Goal: Communication & Community: Answer question/provide support

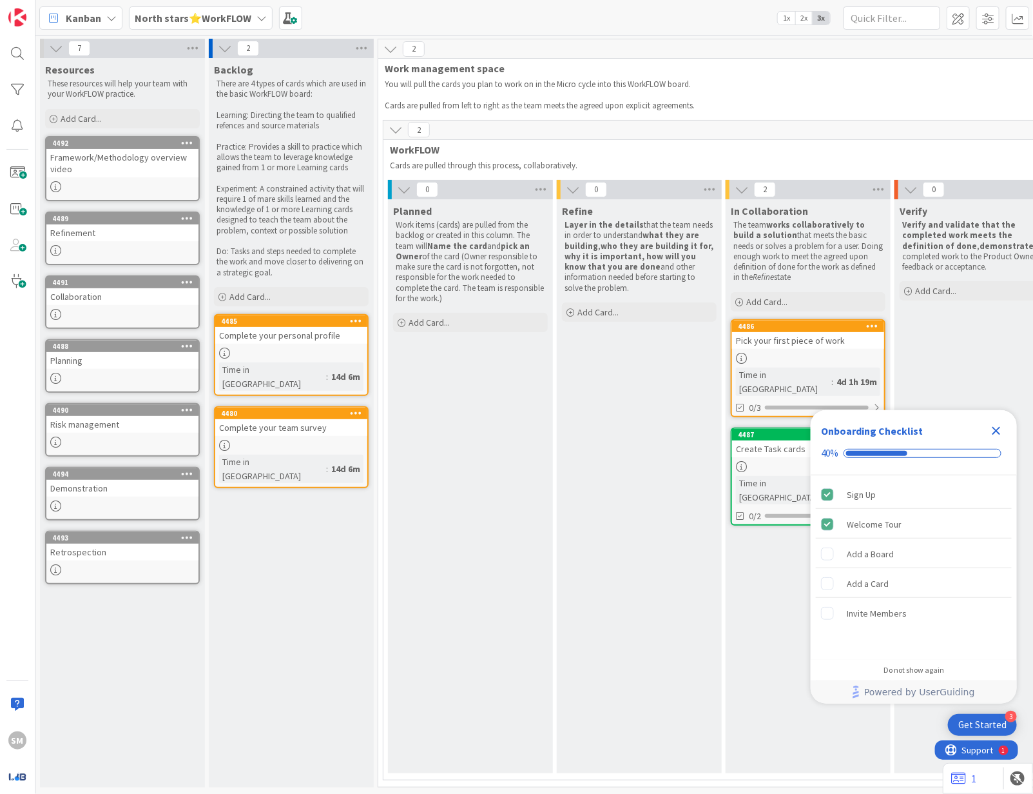
click at [999, 429] on icon "Close Checklist" at bounding box center [997, 431] width 8 height 8
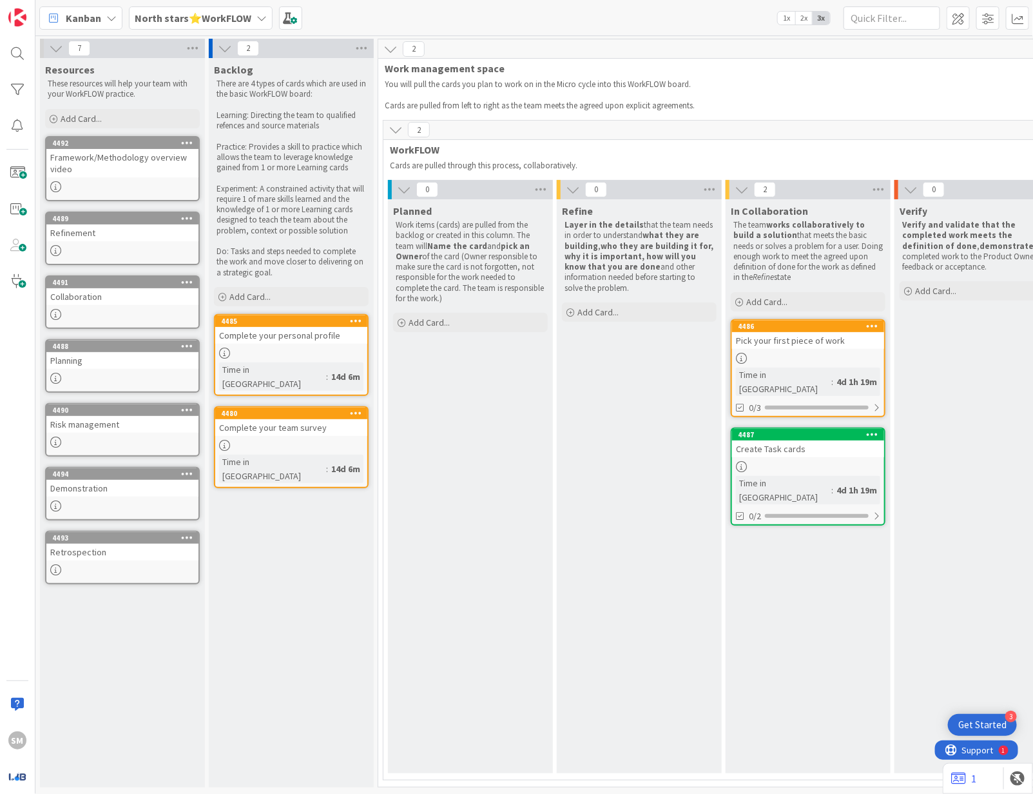
click at [163, 13] on b "North stars⭐WorkFLOW" at bounding box center [193, 18] width 117 height 13
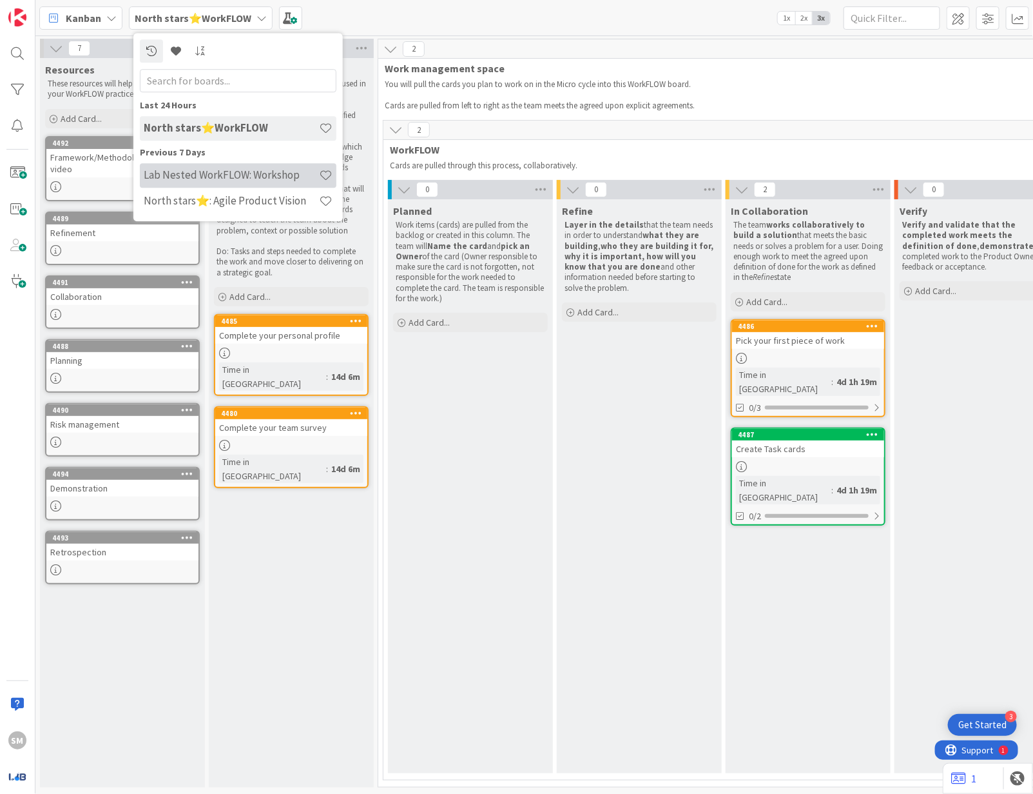
click at [224, 179] on h4 "Lab Nested WorkFLOW: Workshop" at bounding box center [231, 175] width 175 height 13
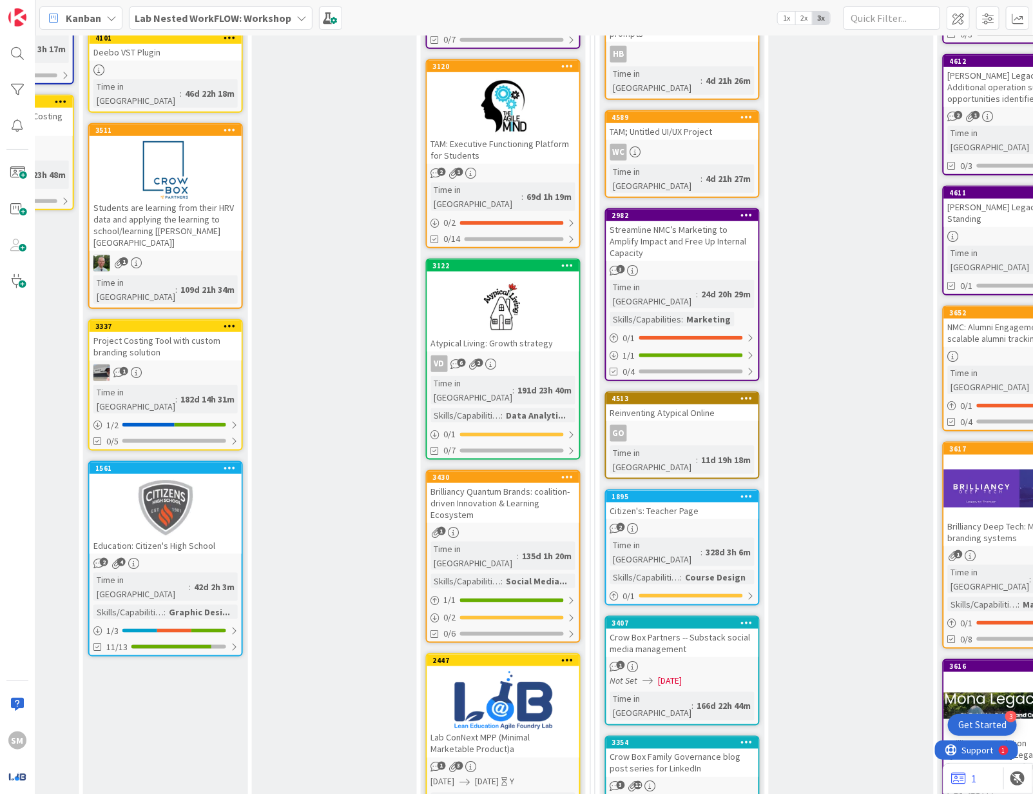
scroll to position [397, 643]
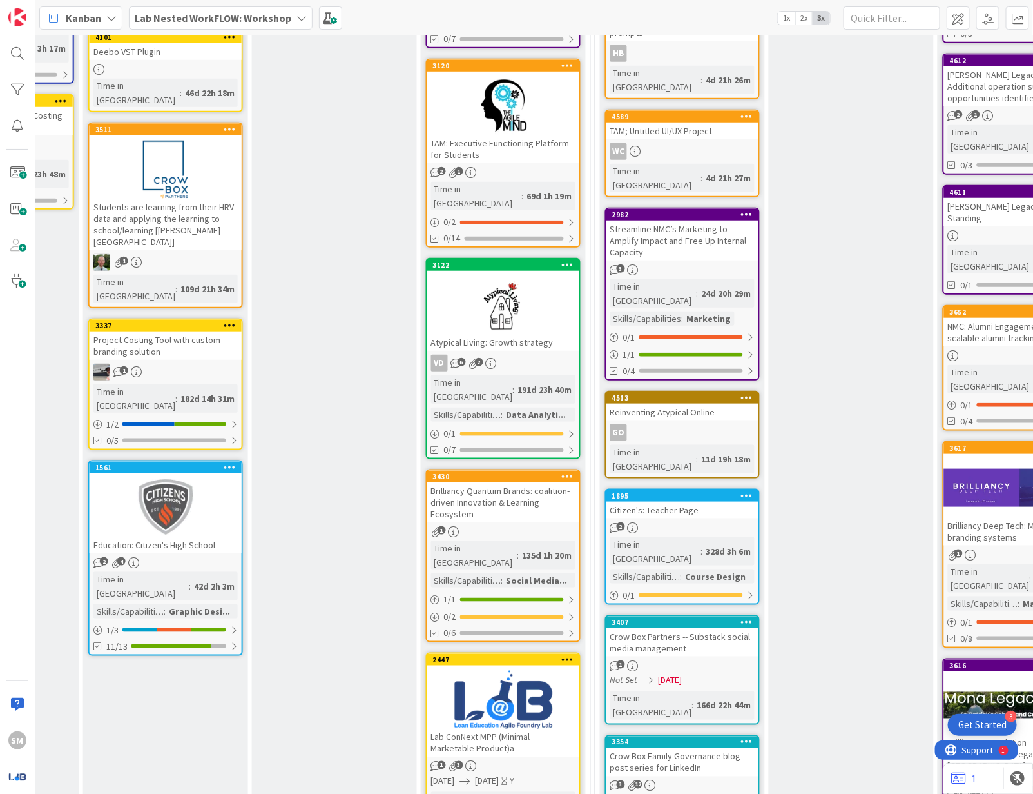
click at [522, 482] on div "Brilliancy Quantum Brands: coalition-driven Innovation & Learning Ecosystem" at bounding box center [503, 502] width 152 height 40
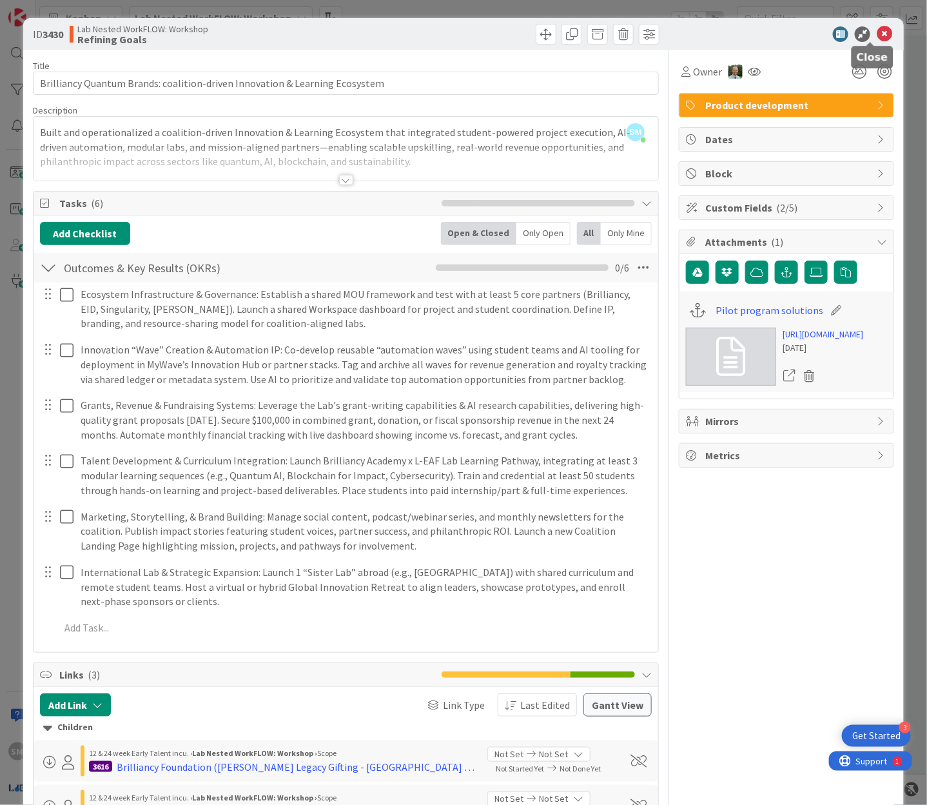
click at [877, 36] on icon at bounding box center [884, 33] width 15 height 15
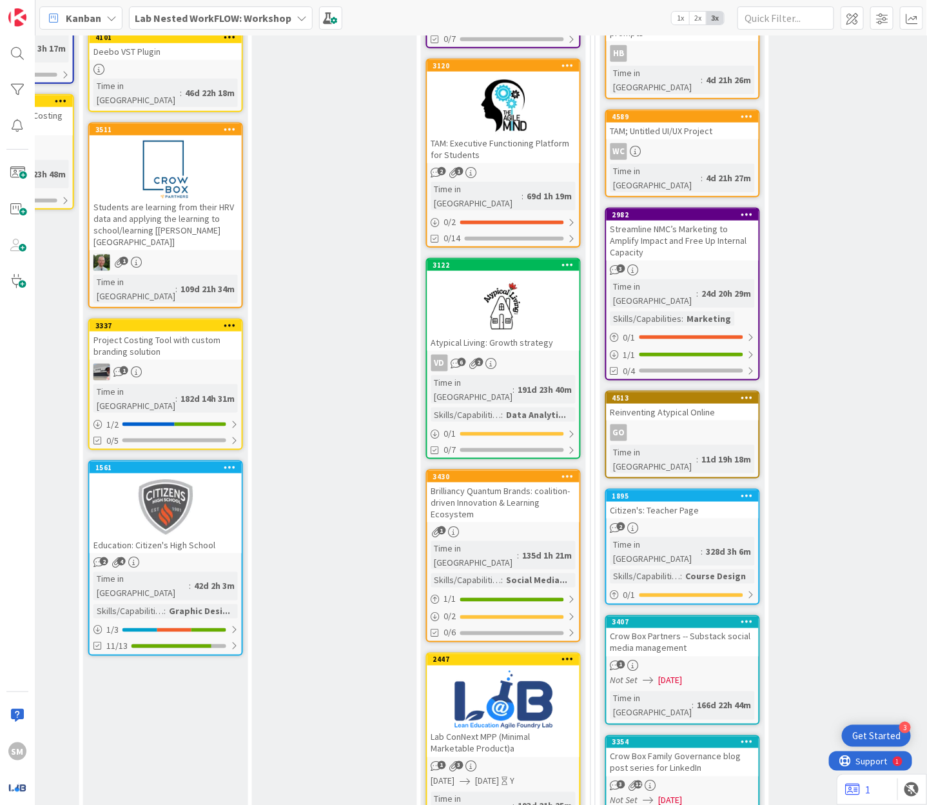
click at [522, 482] on div "Brilliancy Quantum Brands: coalition-driven Innovation & Learning Ecosystem" at bounding box center [503, 502] width 152 height 40
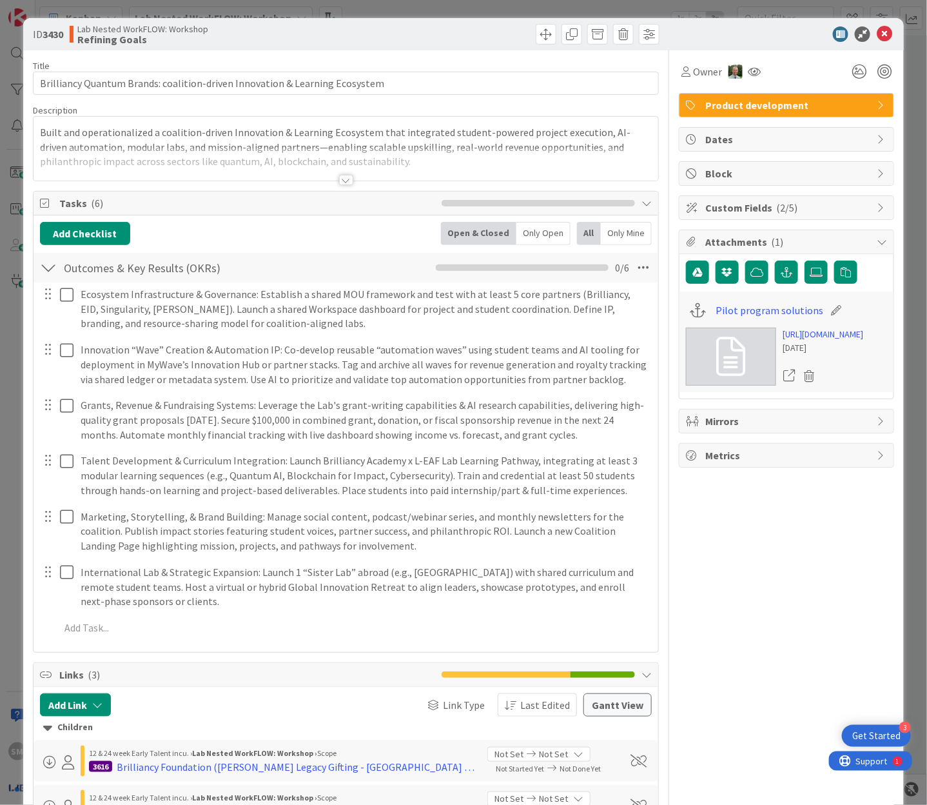
click at [339, 181] on div at bounding box center [346, 180] width 14 height 10
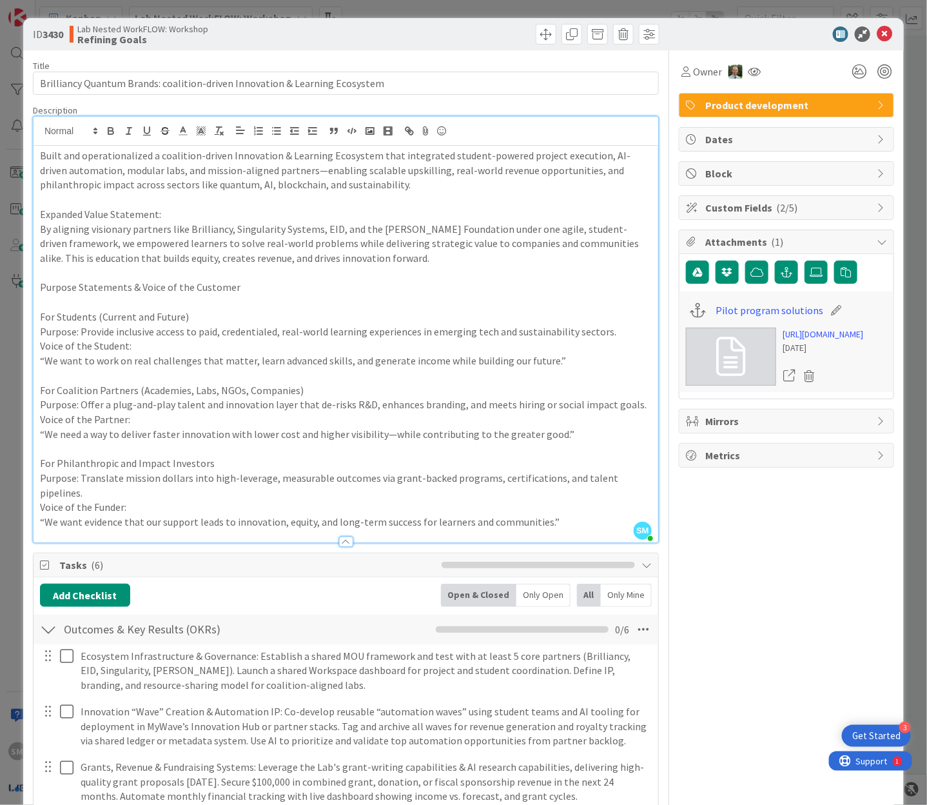
click at [332, 181] on p "Built and operationalized a coalition-driven Innovation & Learning Ecosystem th…" at bounding box center [346, 170] width 612 height 44
click at [844, 660] on div "Owner Product development Dates Block Custom Fields ( 2/5 ) Attachments ( 1 ) P…" at bounding box center [786, 711] width 215 height 1322
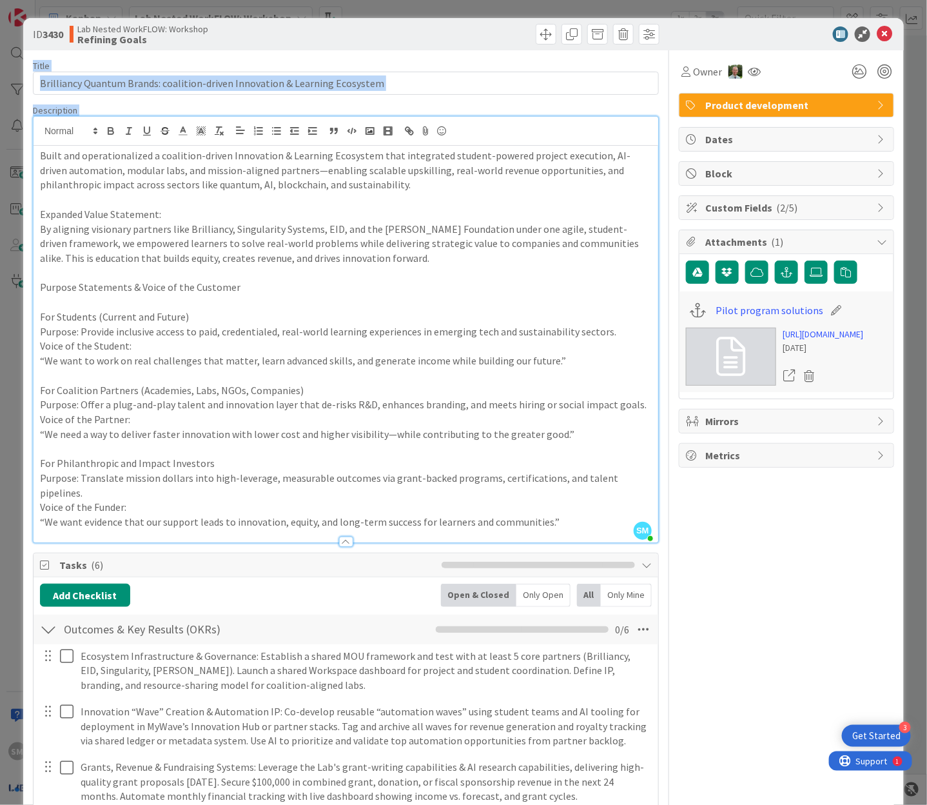
drag, startPoint x: 707, startPoint y: 30, endPoint x: 402, endPoint y: 297, distance: 405.7
click at [402, 297] on div "ID 3430 Lab Nested WorkFLOW: Workshop Refining Goals Title 75 / 128 Brilliancy …" at bounding box center [463, 700] width 881 height 1364
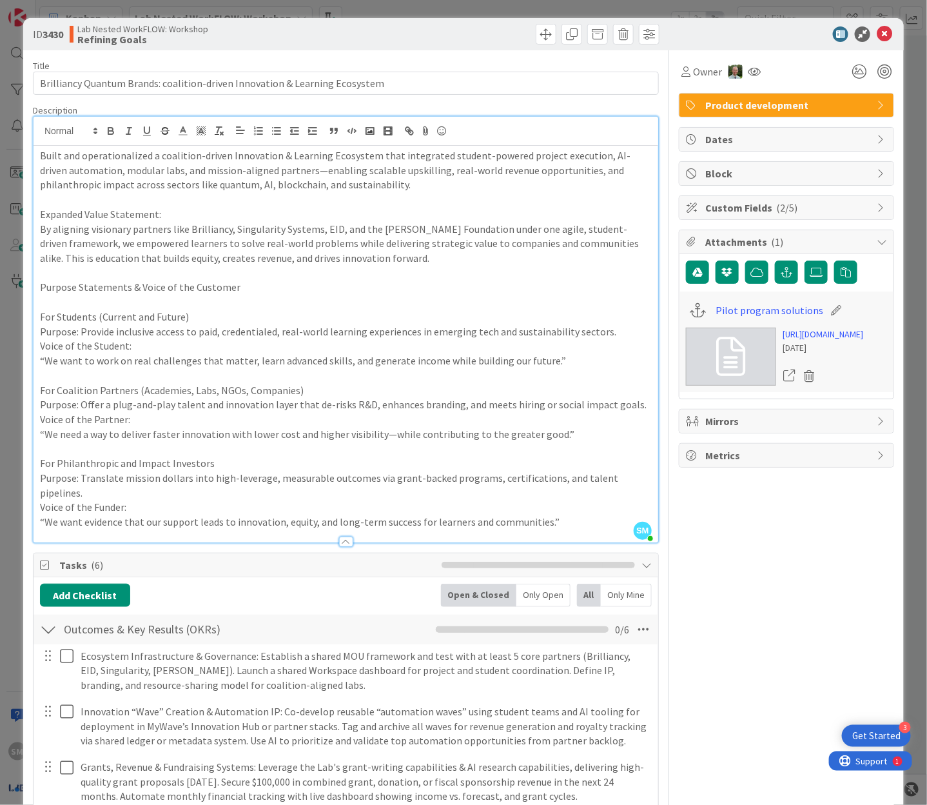
click at [402, 297] on p at bounding box center [346, 302] width 612 height 15
click at [427, 297] on p at bounding box center [346, 302] width 612 height 15
click at [801, 663] on div "Owner Product development Dates Block Custom Fields ( 2/5 ) Attachments ( 1 ) P…" at bounding box center [786, 711] width 215 height 1322
click at [873, 41] on body "3 Get Started SM Kanban Lab Nested WorkFLOW: Workshop 1x 2x 3x 7 Resources Thes…" at bounding box center [463, 402] width 927 height 805
click at [877, 32] on icon at bounding box center [884, 33] width 15 height 15
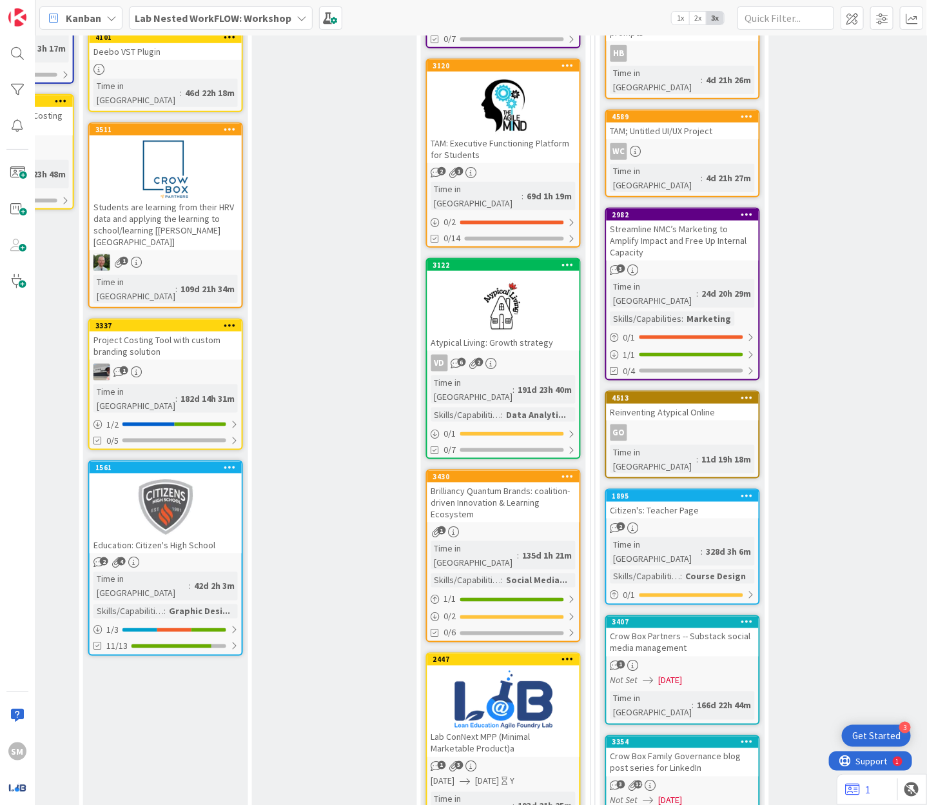
click at [542, 135] on div "TAM: Executive Functioning Platform for Students" at bounding box center [503, 149] width 152 height 28
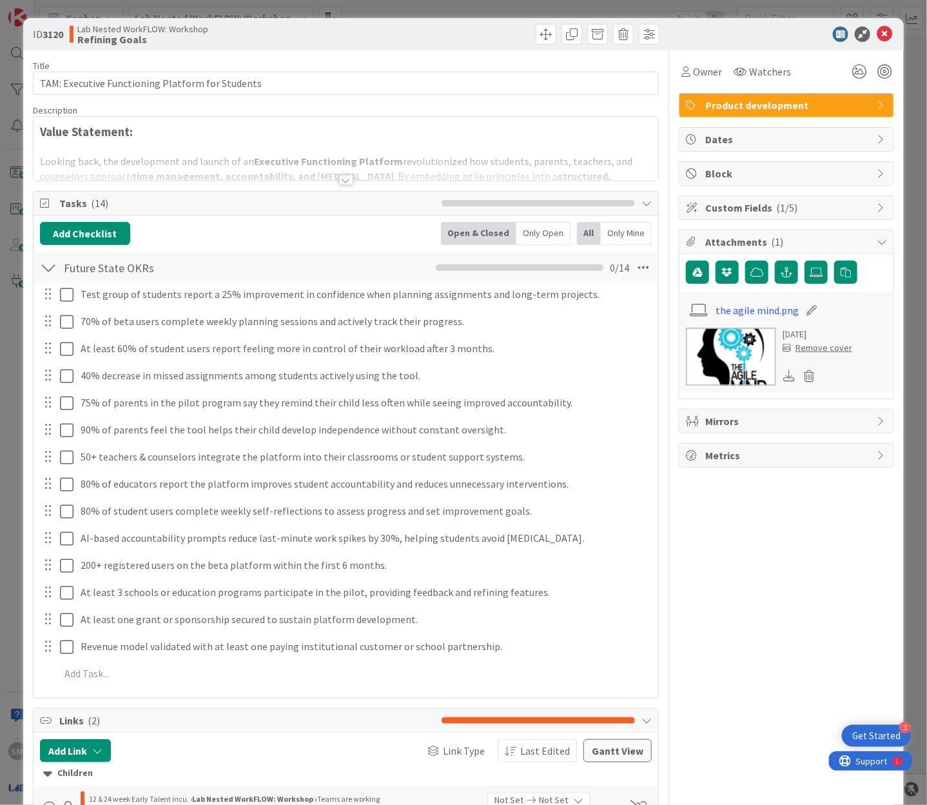
click at [339, 175] on div at bounding box center [346, 180] width 14 height 10
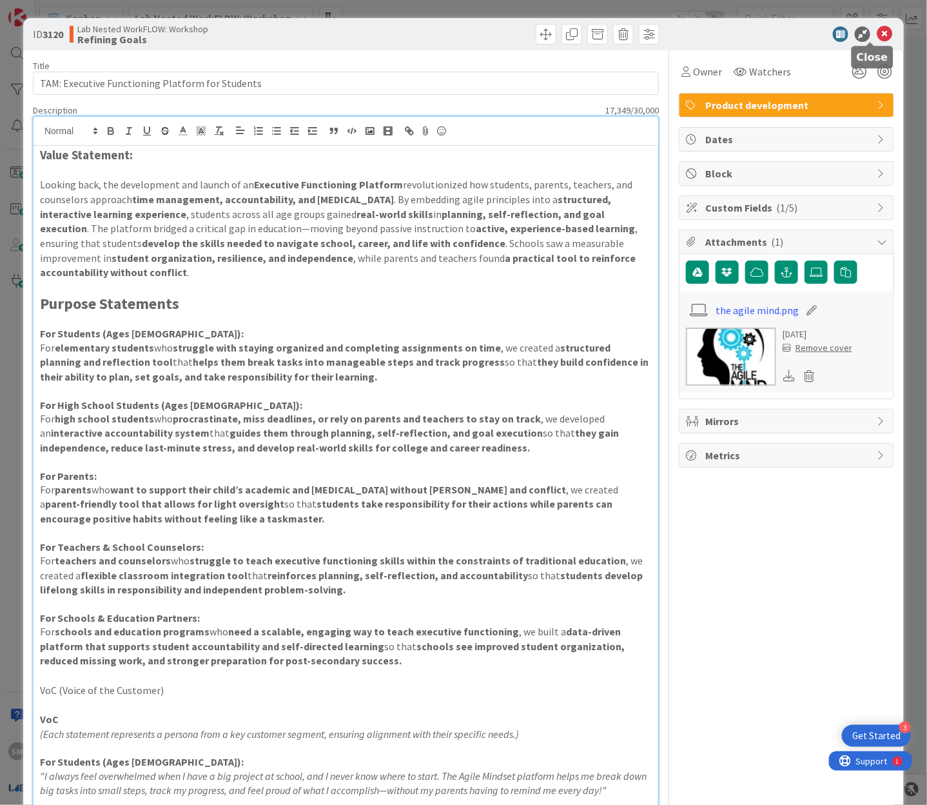
click at [877, 36] on icon at bounding box center [884, 33] width 15 height 15
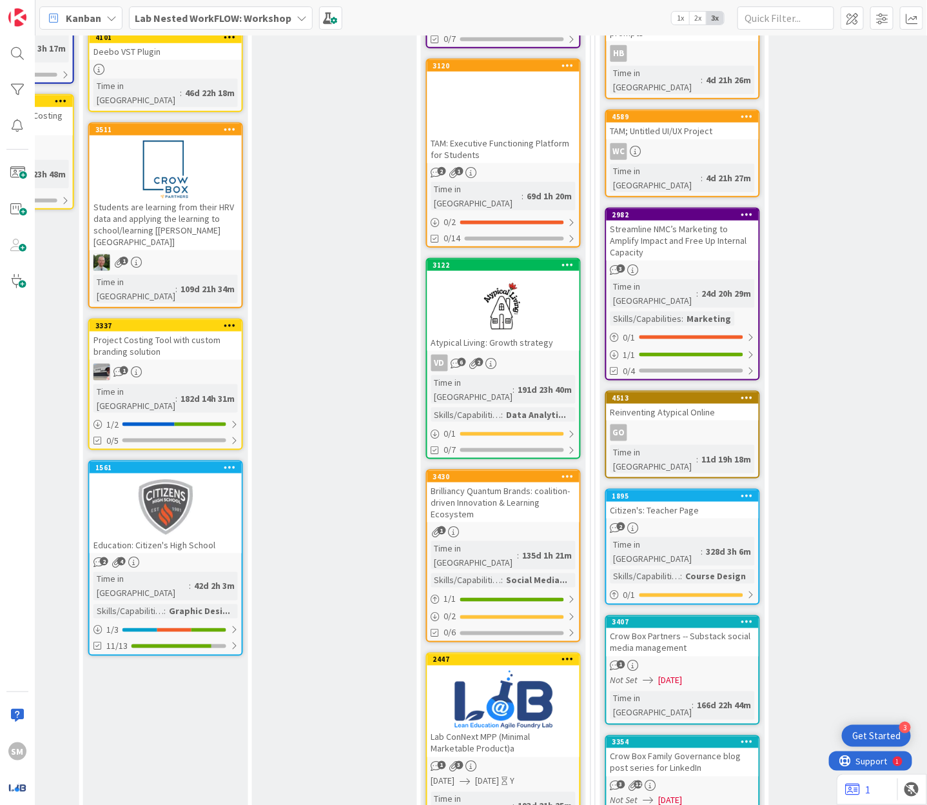
click at [464, 482] on div "Brilliancy Quantum Brands: coalition-driven Innovation & Learning Ecosystem" at bounding box center [503, 502] width 152 height 40
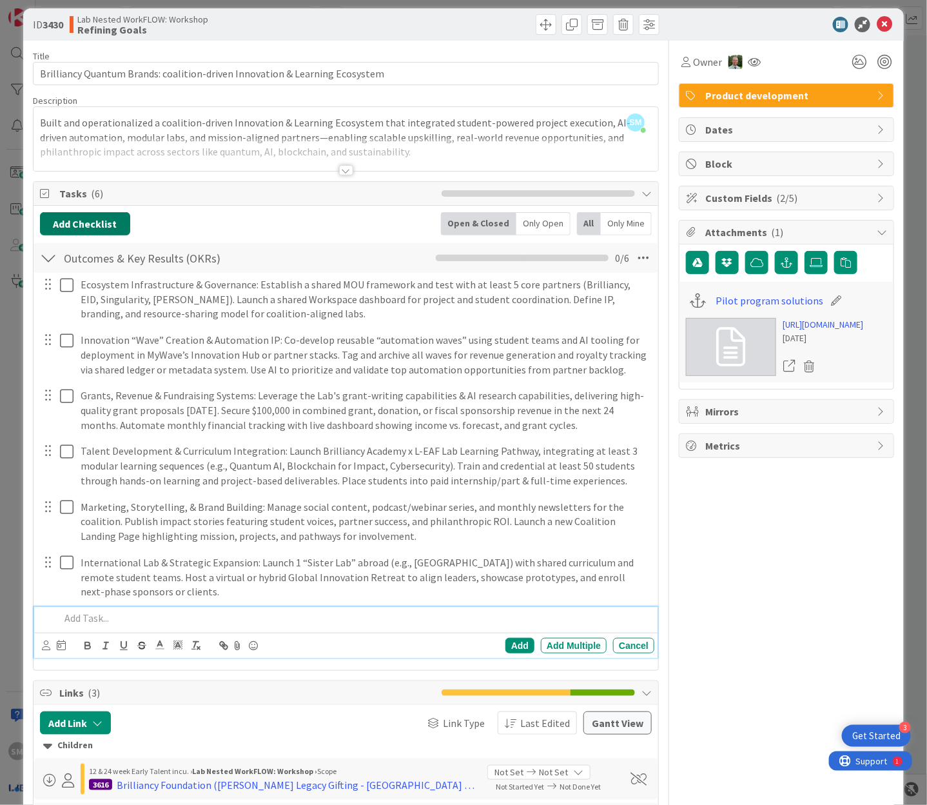
drag, startPoint x: 199, startPoint y: 611, endPoint x: 66, endPoint y: 230, distance: 404.1
click at [66, 229] on div "Add Checklist Open & Closed Only Open All Only Mine Outcomes & Key Results (OKR…" at bounding box center [346, 437] width 612 height 451
click at [877, 24] on icon at bounding box center [884, 24] width 15 height 15
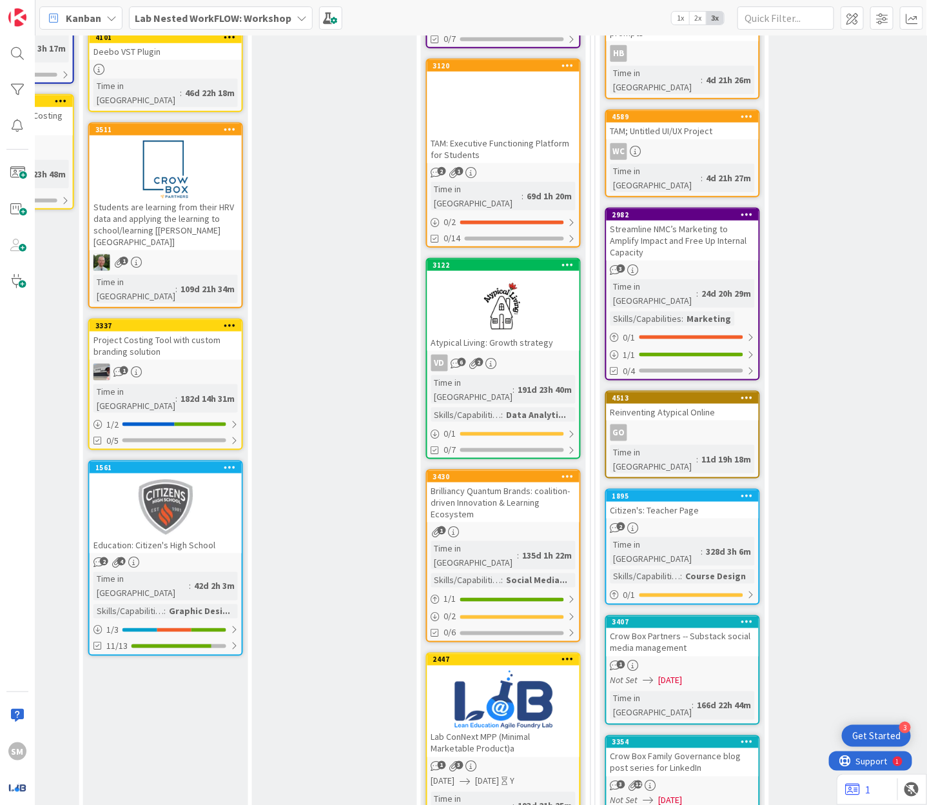
click at [493, 89] on div at bounding box center [503, 106] width 152 height 58
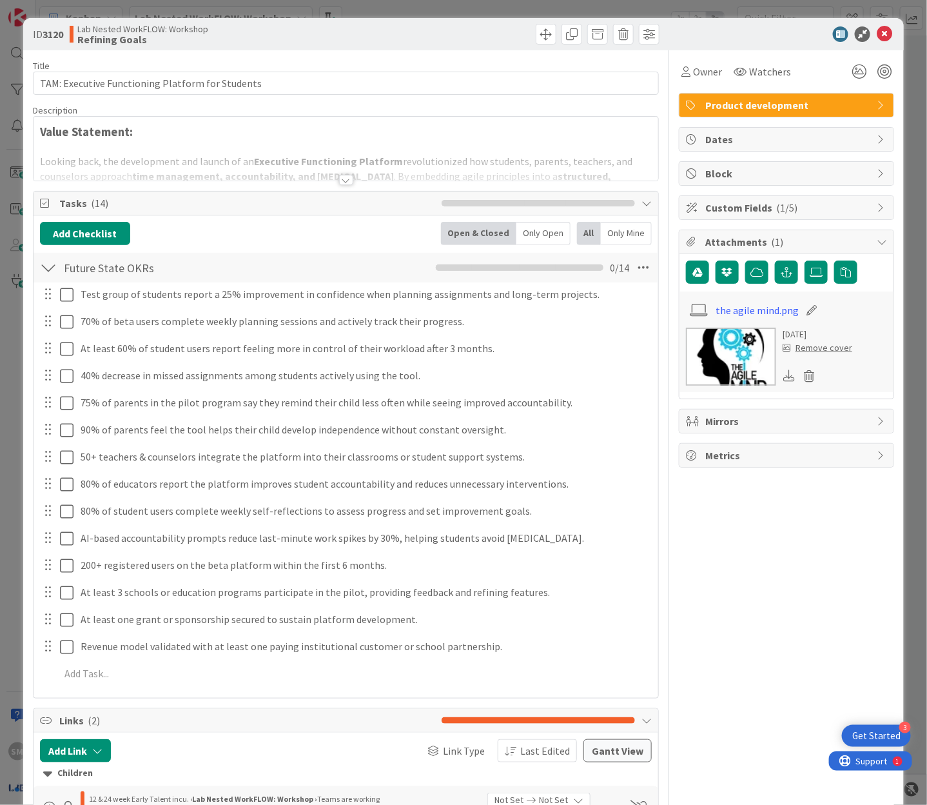
click at [331, 170] on div at bounding box center [346, 164] width 625 height 33
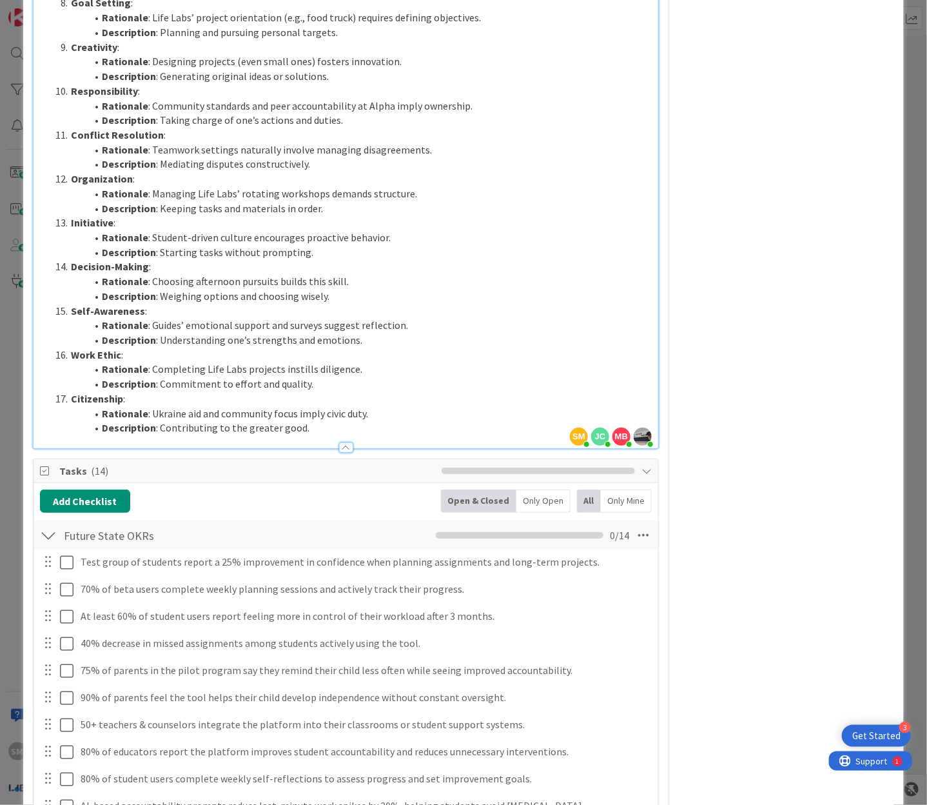
scroll to position [2425, 0]
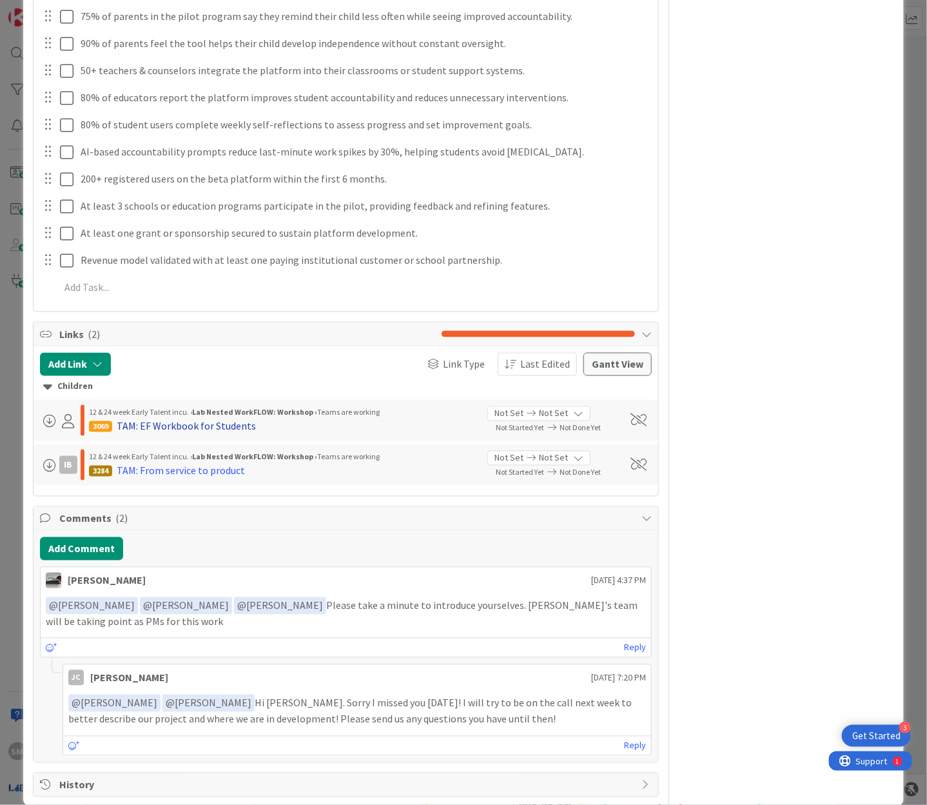
click at [199, 418] on div "TAM: EF Workbook for Students" at bounding box center [186, 425] width 139 height 15
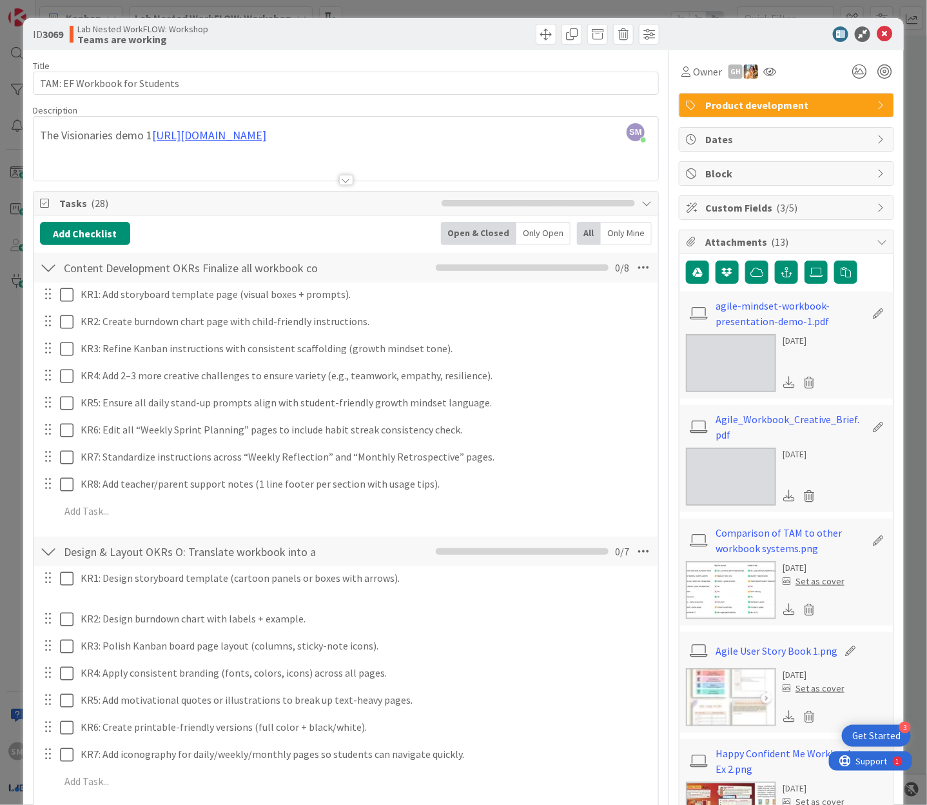
click at [304, 192] on div "Tasks ( 28 )" at bounding box center [346, 203] width 625 height 24
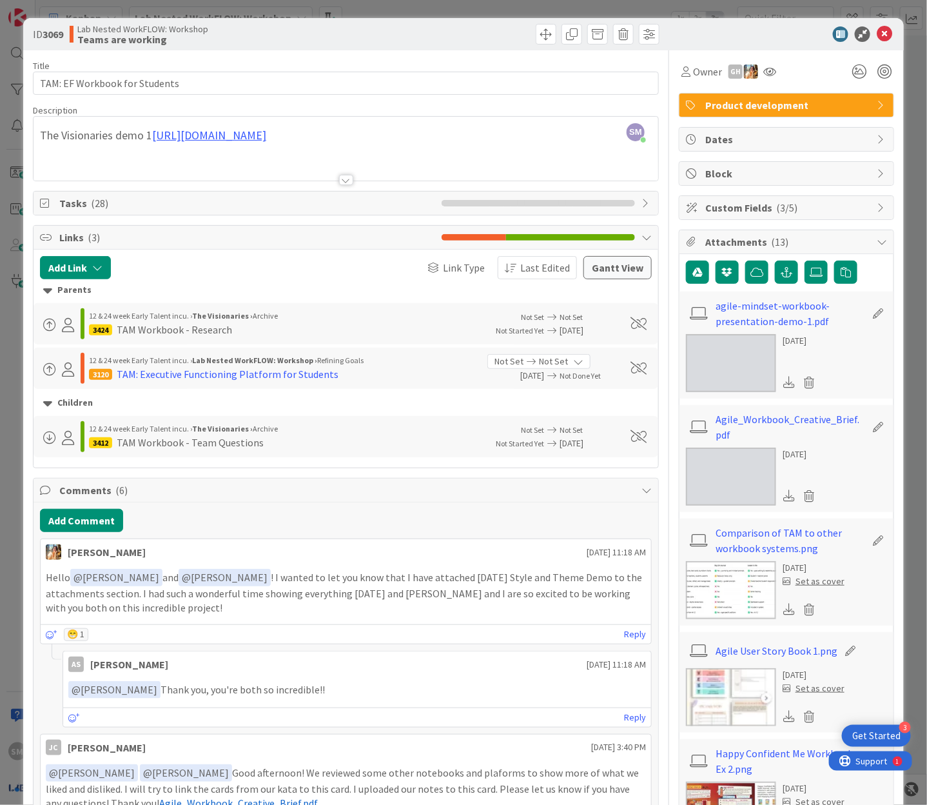
click at [315, 226] on div "Links ( 3 )" at bounding box center [346, 238] width 625 height 24
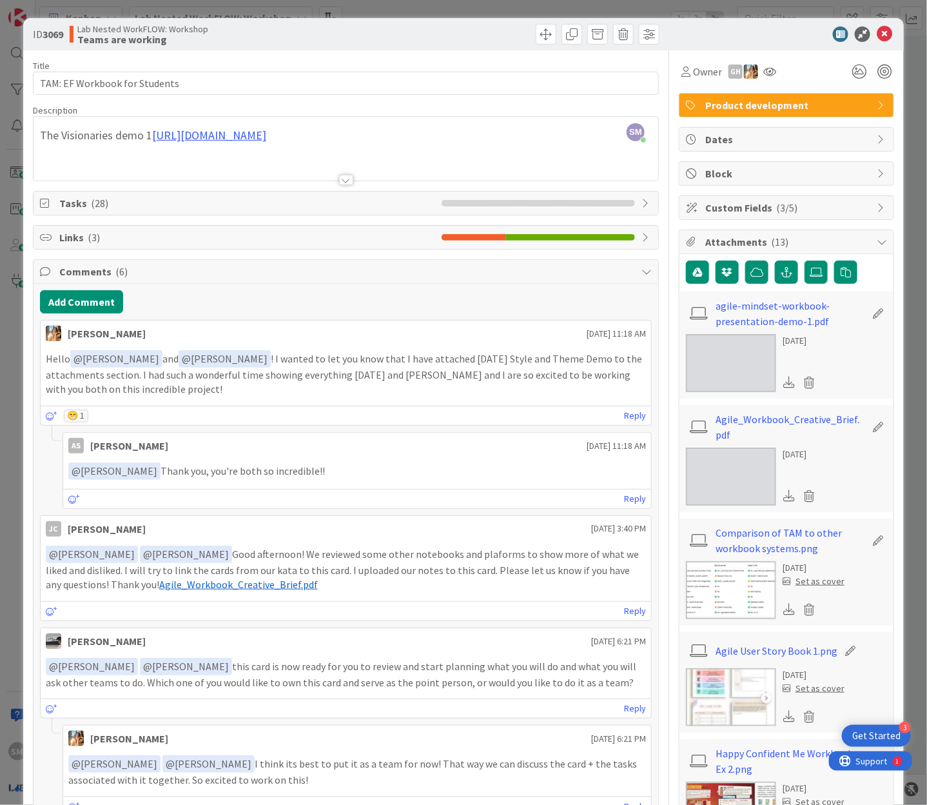
click at [316, 206] on span "Tasks ( 28 )" at bounding box center [247, 202] width 376 height 15
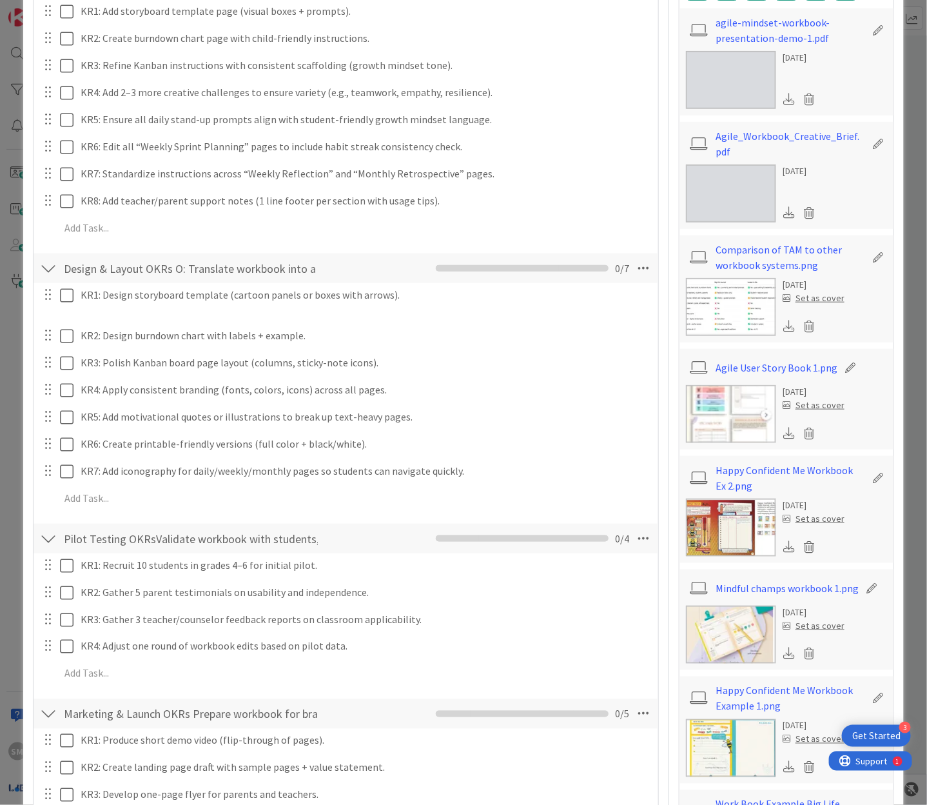
scroll to position [527, 0]
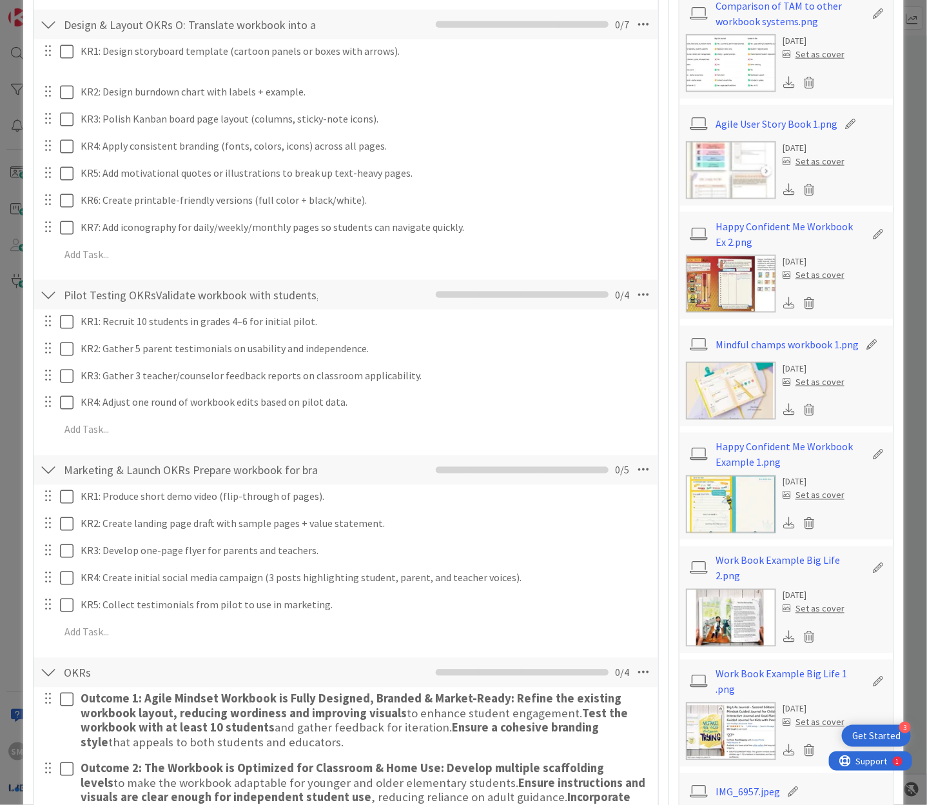
click at [696, 150] on img at bounding box center [731, 170] width 90 height 58
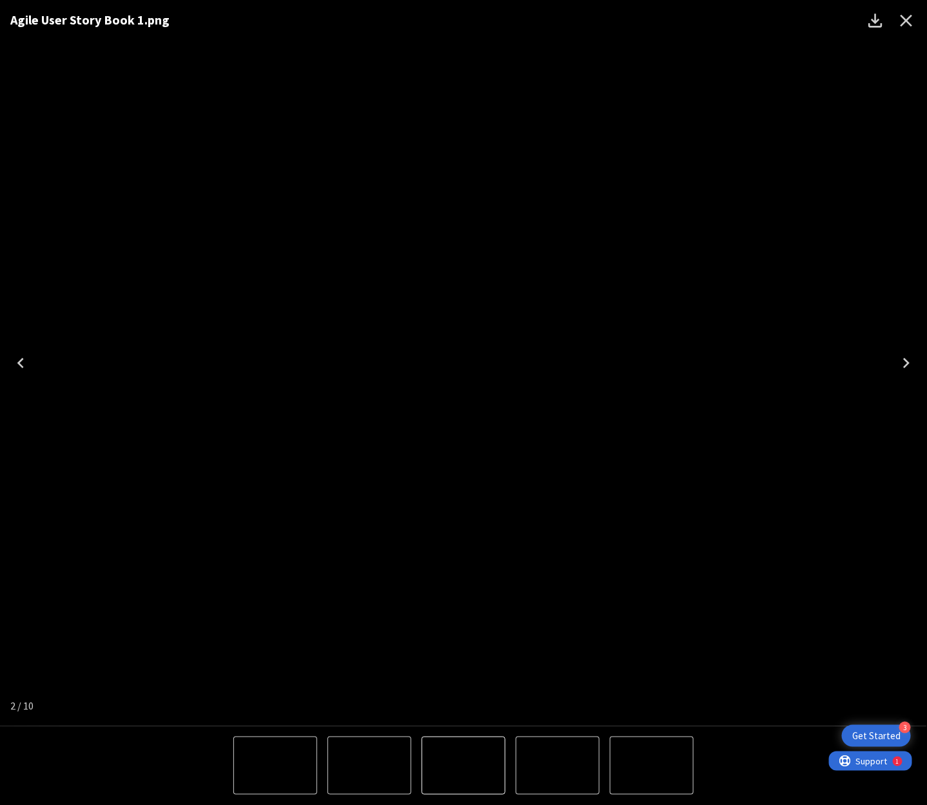
click at [909, 363] on icon "Next" at bounding box center [906, 363] width 6 height 10
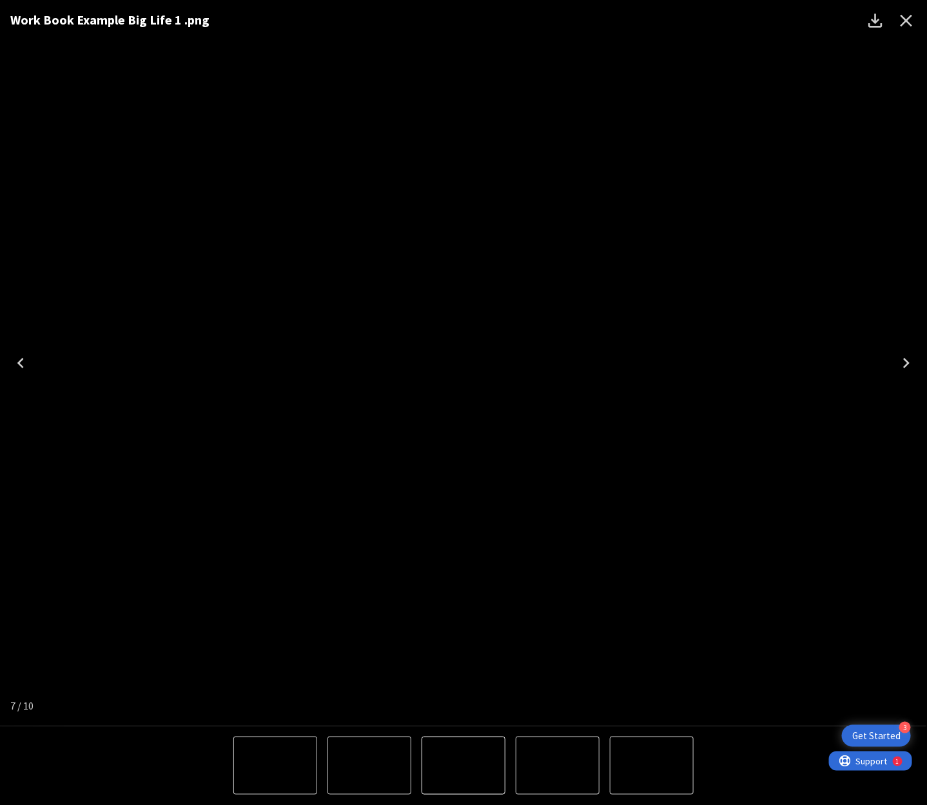
click at [909, 363] on icon "Next" at bounding box center [906, 363] width 6 height 10
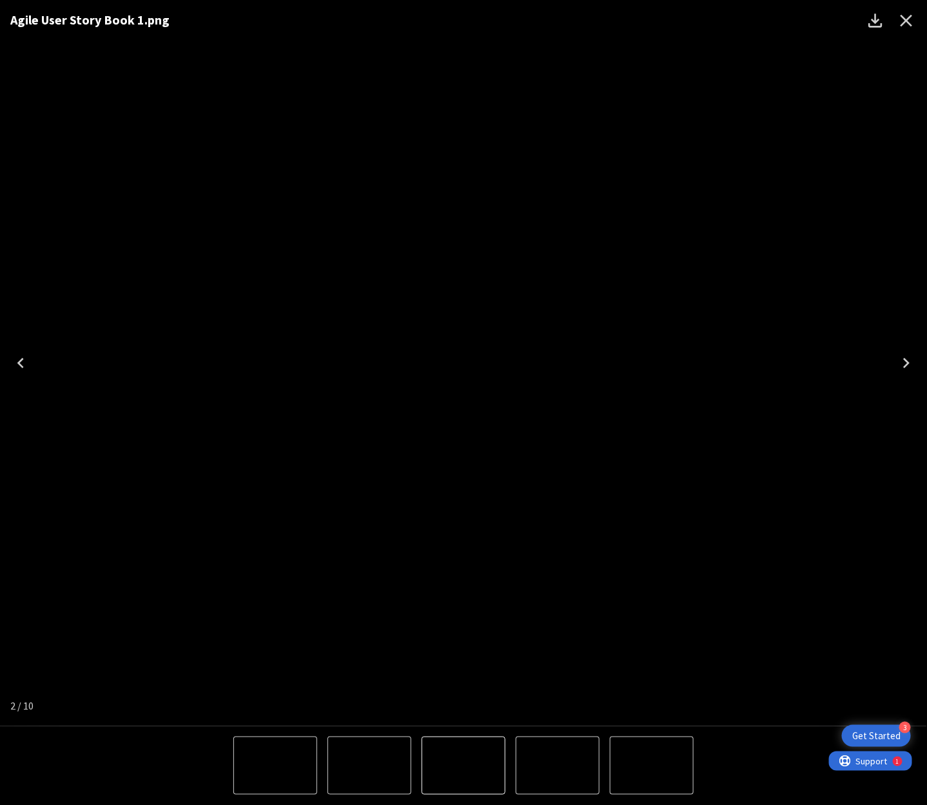
click at [909, 363] on icon "Next" at bounding box center [906, 363] width 6 height 10
click at [897, 34] on button "Close" at bounding box center [906, 20] width 31 height 31
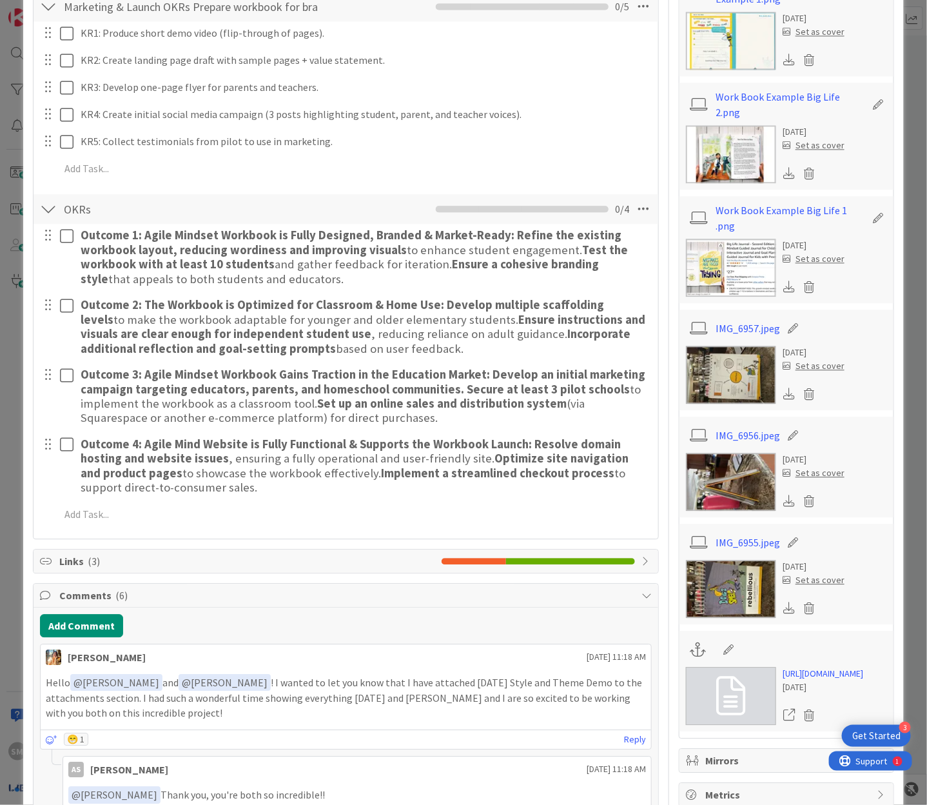
scroll to position [0, 0]
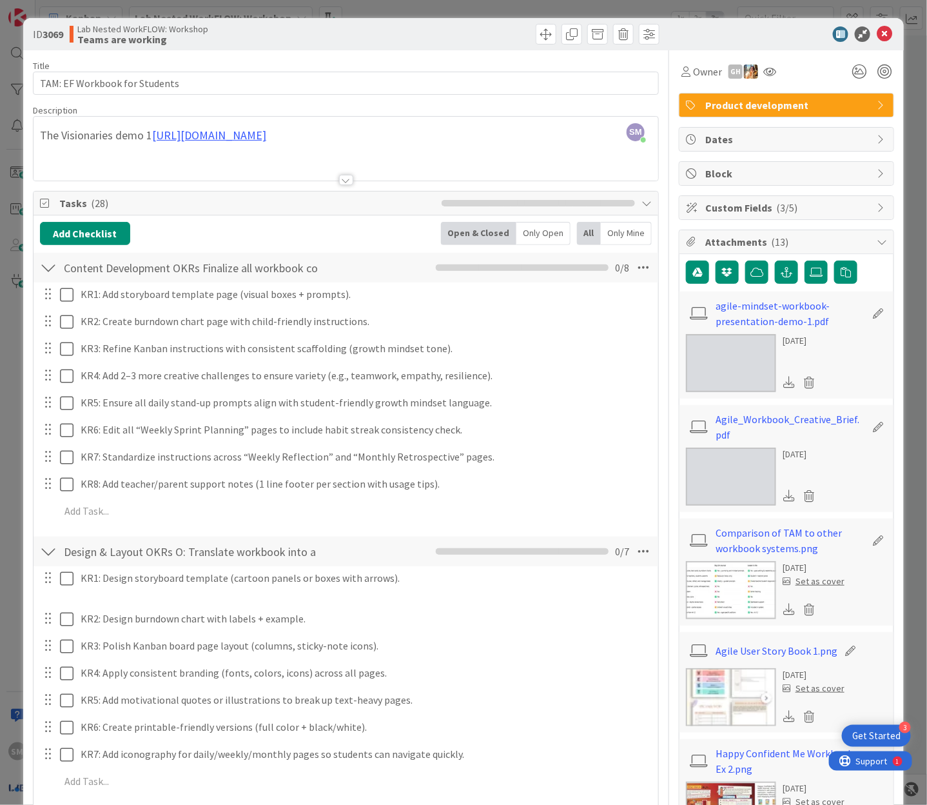
click at [868, 23] on div "ID 3069 Lab Nested WorkFLOW: Workshop Teams are working" at bounding box center [463, 34] width 881 height 32
click at [877, 29] on icon at bounding box center [884, 33] width 15 height 15
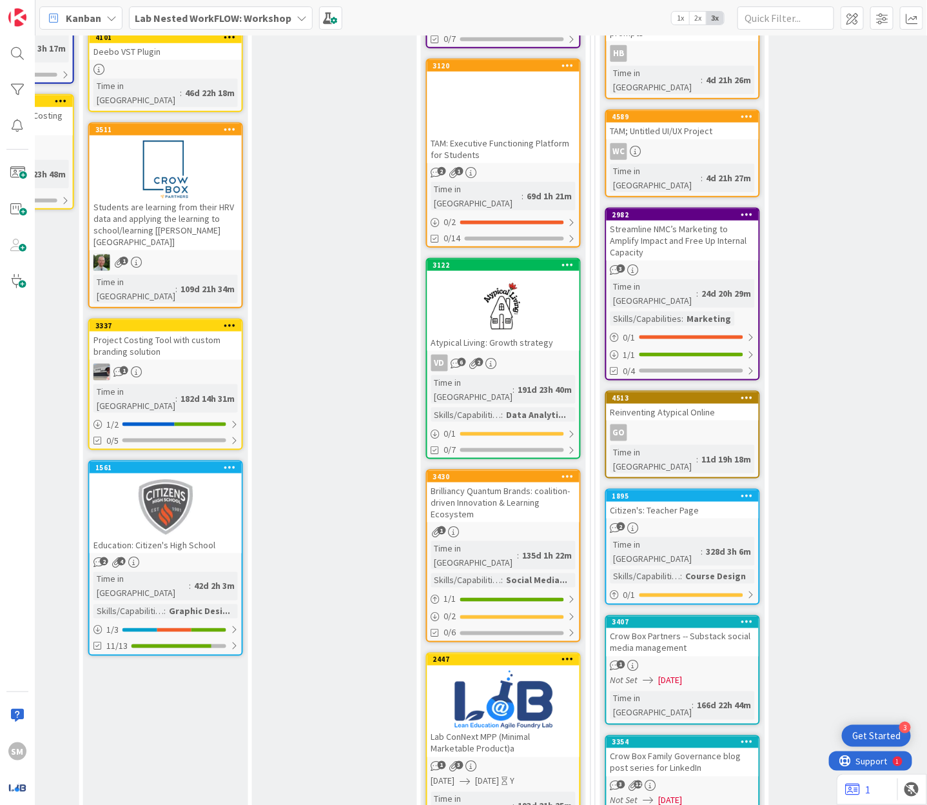
click at [504, 103] on div at bounding box center [503, 106] width 152 height 58
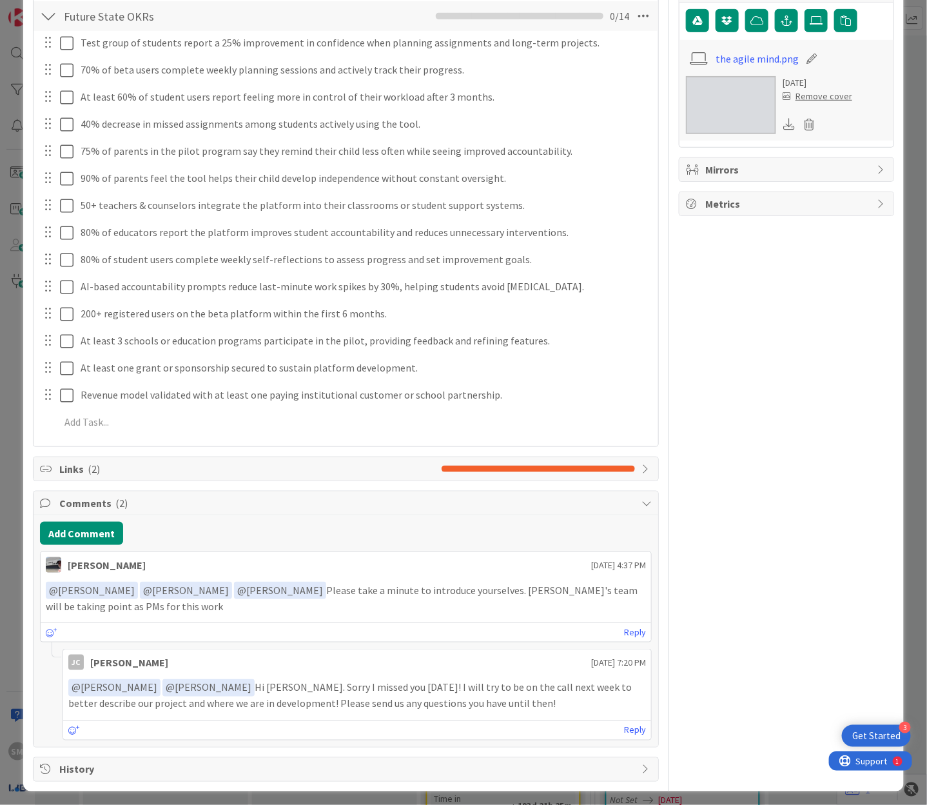
click at [102, 469] on span "Links ( 2 )" at bounding box center [247, 468] width 376 height 15
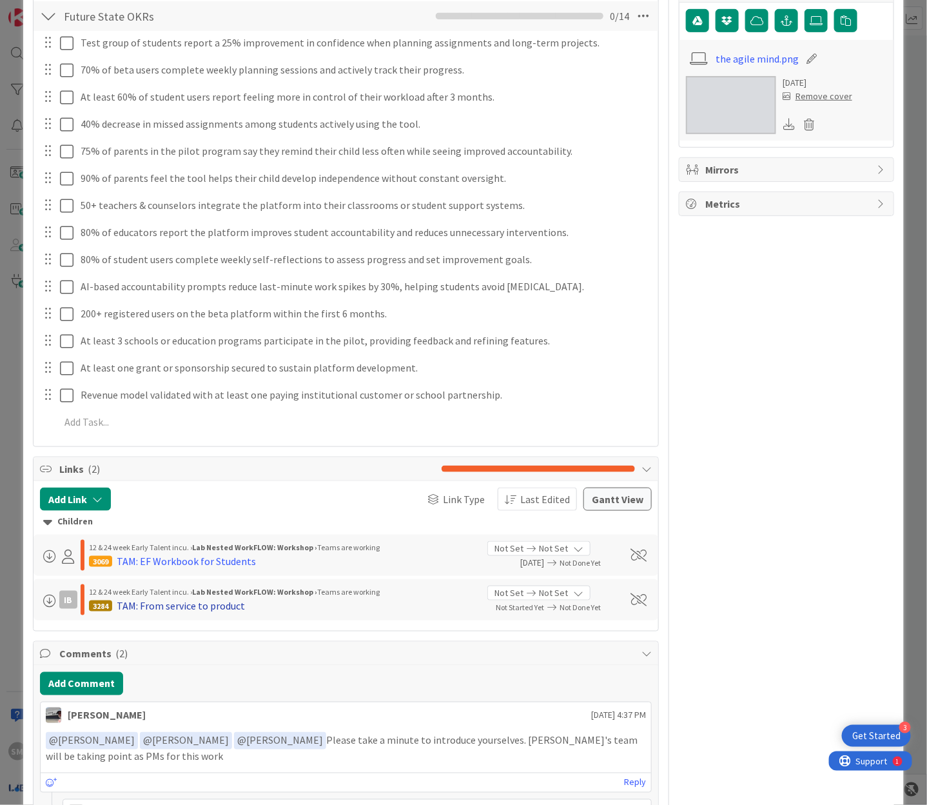
click at [150, 598] on div "TAM: From service to product" at bounding box center [181, 605] width 128 height 15
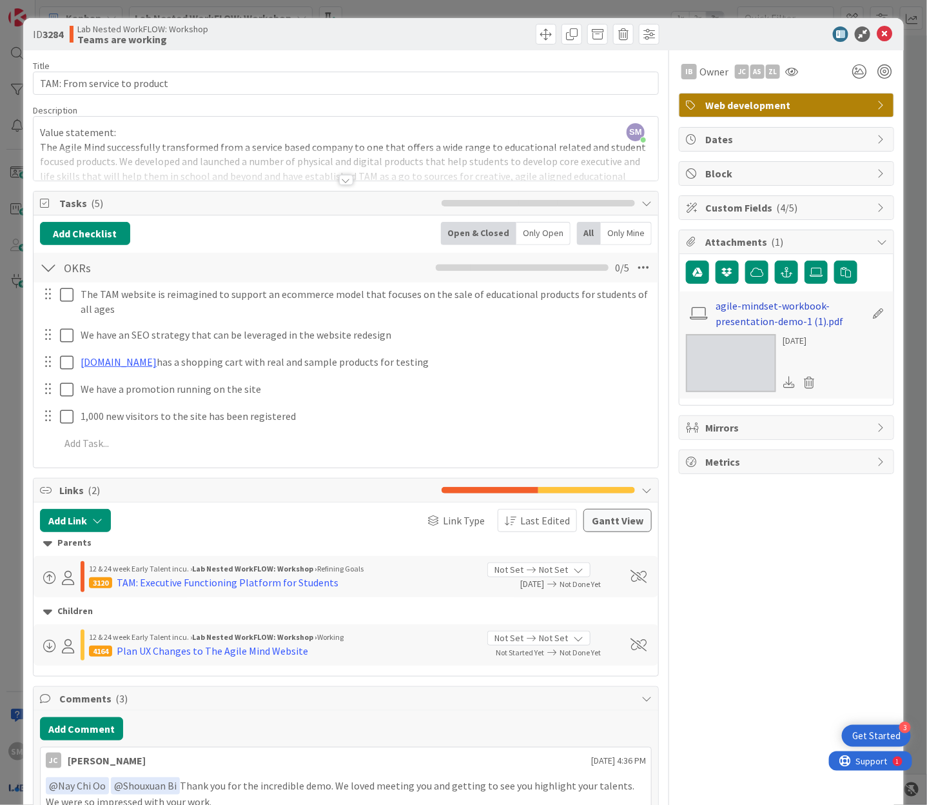
click at [721, 311] on link "agile-mindset-workbook-presentation-demo-1 (1).pdf" at bounding box center [791, 313] width 150 height 31
click at [342, 176] on div at bounding box center [346, 180] width 14 height 10
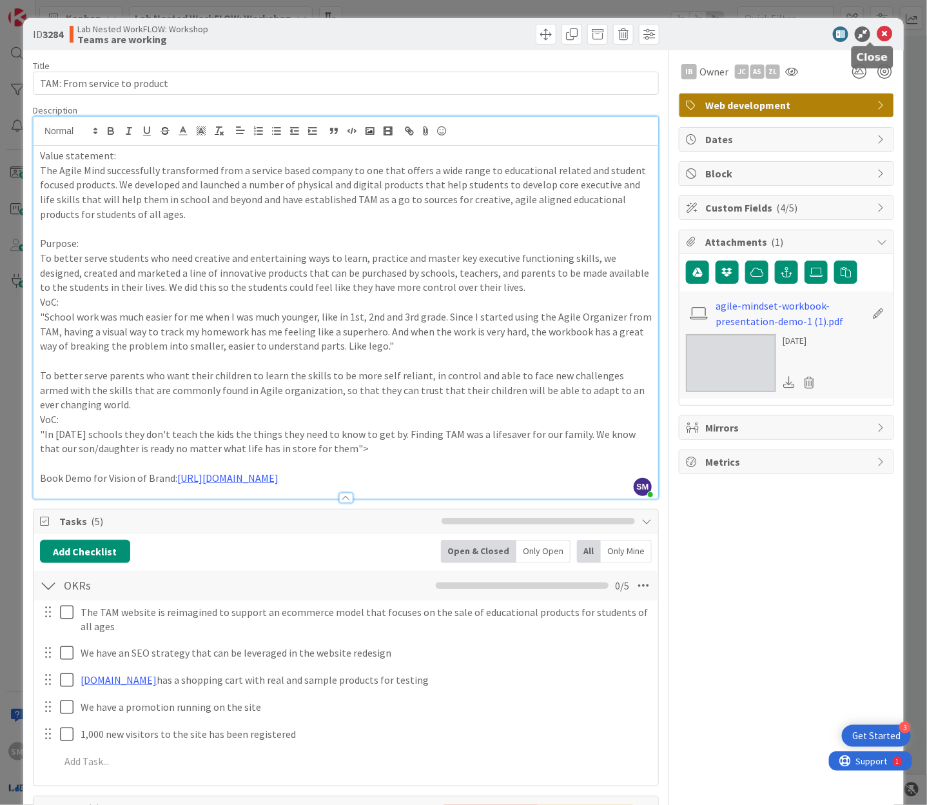
click at [877, 41] on icon at bounding box center [884, 33] width 15 height 15
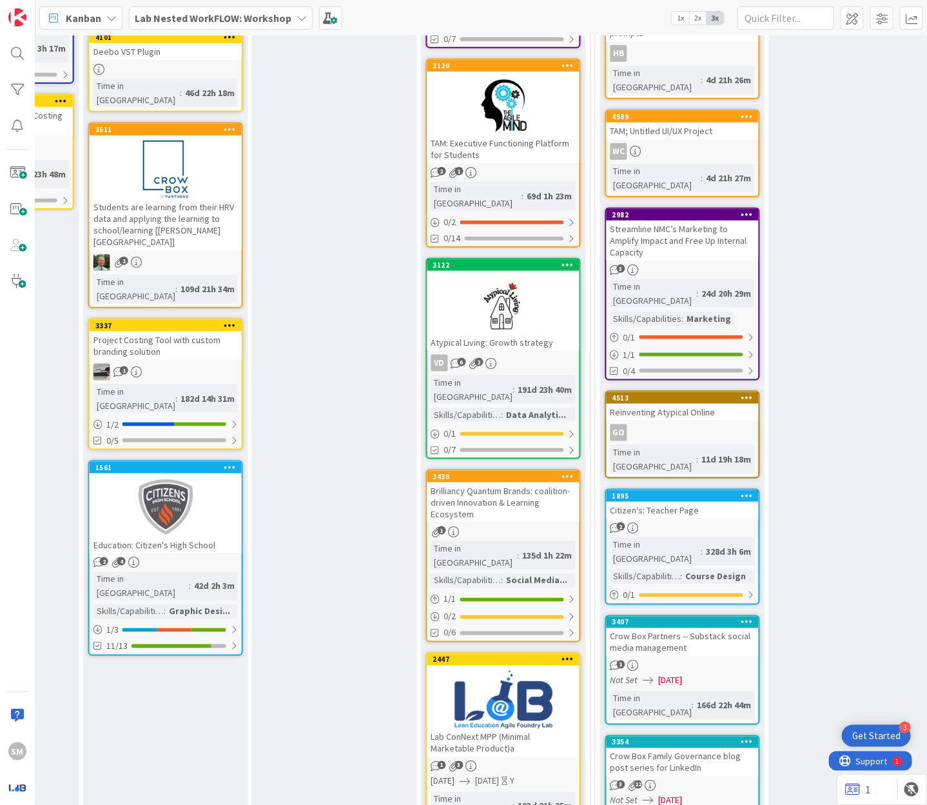
click at [469, 91] on div at bounding box center [503, 106] width 152 height 58
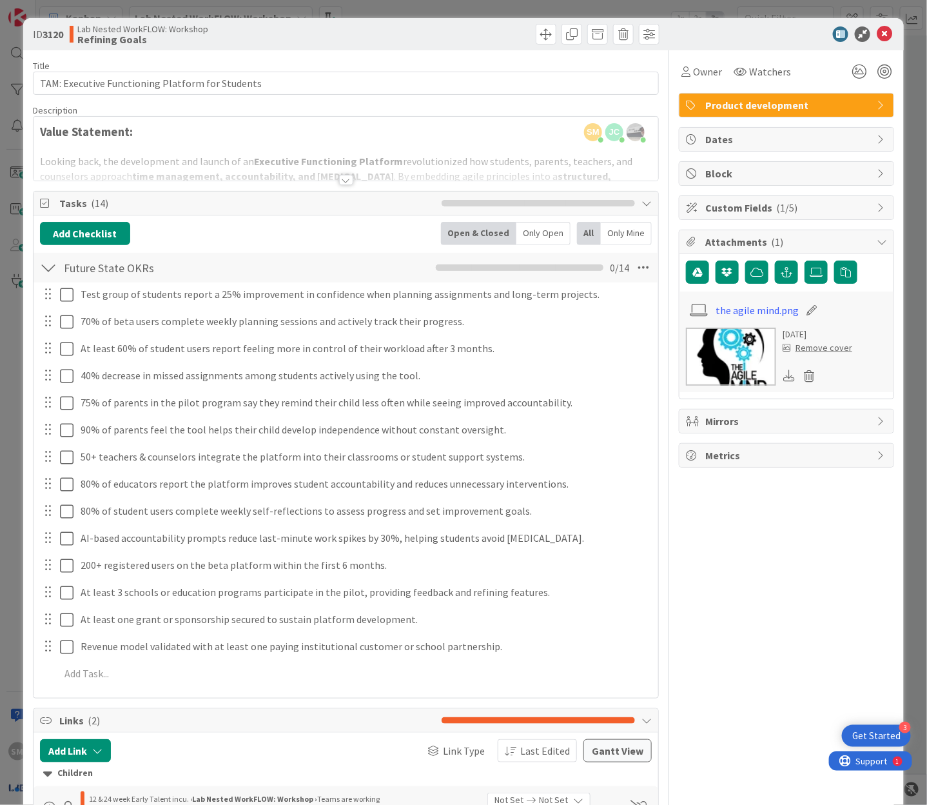
click at [331, 186] on div "Title 48 / 128 TAM: Executive Functioning Platform for Students Description 17,…" at bounding box center [346, 616] width 626 height 1133
click at [337, 171] on div at bounding box center [346, 164] width 625 height 33
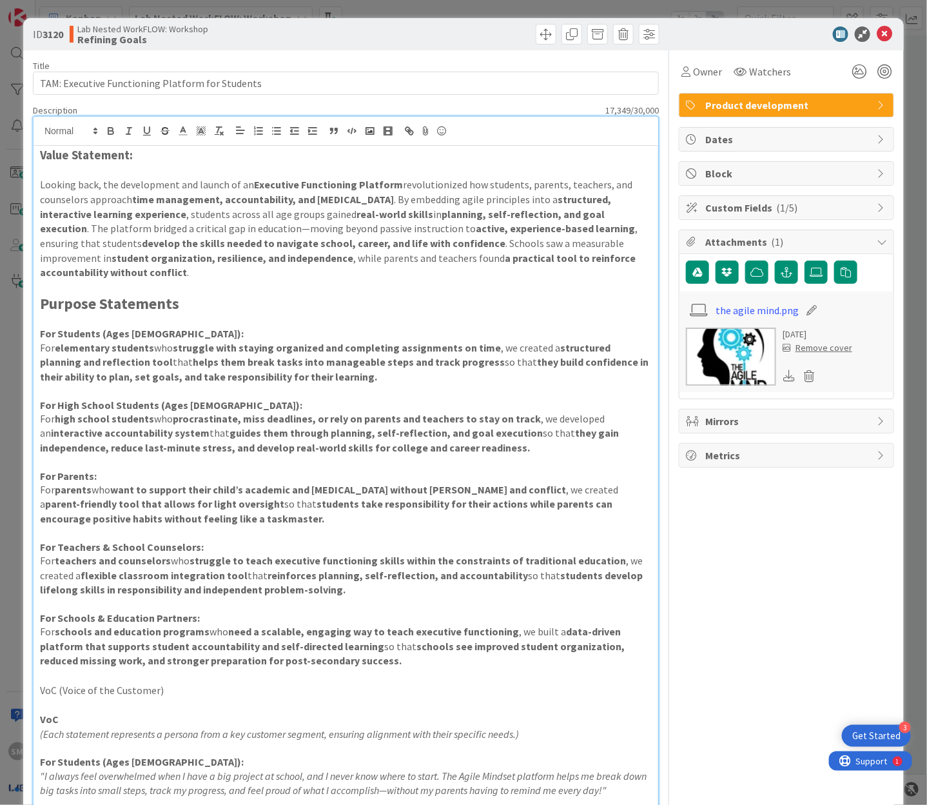
click at [371, 310] on h2 "Purpose Statements" at bounding box center [346, 304] width 612 height 19
click at [398, 242] on strong "develop the skills needed to navigate school, career, and life with confidence" at bounding box center [324, 243] width 364 height 13
click at [181, 310] on h2 "Purpose Statements" at bounding box center [346, 304] width 612 height 19
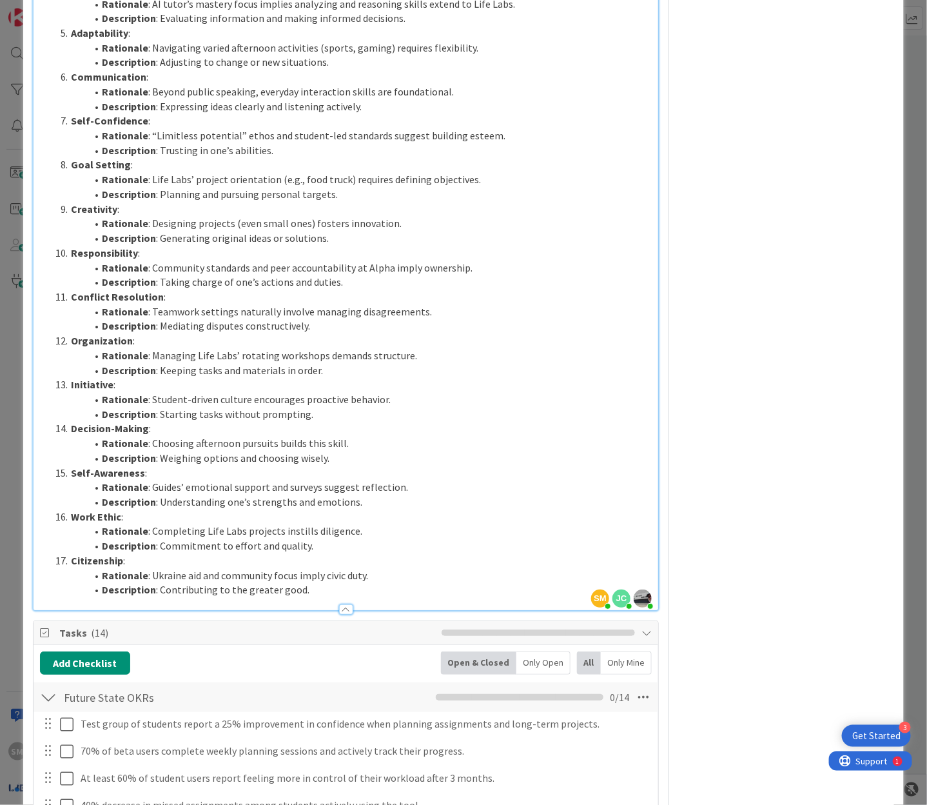
scroll to position [2190, 0]
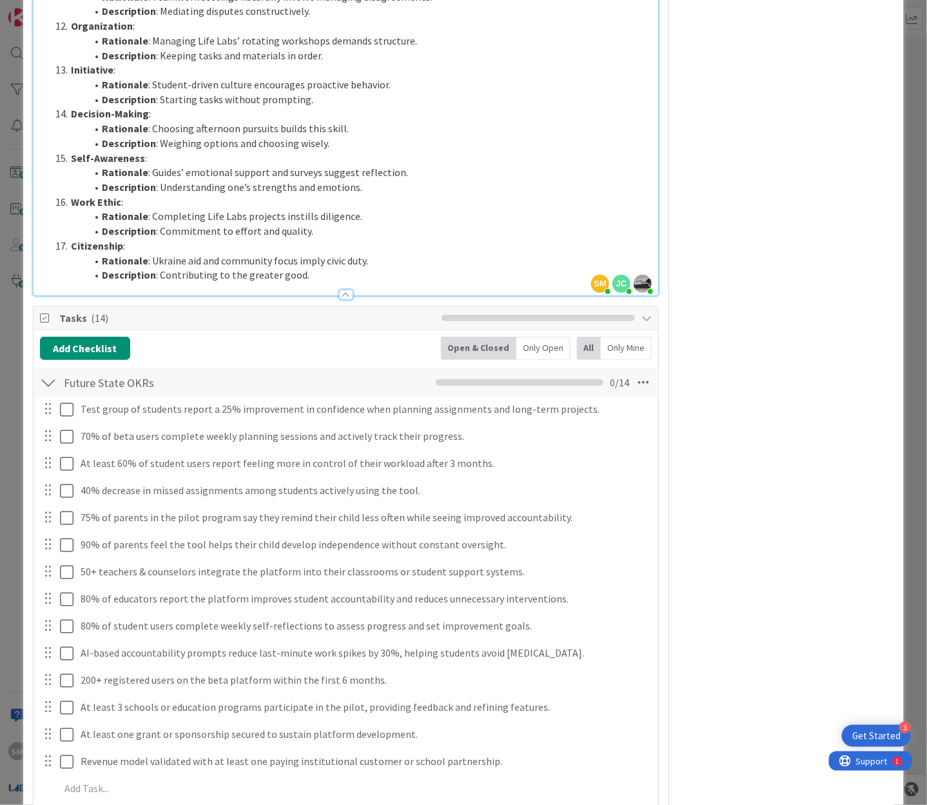
scroll to position [1596, 0]
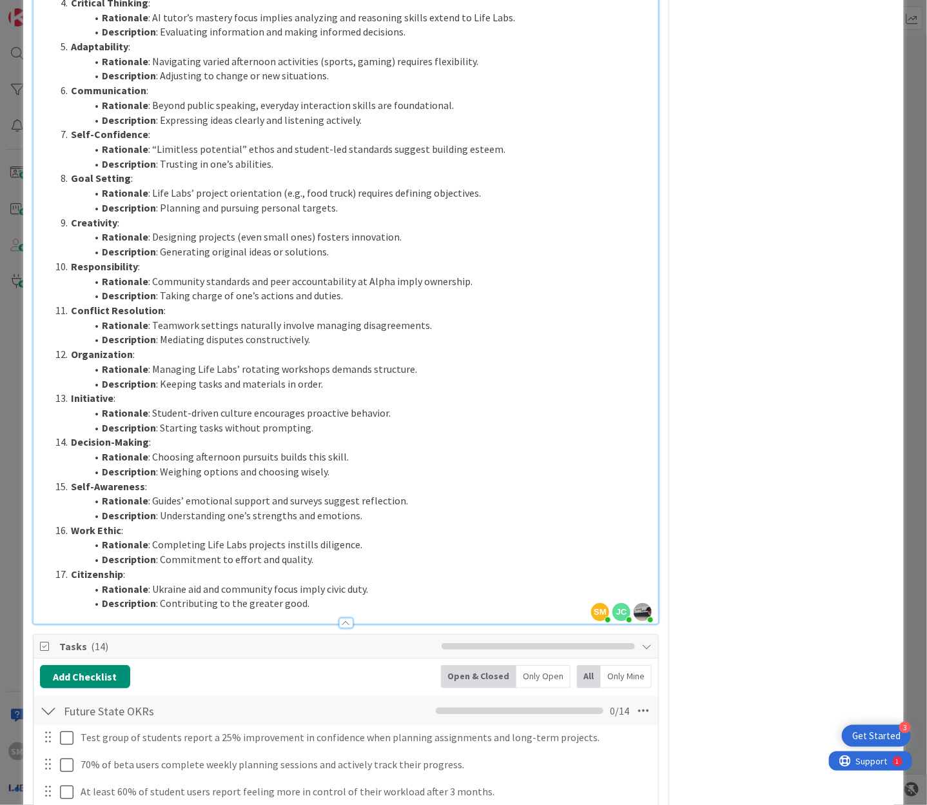
click at [576, 420] on li "Description : Starting tasks without prompting." at bounding box center [353, 427] width 596 height 15
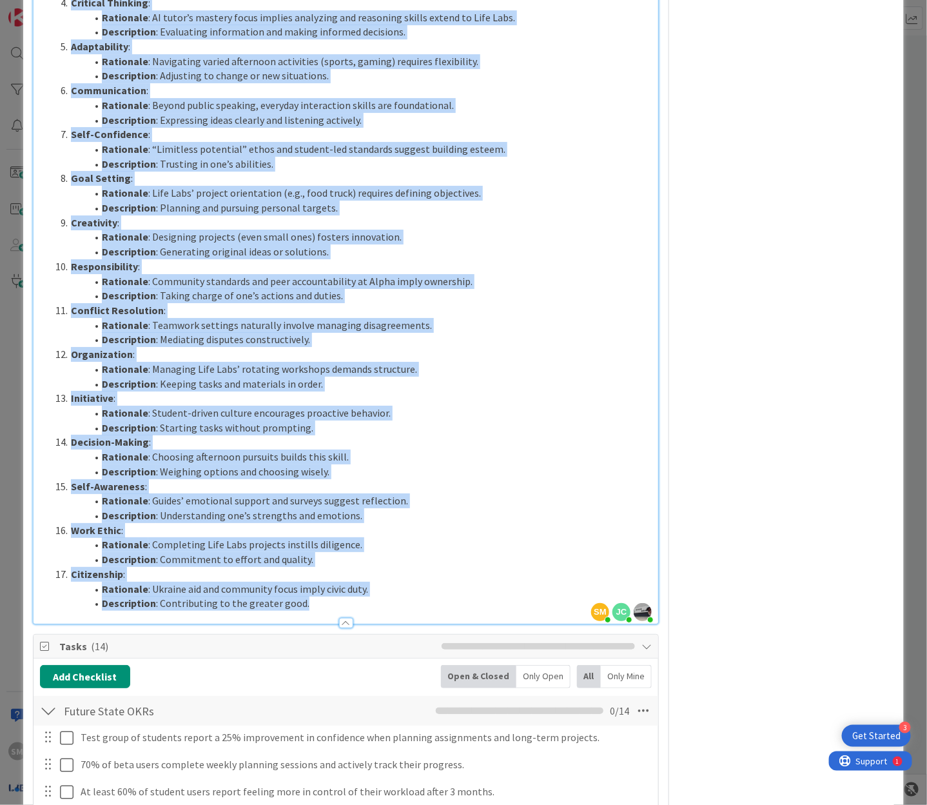
copy div "Value Statement: Looking back, the development and launch of an Executive Funct…"
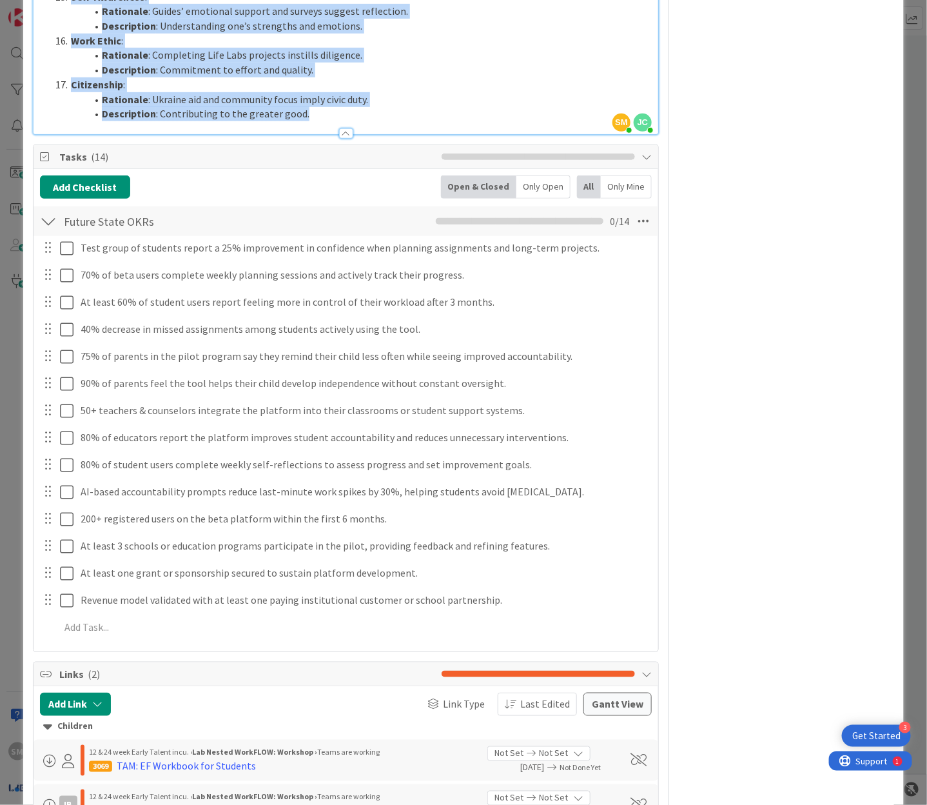
scroll to position [2425, 0]
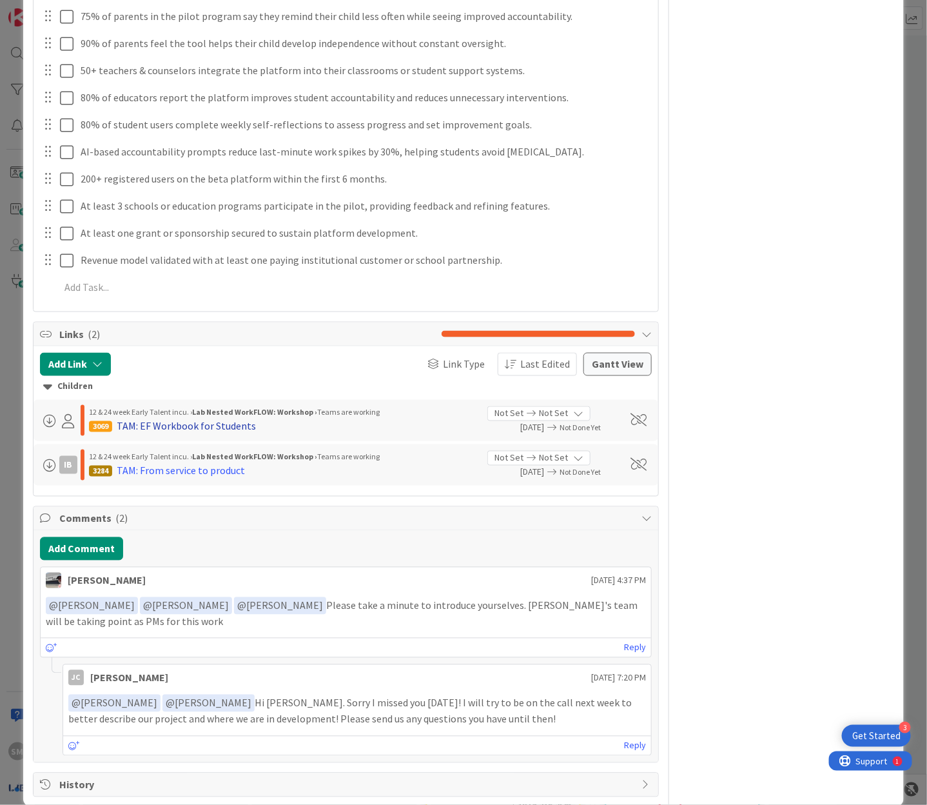
click at [195, 418] on div "TAM: EF Workbook for Students" at bounding box center [186, 425] width 139 height 15
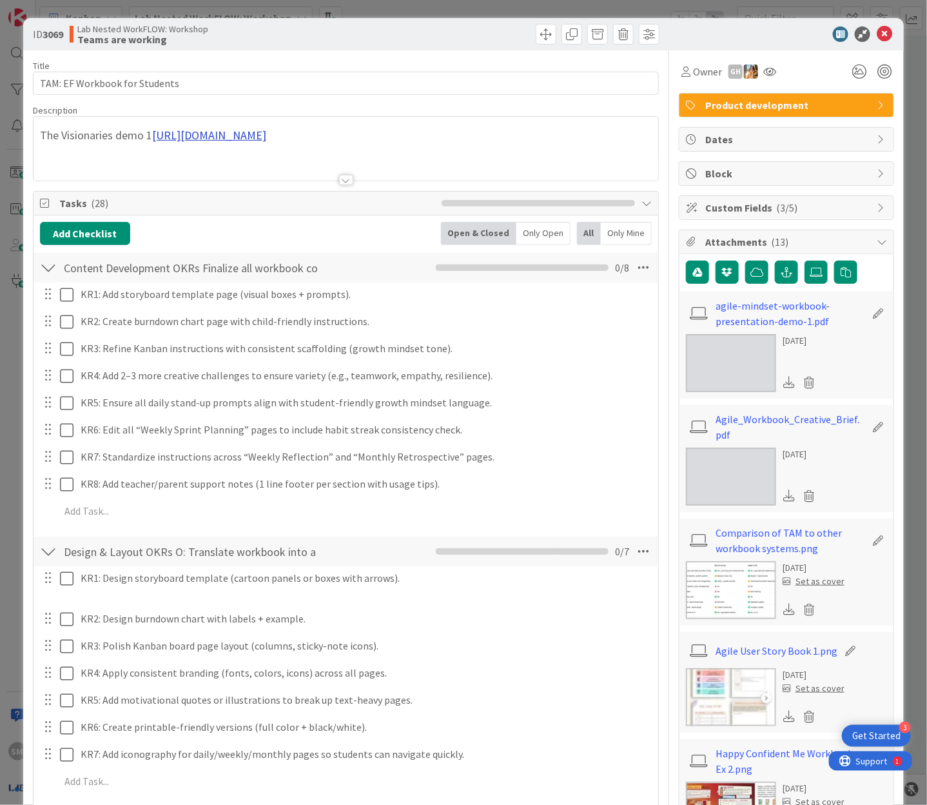
click at [235, 135] on div "The Visionaries demo 1 https://youtu.be/9bYSqV-XC2s The Visionaries will be lea…" at bounding box center [346, 149] width 625 height 64
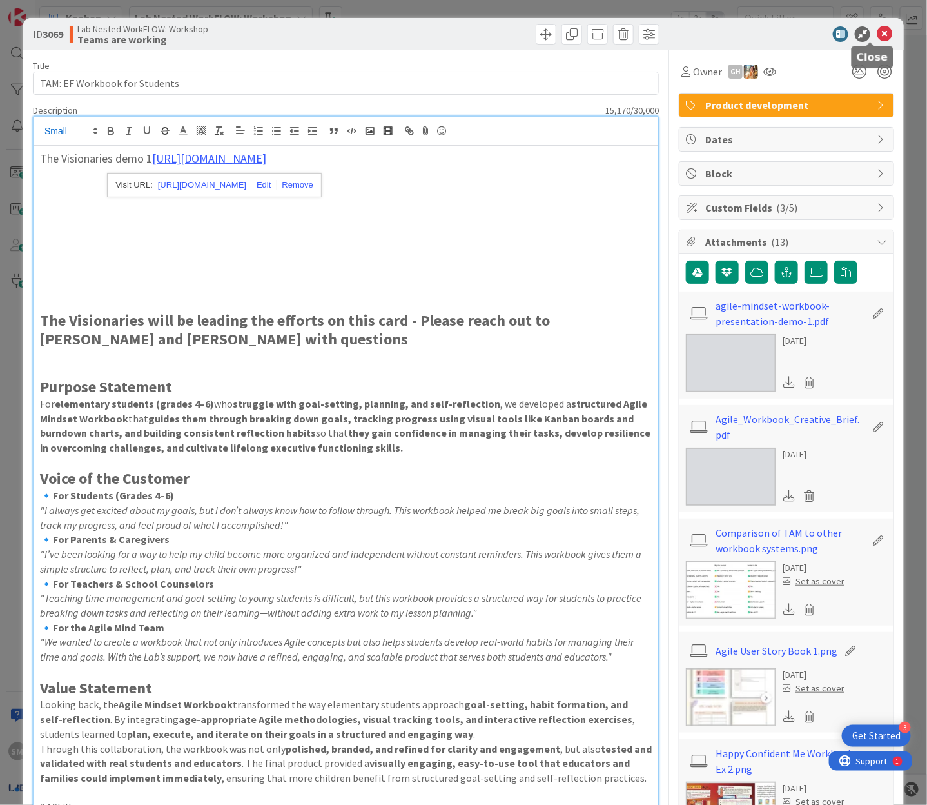
click at [877, 29] on icon at bounding box center [884, 33] width 15 height 15
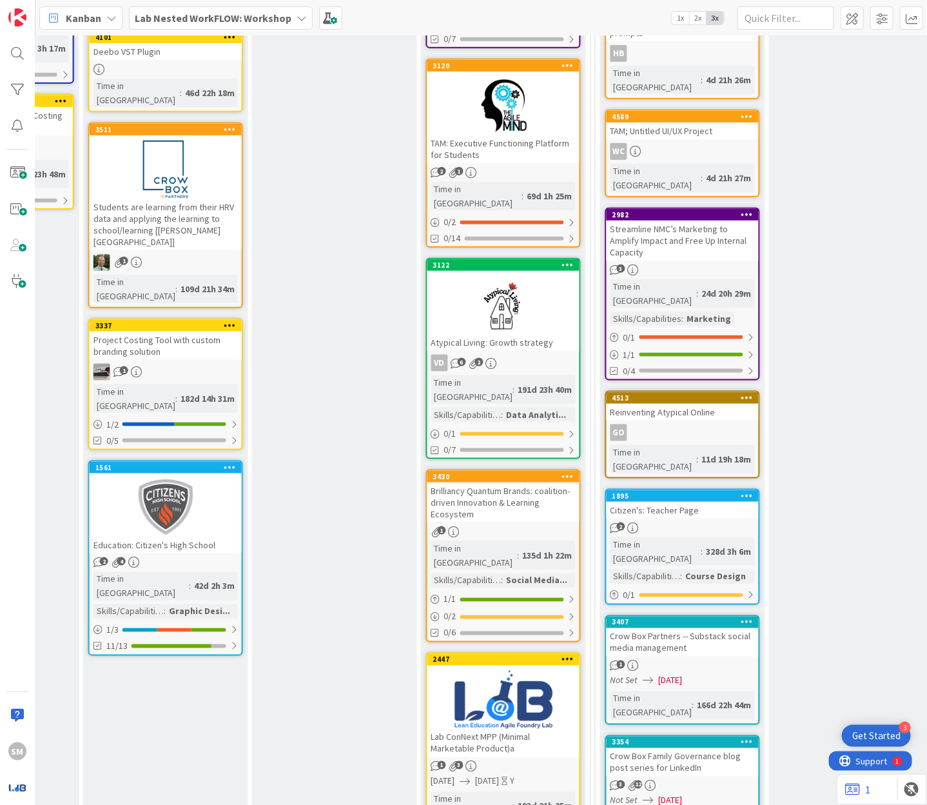
click at [553, 135] on div "TAM: Executive Functioning Platform for Students" at bounding box center [503, 149] width 152 height 28
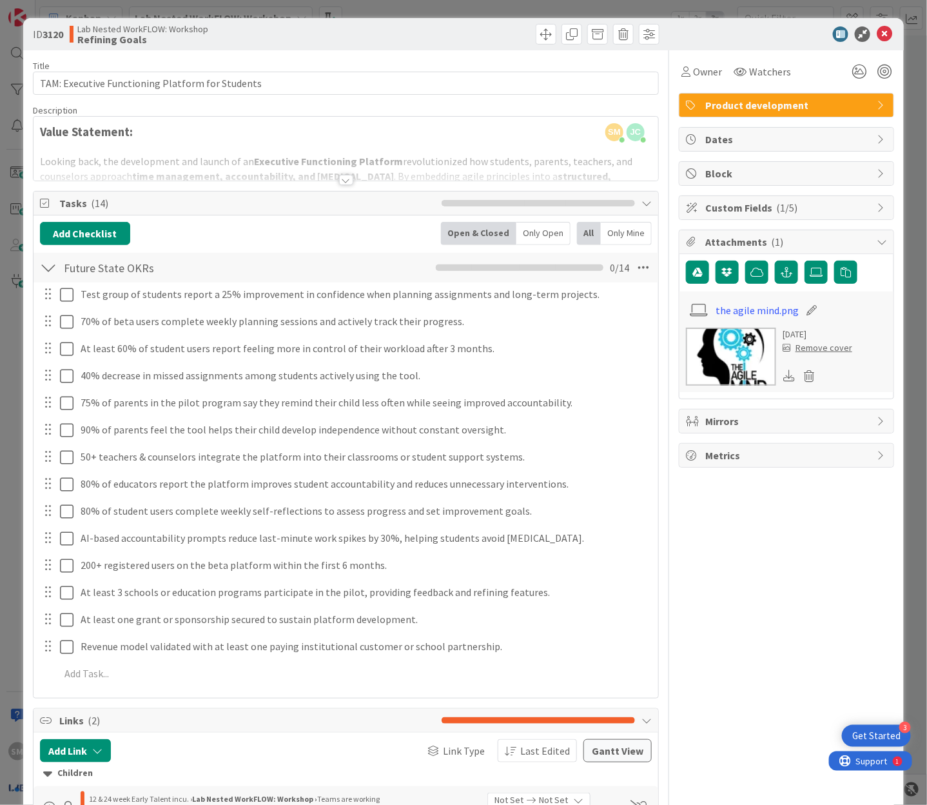
click at [877, 37] on icon at bounding box center [884, 33] width 15 height 15
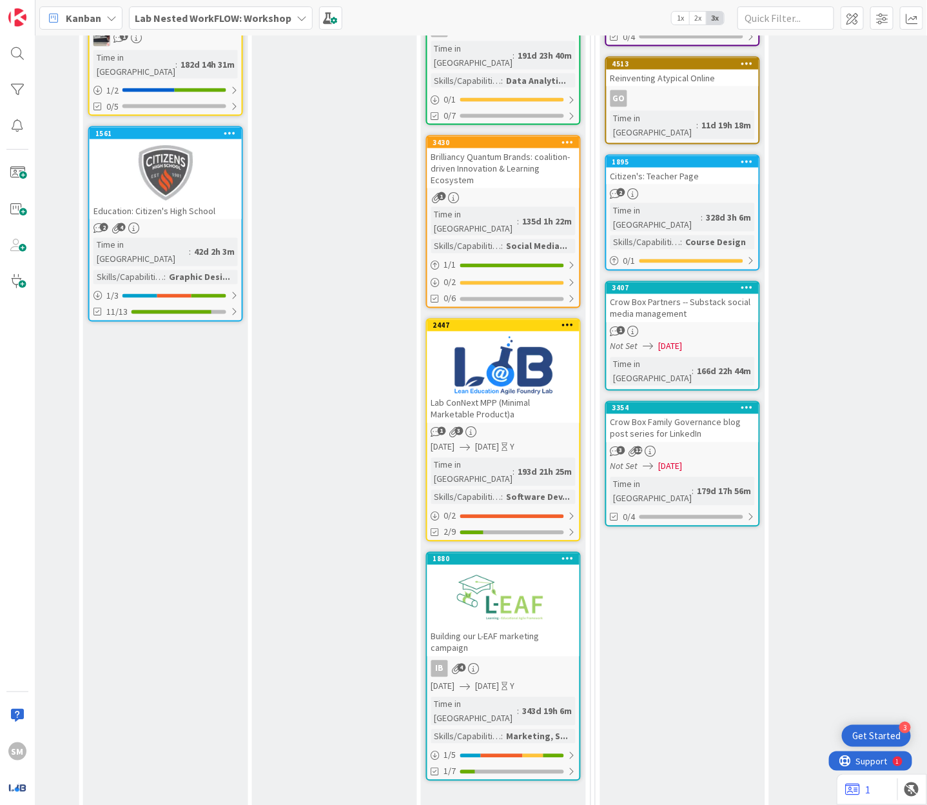
click at [460, 148] on div "Brilliancy Quantum Brands: coalition-driven Innovation & Learning Ecosystem" at bounding box center [503, 168] width 152 height 40
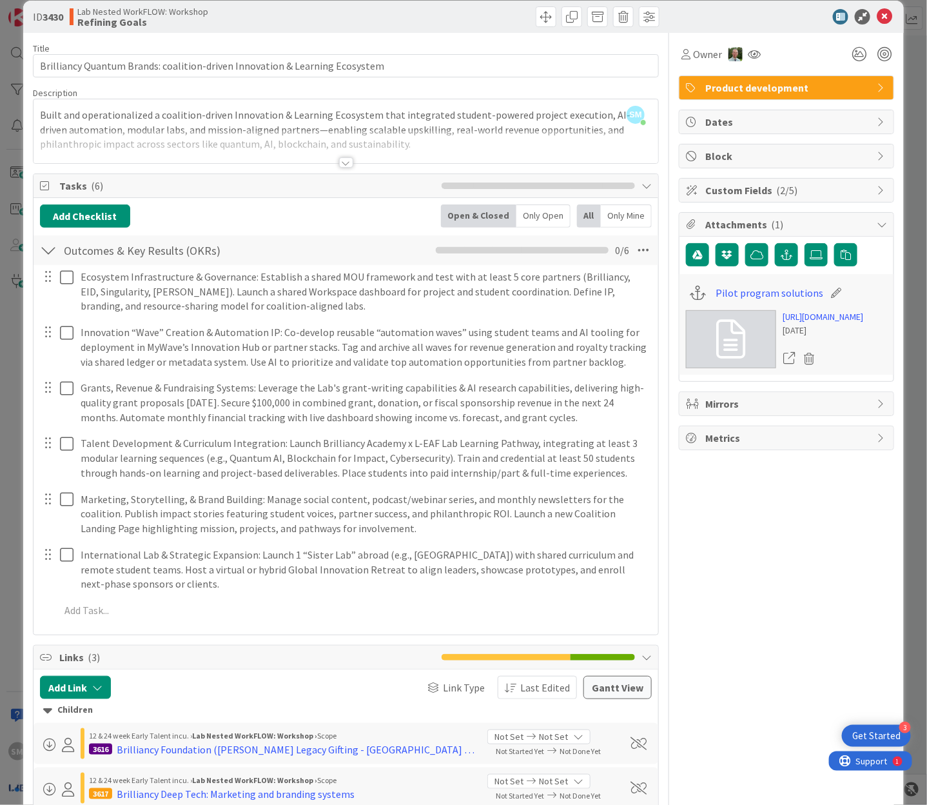
scroll to position [22, 0]
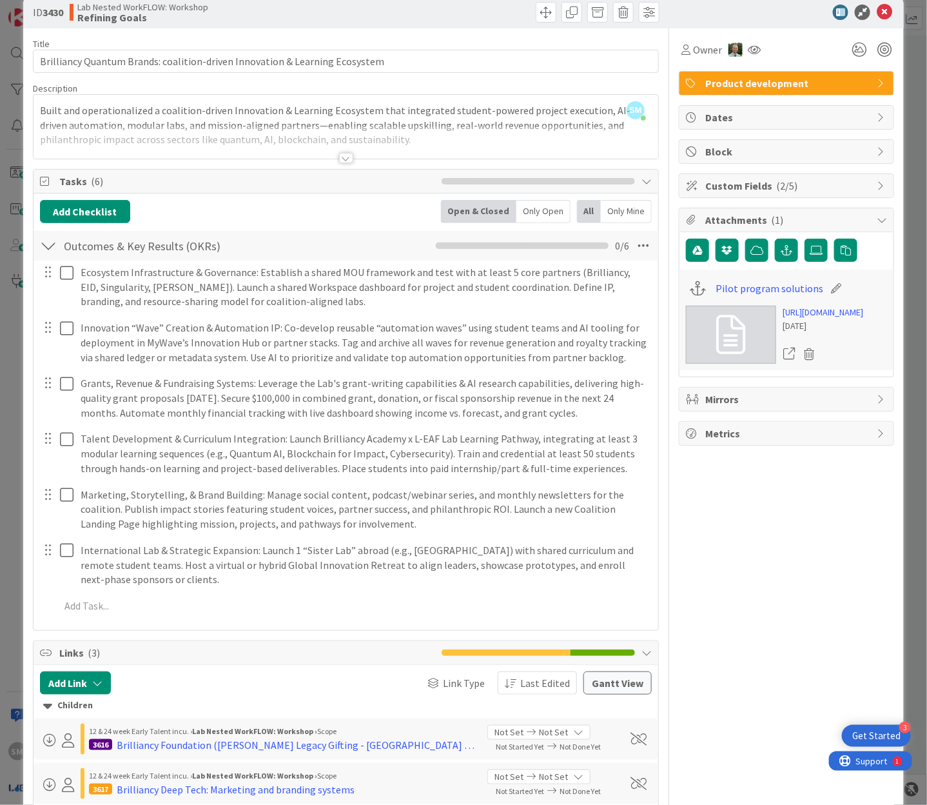
click at [334, 164] on div "Title 75 / 128 Brilliancy Quantum Brands: coalition-driven Innovation & Learnin…" at bounding box center [346, 508] width 626 height 960
click at [339, 158] on div at bounding box center [346, 158] width 14 height 10
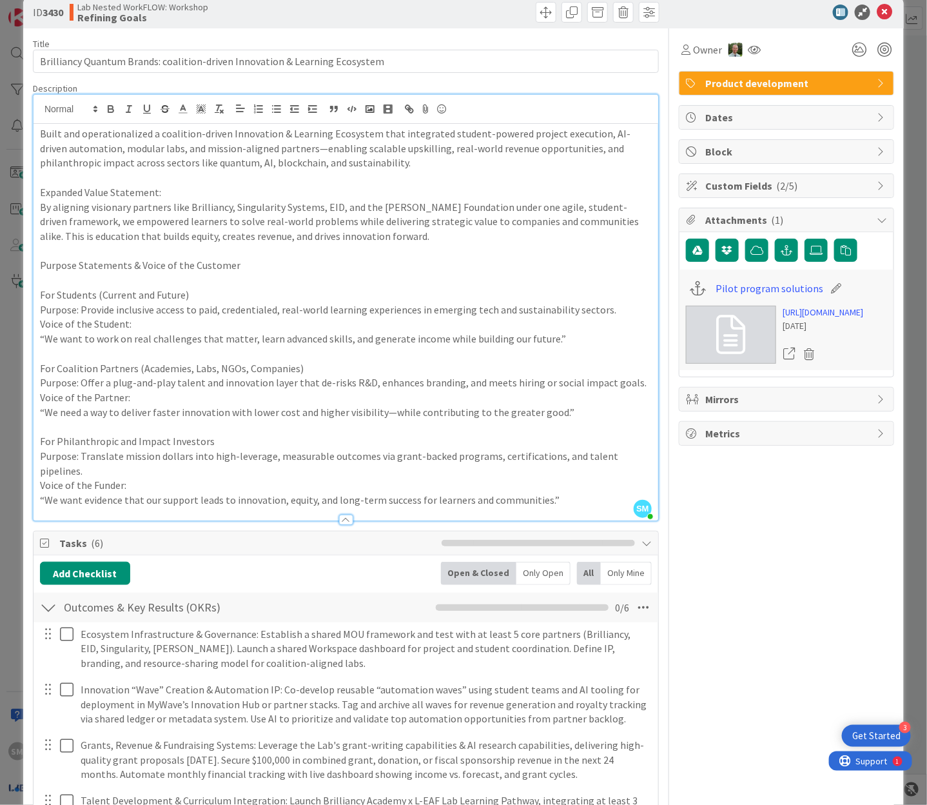
scroll to position [0, 0]
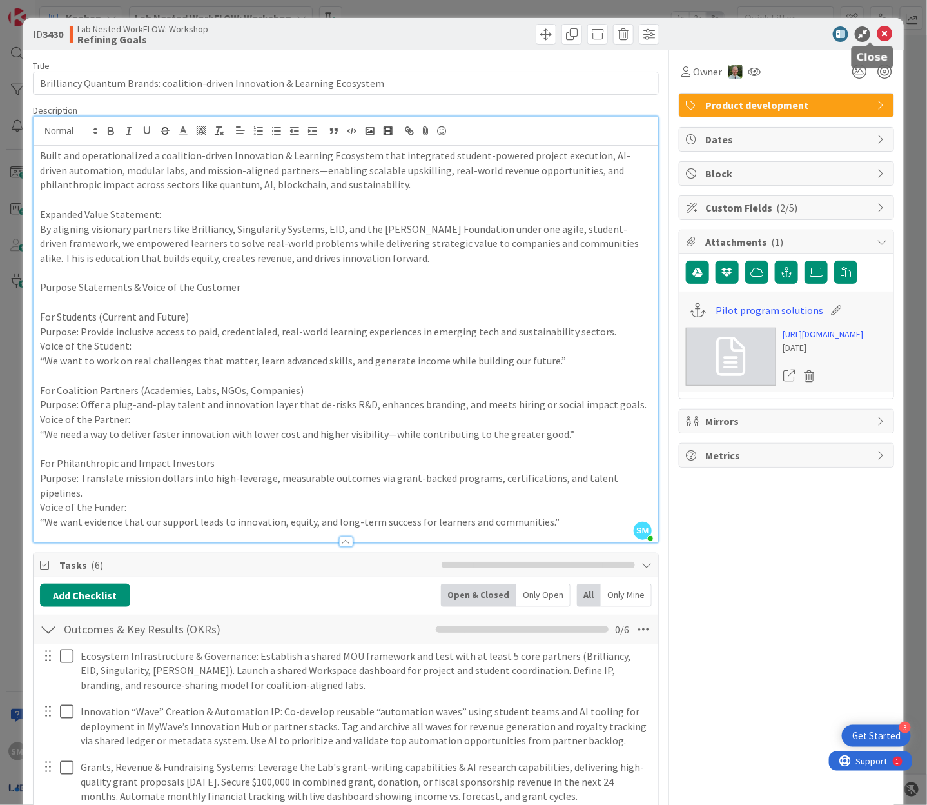
click at [877, 29] on icon at bounding box center [884, 33] width 15 height 15
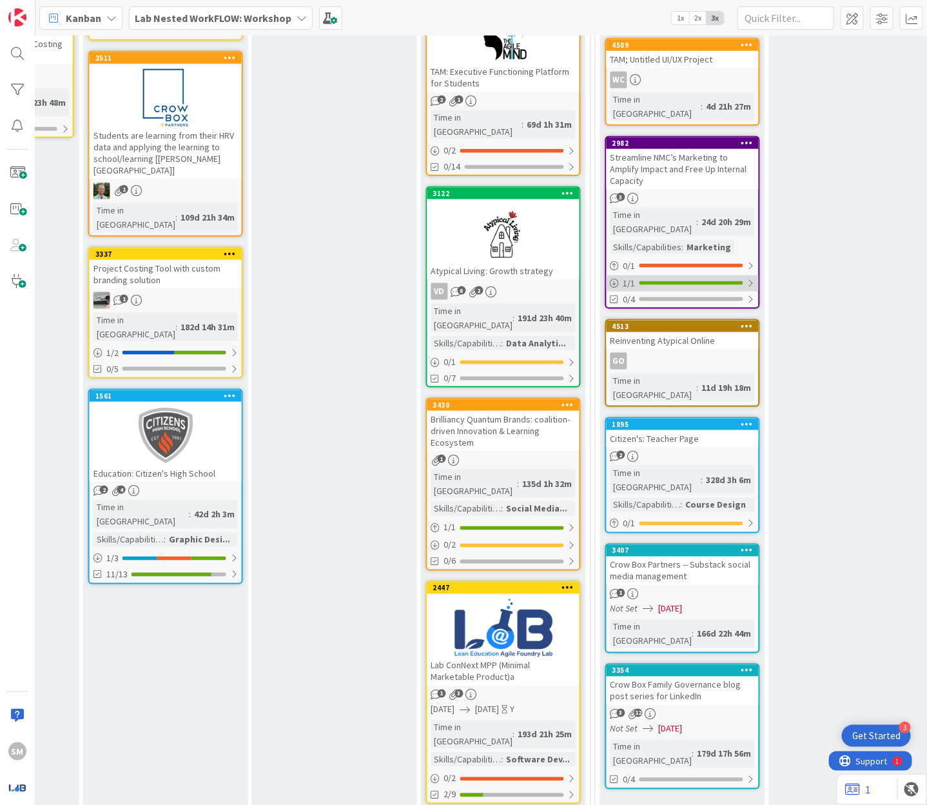
scroll to position [464, 643]
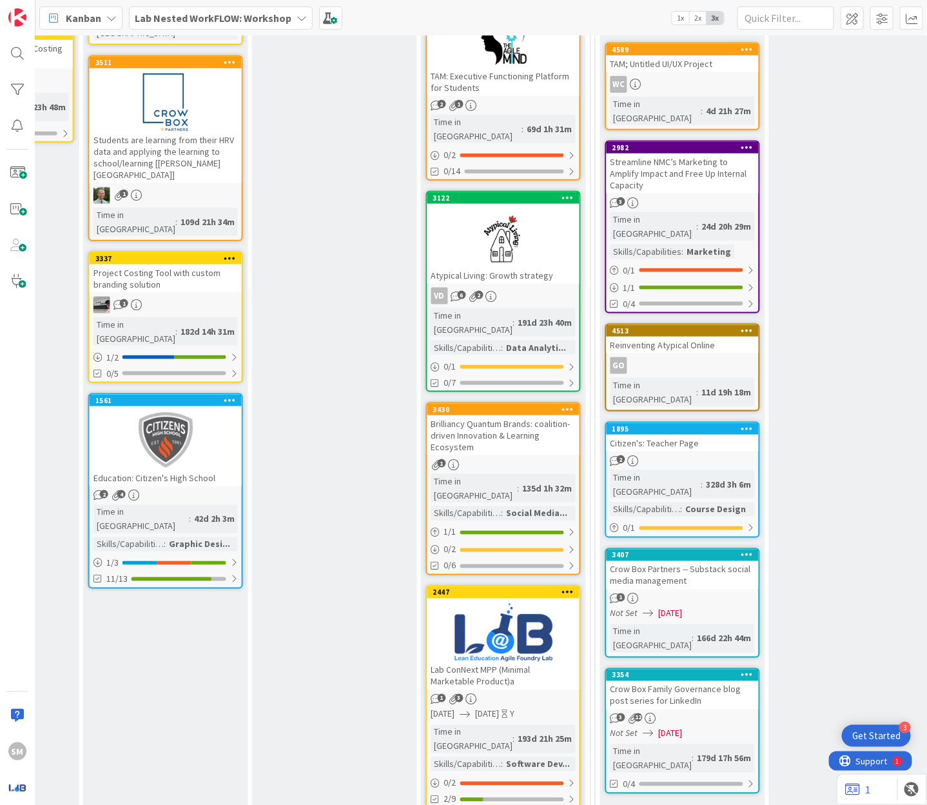
click at [534, 415] on div "Brilliancy Quantum Brands: coalition-driven Innovation & Learning Ecosystem" at bounding box center [503, 435] width 152 height 40
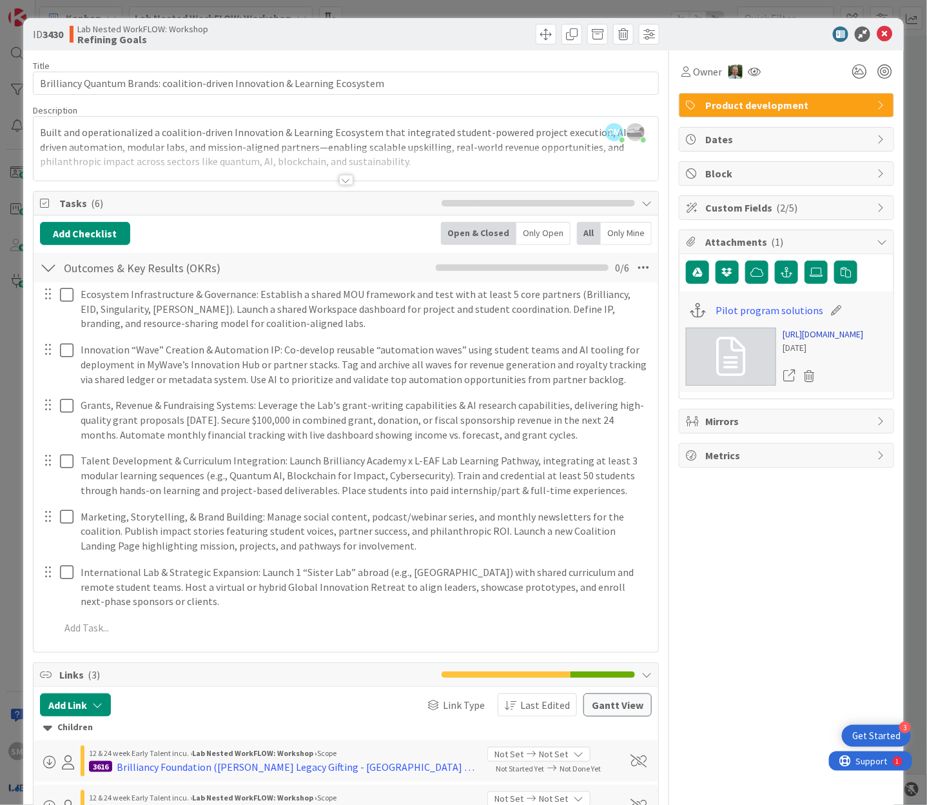
click at [799, 331] on link "https://docs.google.com/document/d/1Kiw7MamwoHq-Po8Ev594Q91wiwhJ-VDPkAzzE_nBwtM…" at bounding box center [823, 335] width 81 height 14
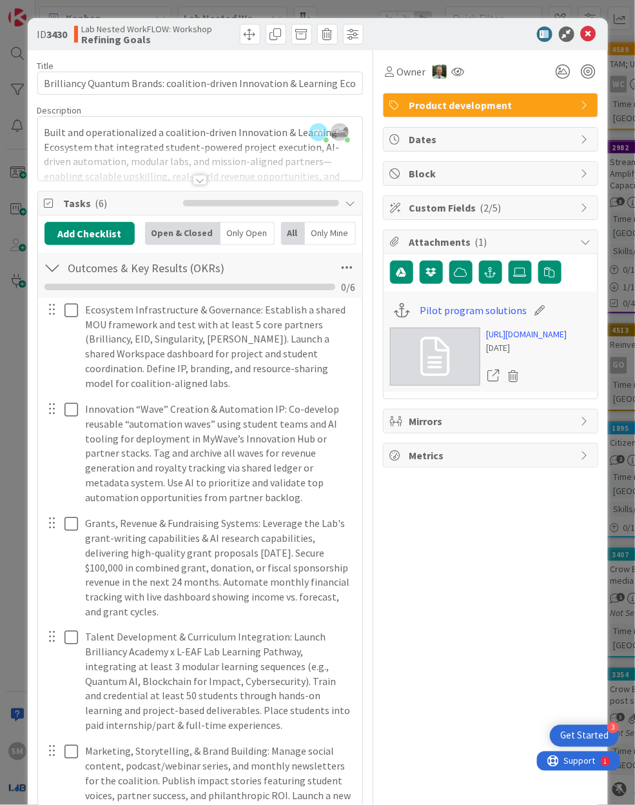
scroll to position [890, 643]
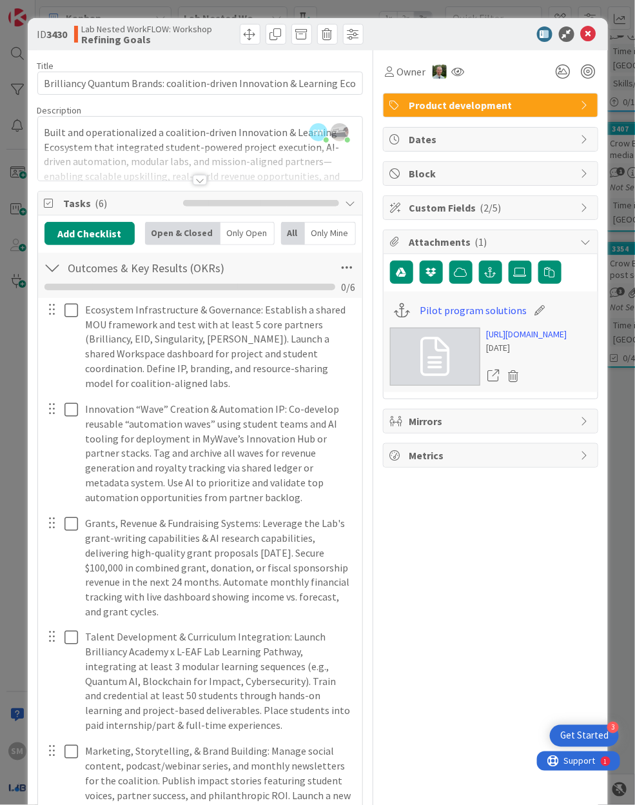
click at [585, 42] on div "ID 3430 Lab Nested WorkFLOW: Workshop Refining Goals" at bounding box center [318, 34] width 580 height 32
click at [583, 38] on icon at bounding box center [588, 33] width 15 height 15
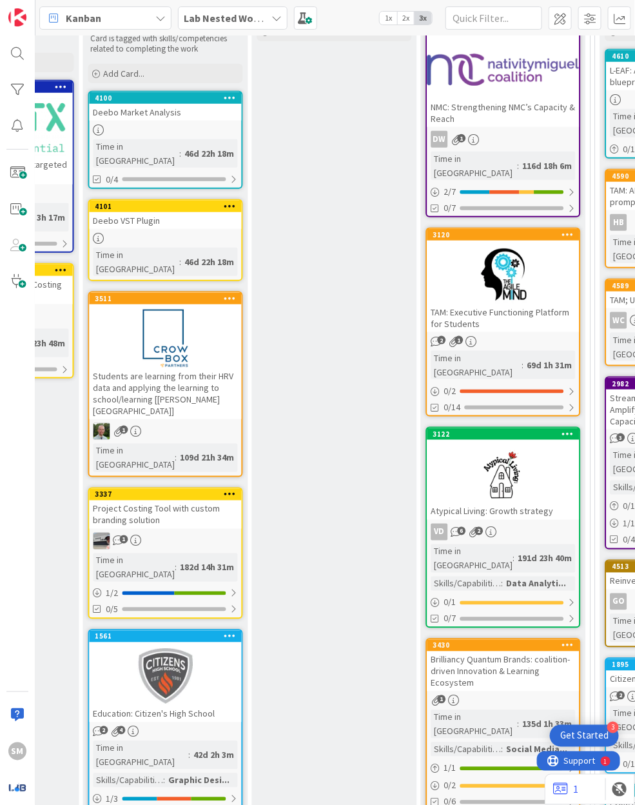
click at [499, 256] on div at bounding box center [503, 275] width 152 height 58
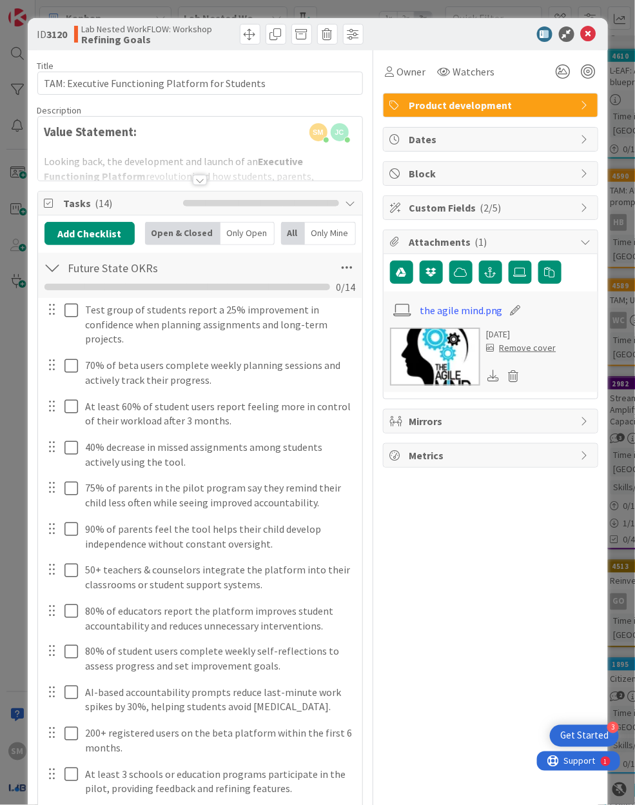
click at [193, 181] on div at bounding box center [200, 180] width 14 height 10
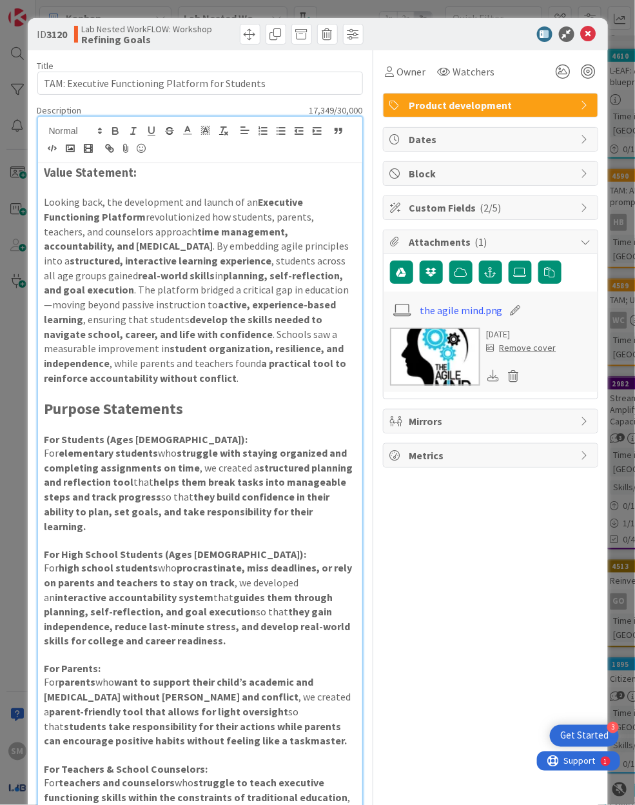
scroll to position [3222, 0]
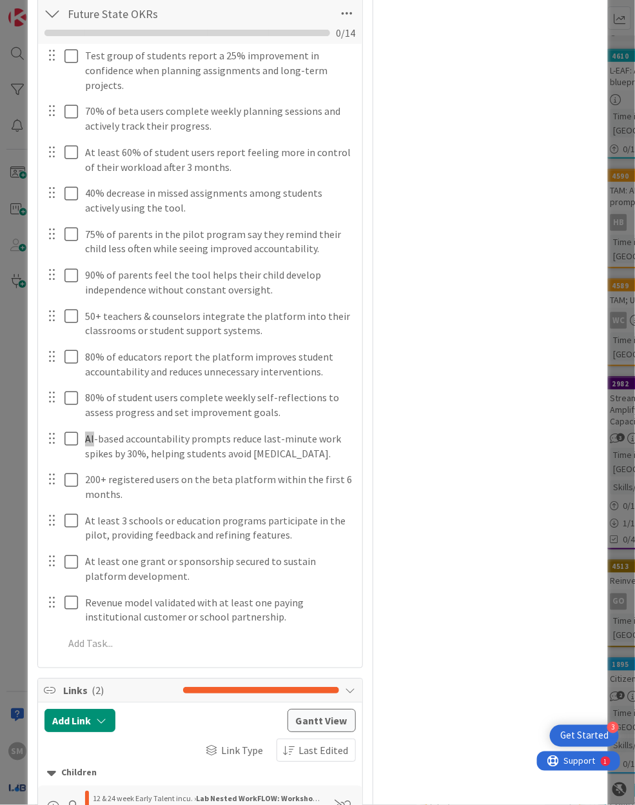
scroll to position [3780, 0]
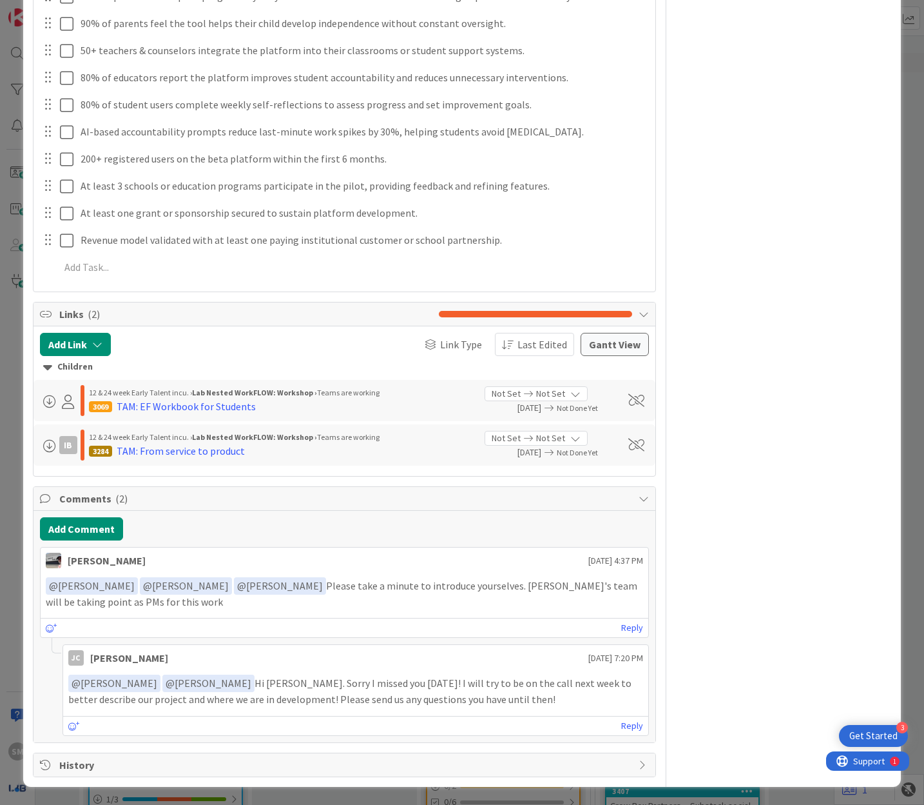
scroll to position [2425, 0]
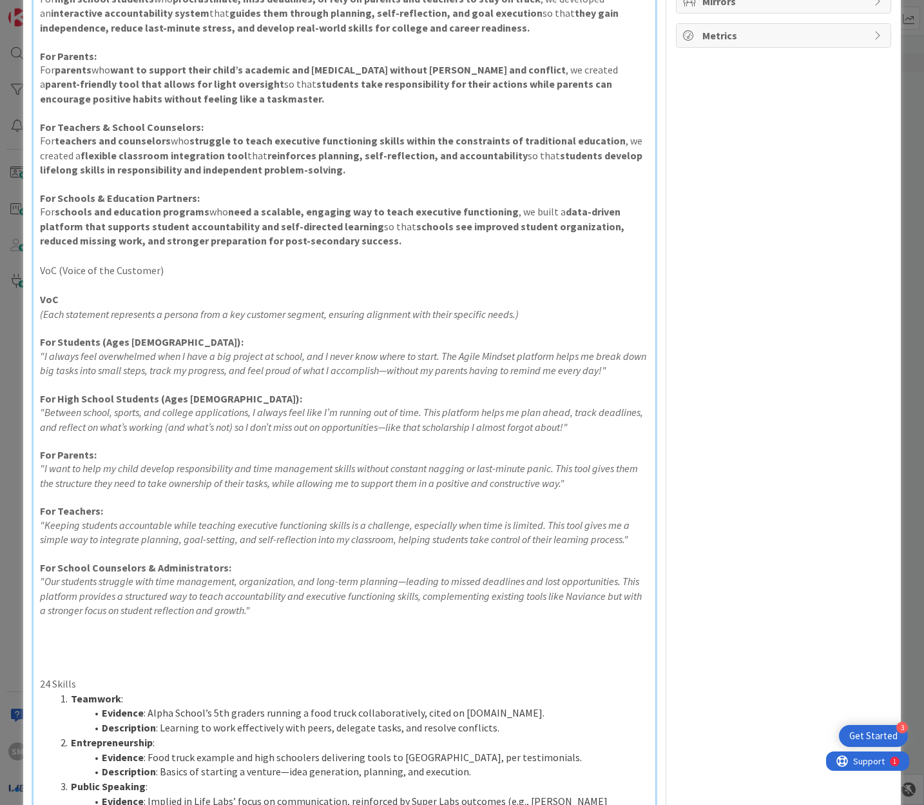
scroll to position [0, 0]
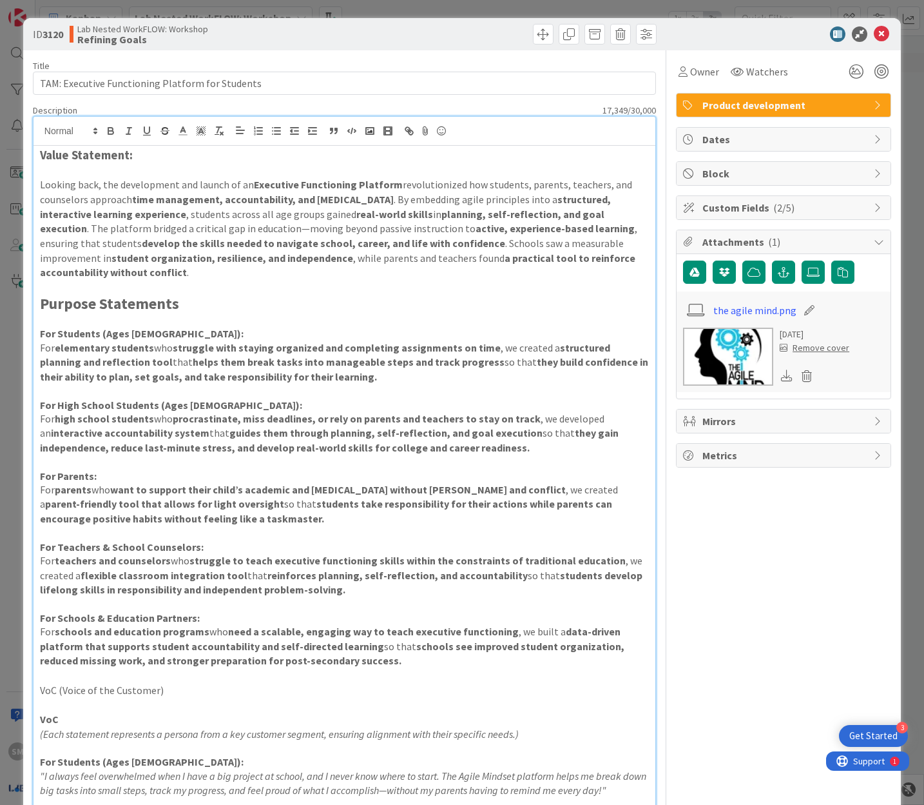
click at [634, 35] on icon at bounding box center [881, 33] width 15 height 15
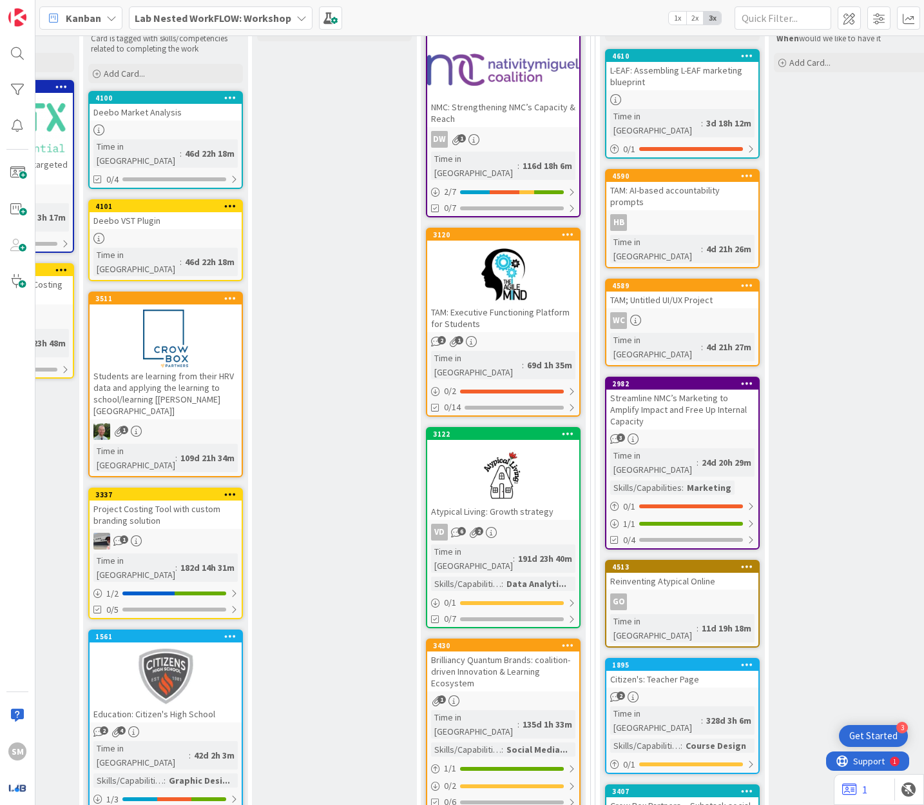
click at [494, 271] on div at bounding box center [503, 275] width 152 height 58
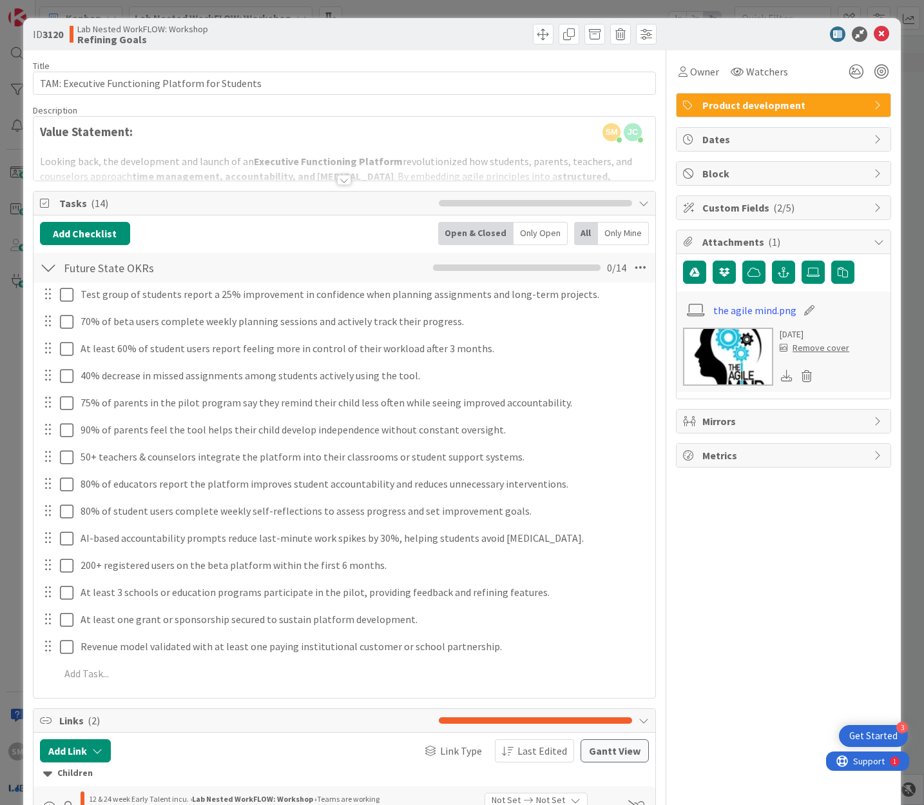
click at [351, 179] on div at bounding box center [345, 164] width 622 height 33
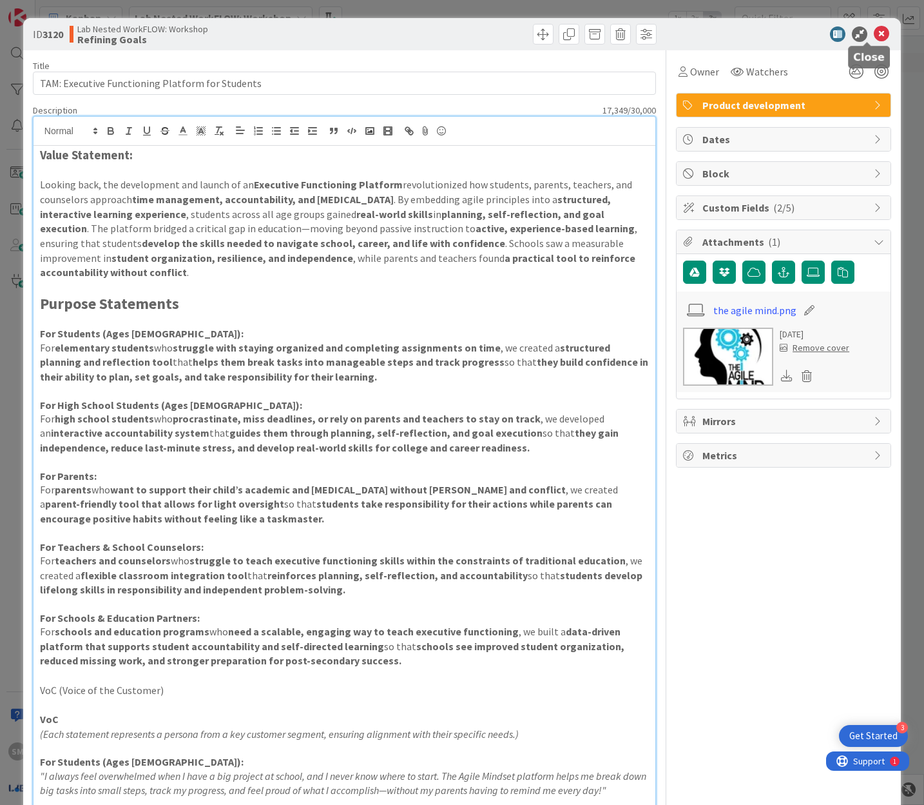
click at [634, 34] on icon at bounding box center [881, 33] width 15 height 15
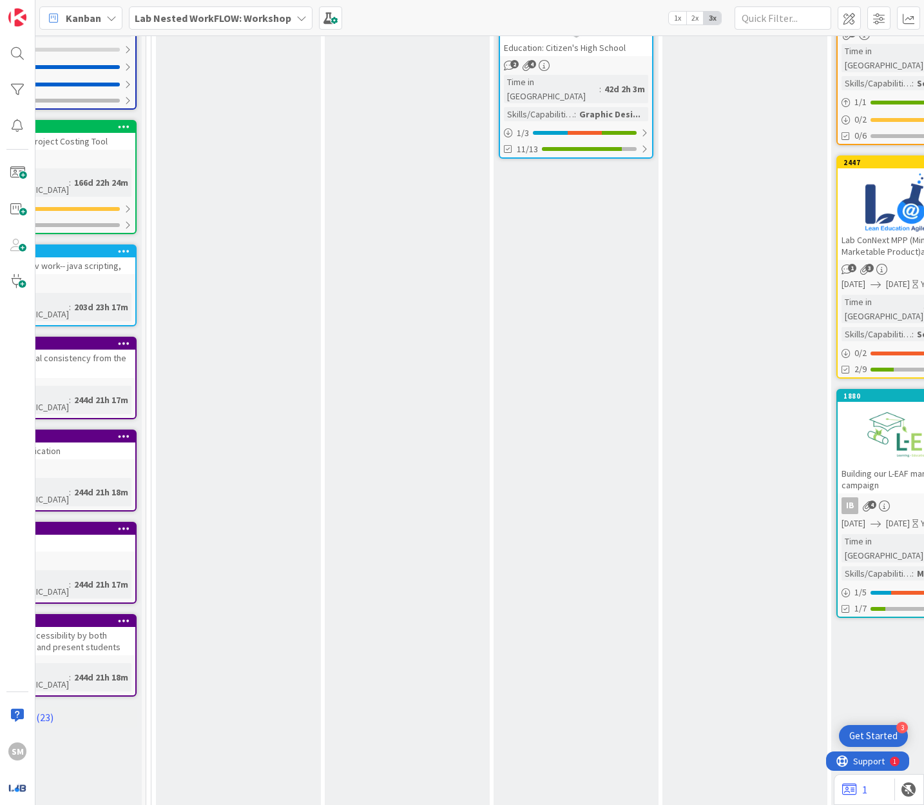
scroll to position [894, 203]
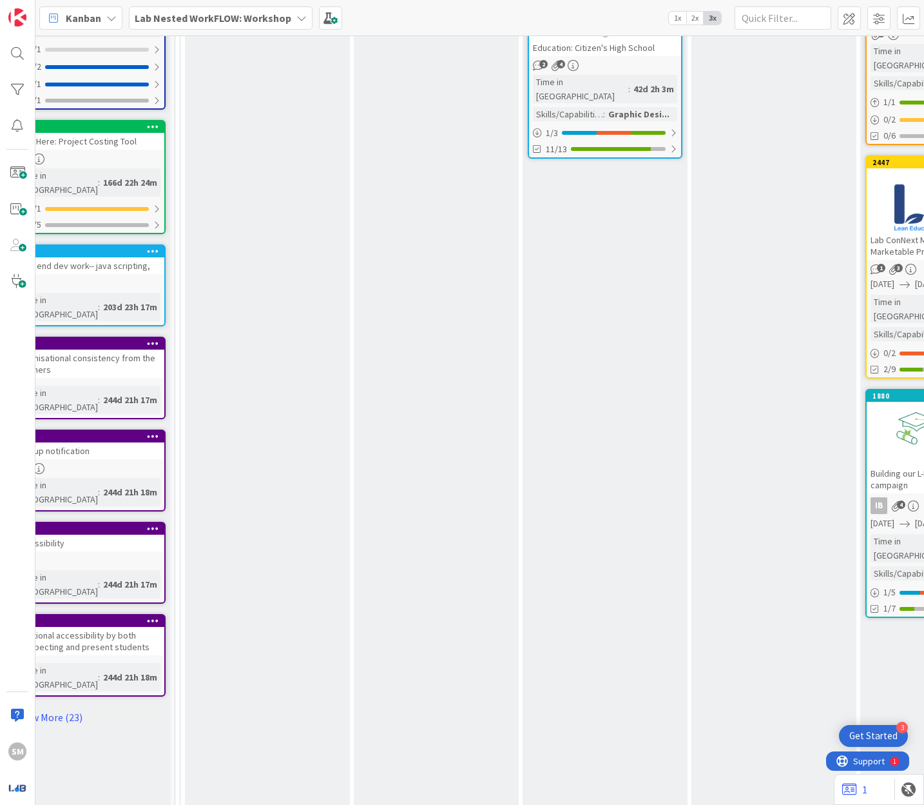
click at [54, 15] on icon at bounding box center [53, 18] width 17 height 17
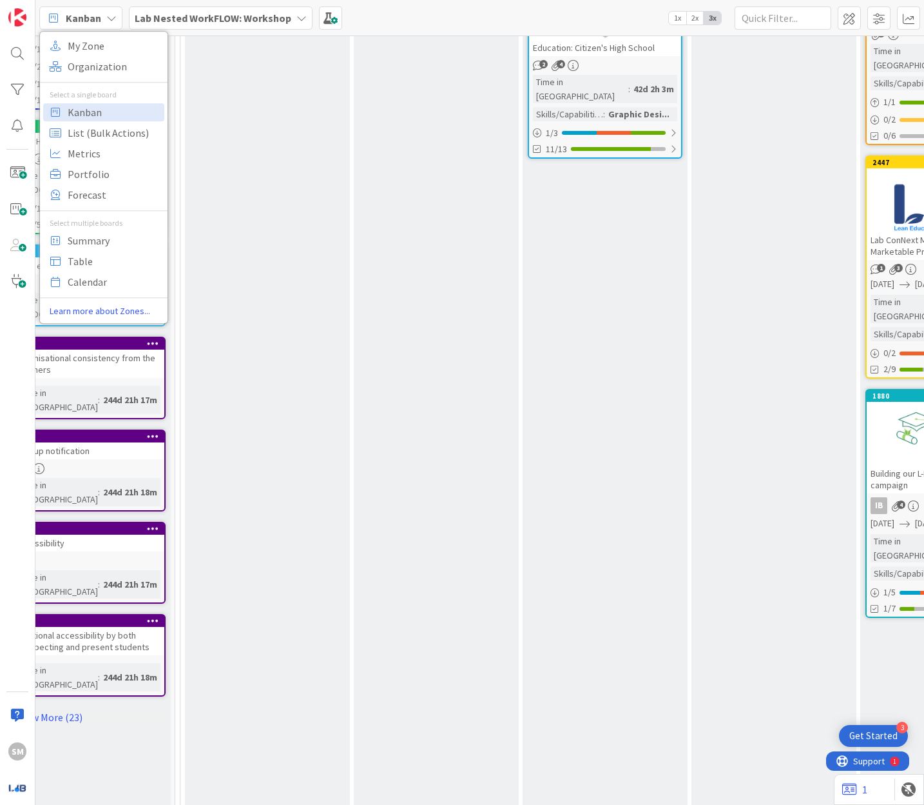
click at [161, 18] on b "Lab Nested WorkFLOW: Workshop" at bounding box center [213, 18] width 157 height 13
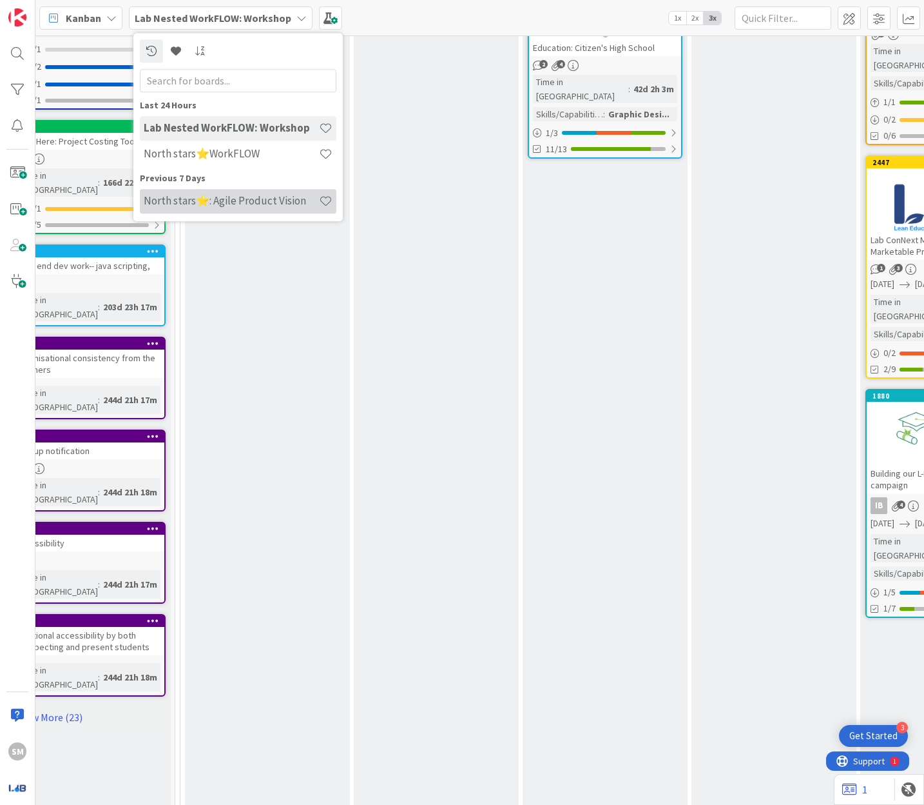
click at [202, 196] on h4 "North stars⭐: Agile Product Vision" at bounding box center [231, 201] width 175 height 13
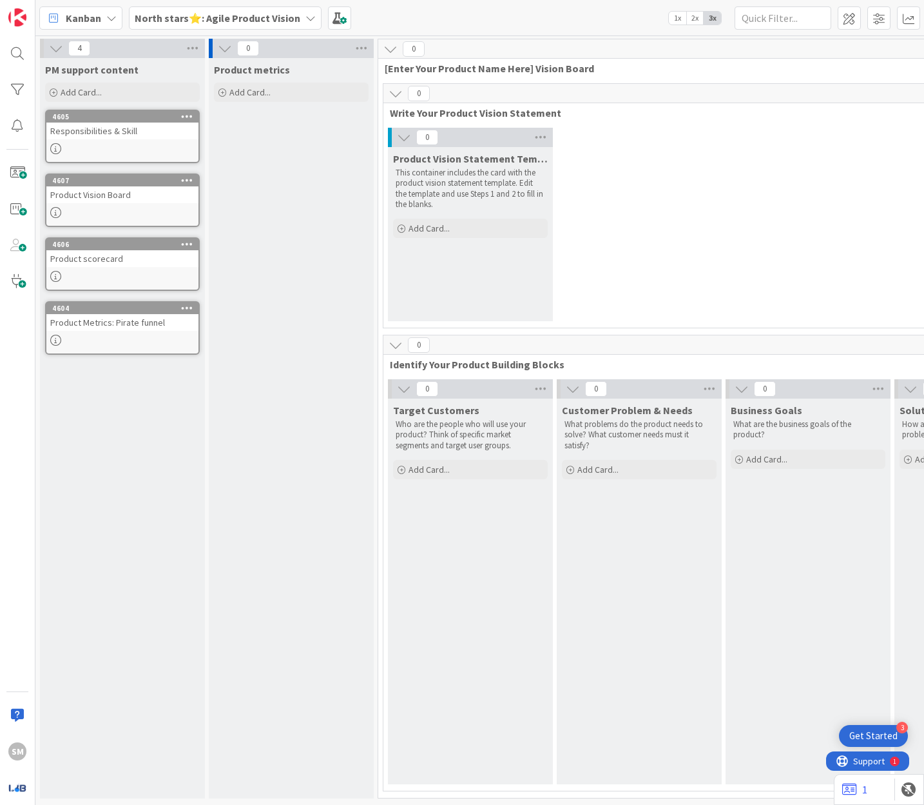
click at [146, 16] on b "North stars⭐: Agile Product Vision" at bounding box center [218, 18] width 166 height 13
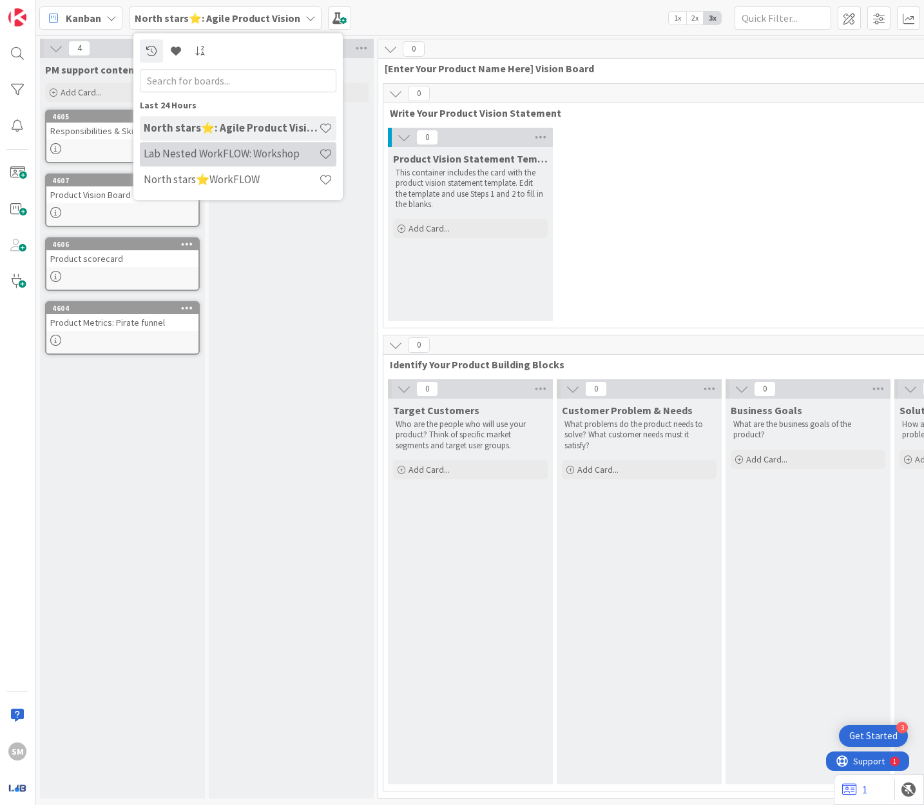
click at [210, 156] on h4 "Lab Nested WorkFLOW: Workshop" at bounding box center [231, 154] width 175 height 13
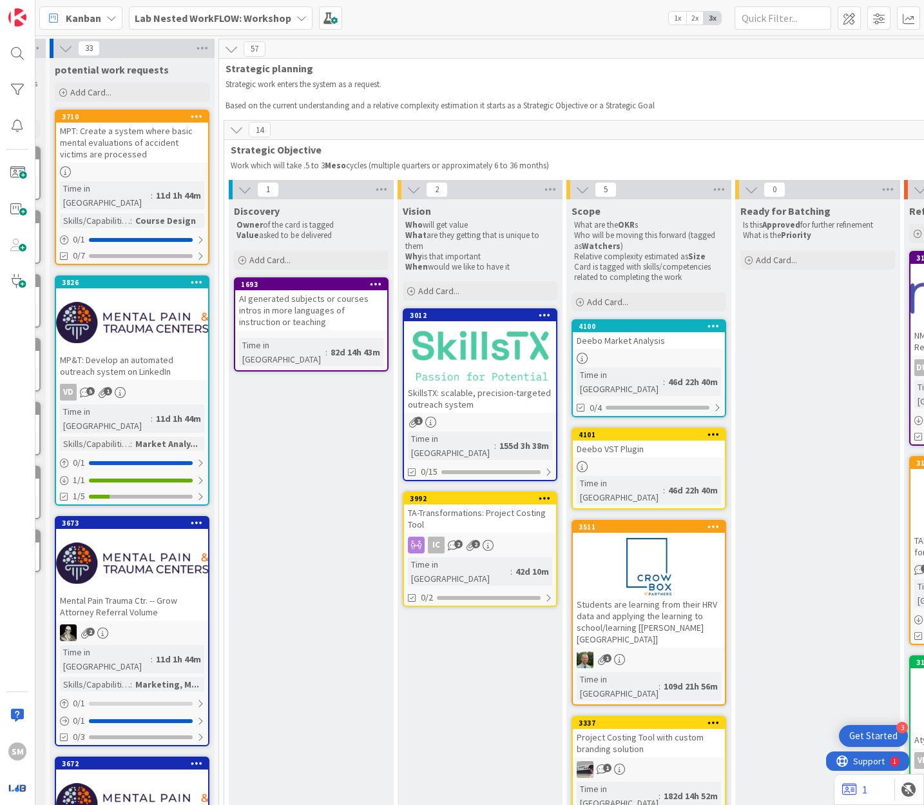
scroll to position [0, 991]
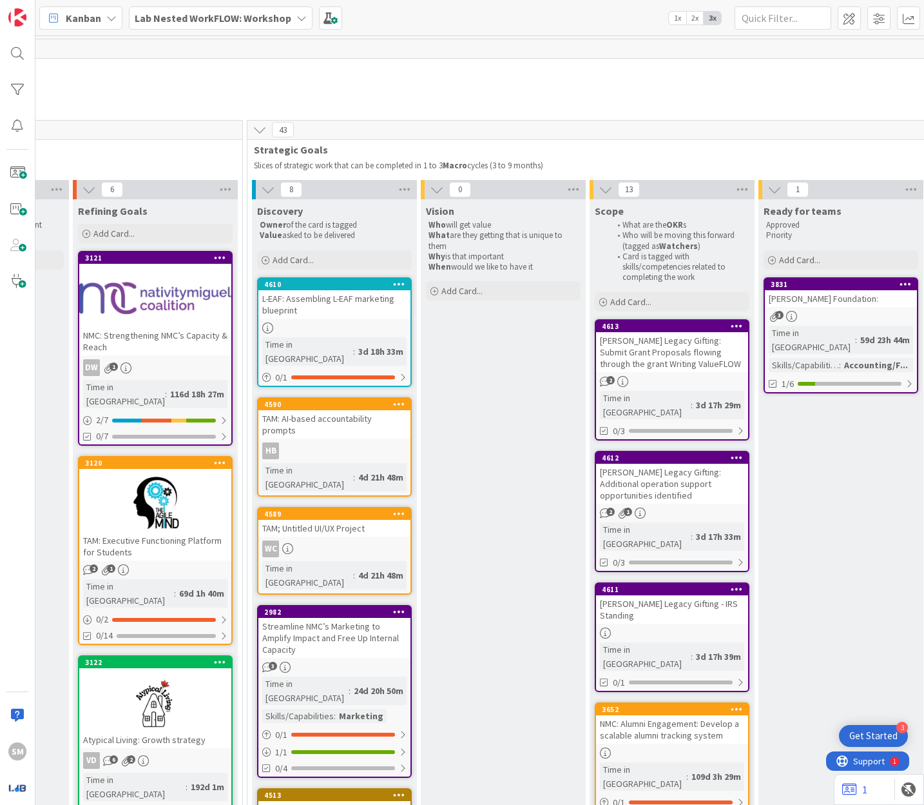
click at [210, 18] on b "Lab Nested WorkFLOW: Workshop" at bounding box center [213, 18] width 157 height 13
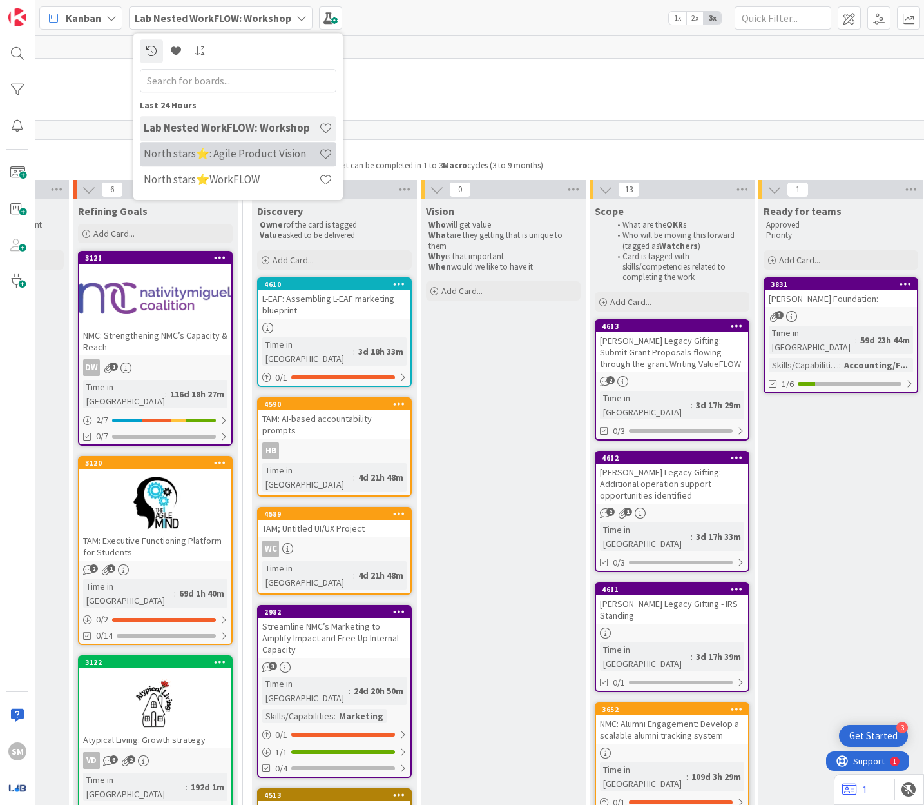
click at [230, 158] on h4 "North stars⭐: Agile Product Vision" at bounding box center [231, 154] width 175 height 13
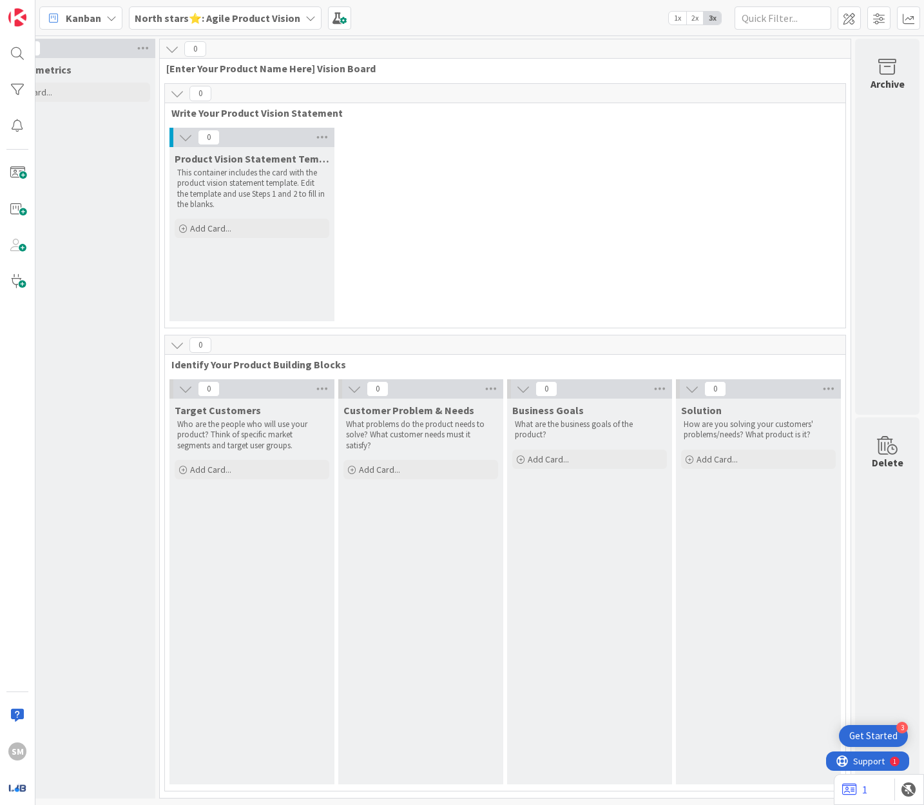
click at [226, 10] on span "North stars⭐: Agile Product Vision" at bounding box center [218, 17] width 166 height 15
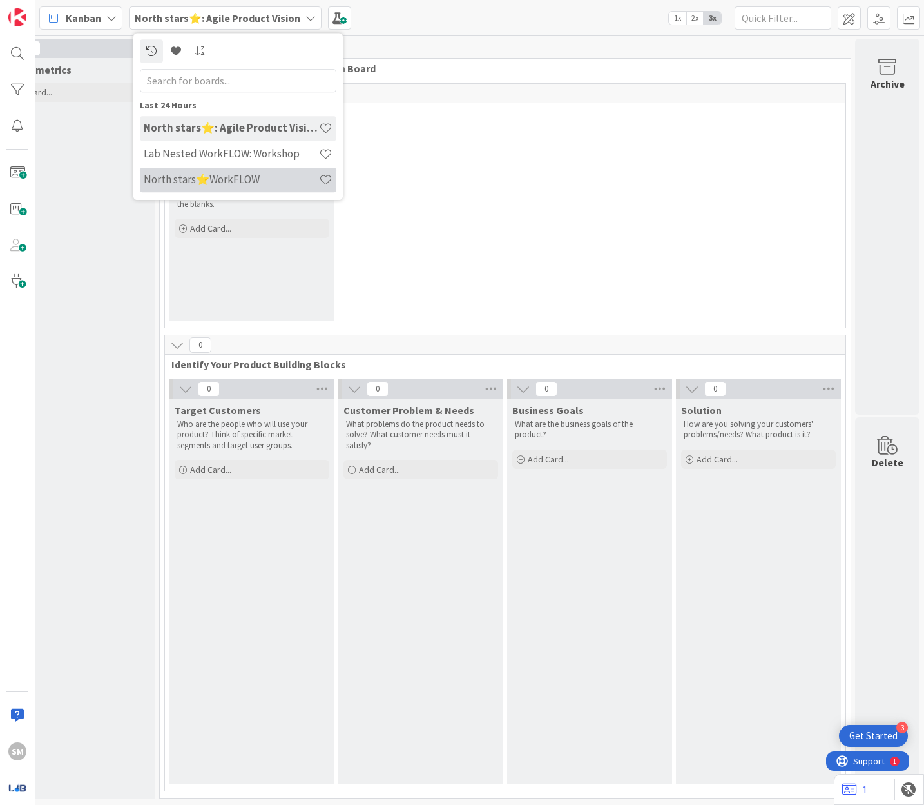
click at [219, 172] on div "North stars⭐WorkFLOW" at bounding box center [238, 180] width 197 height 24
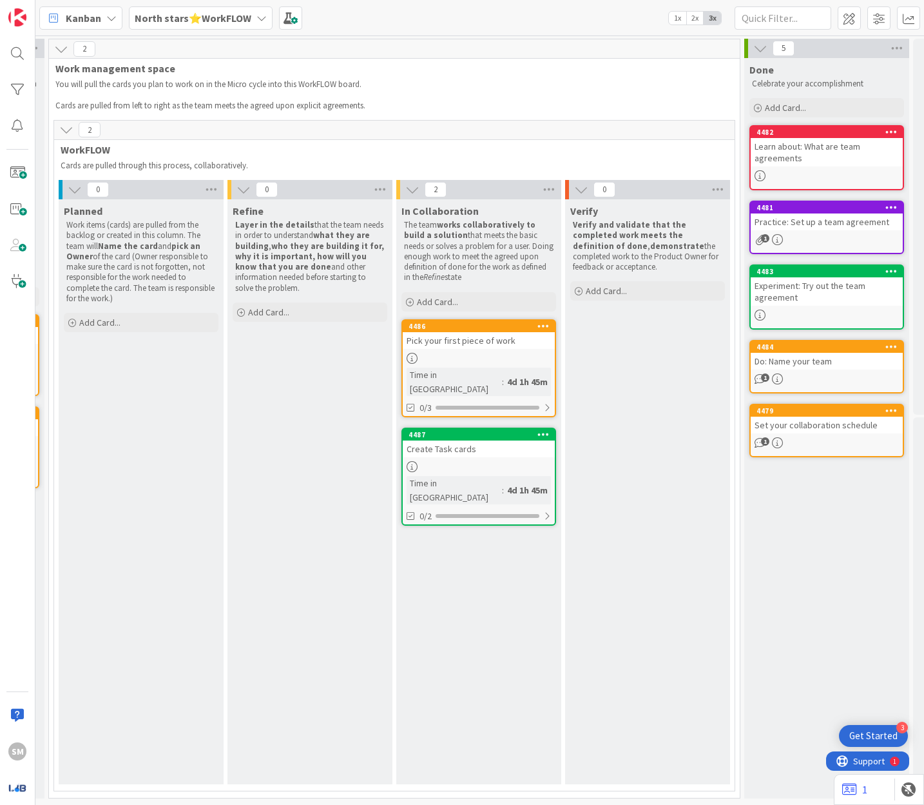
click at [513, 440] on div "Create Task cards" at bounding box center [479, 448] width 152 height 17
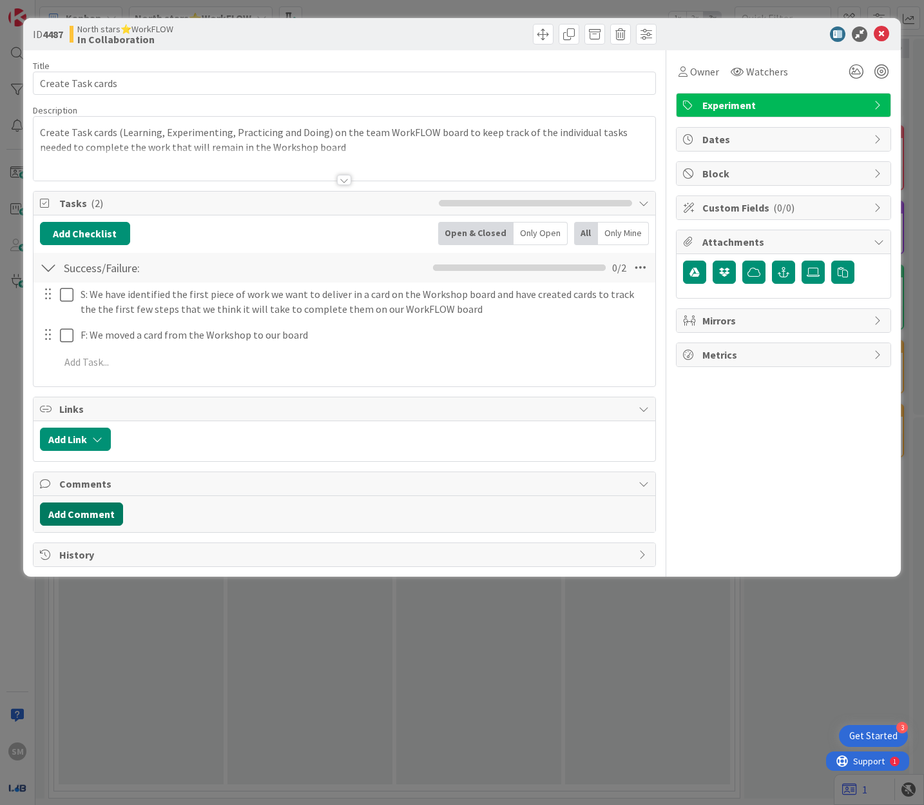
click at [75, 508] on button "Add Comment" at bounding box center [81, 513] width 83 height 23
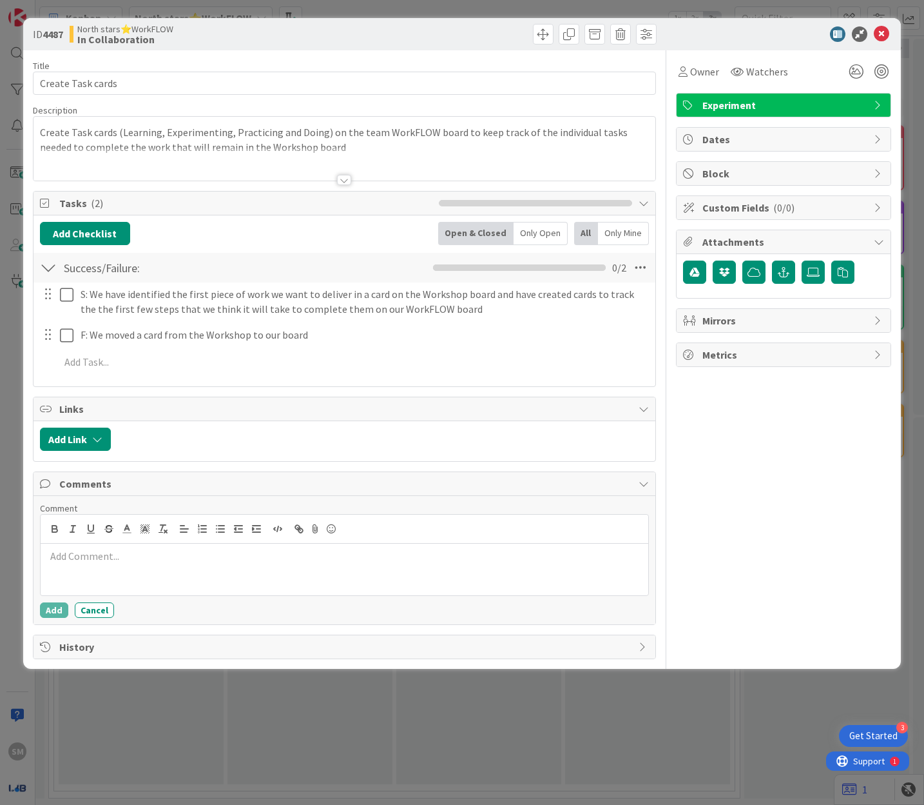
click at [147, 552] on p at bounding box center [345, 556] width 598 height 15
click at [296, 705] on div "ID 4487 North stars⭐WorkFLOW In Collaboration Title 17 / 128 Create Task cards …" at bounding box center [462, 402] width 924 height 805
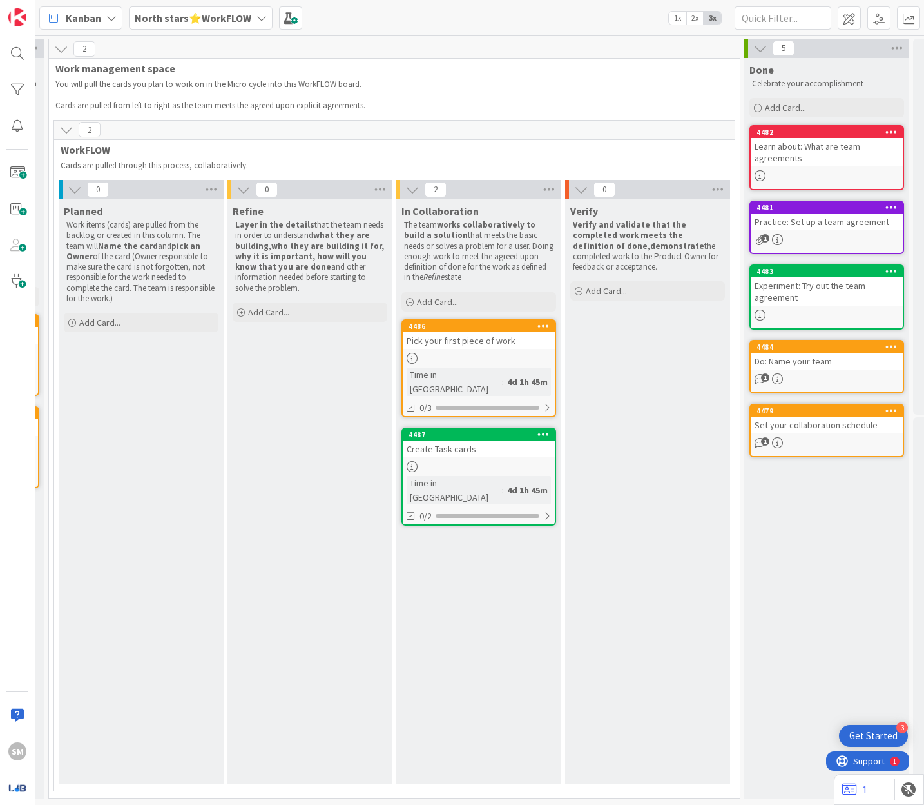
click at [199, 31] on div "Kanban My Zone Organization Select a single board Kanban List (Bulk Actions) Me…" at bounding box center [479, 17] width 889 height 35
click at [190, 17] on b "North stars⭐WorkFLOW" at bounding box center [193, 18] width 117 height 13
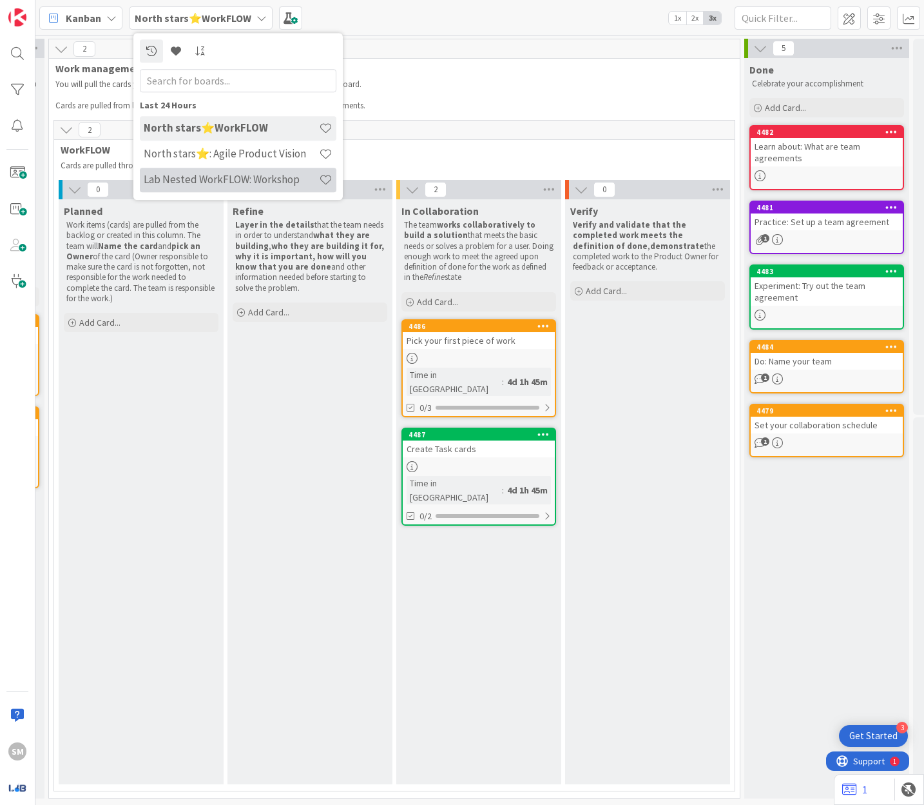
click at [220, 172] on div "Lab Nested WorkFLOW: Workshop" at bounding box center [238, 180] width 197 height 24
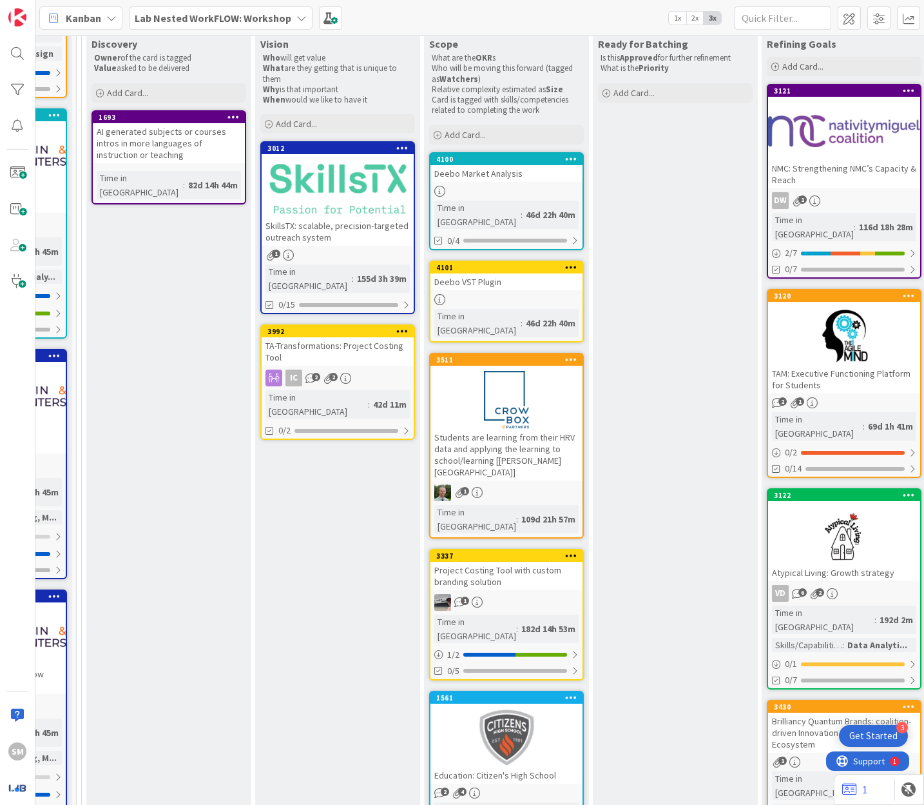
scroll to position [164, 302]
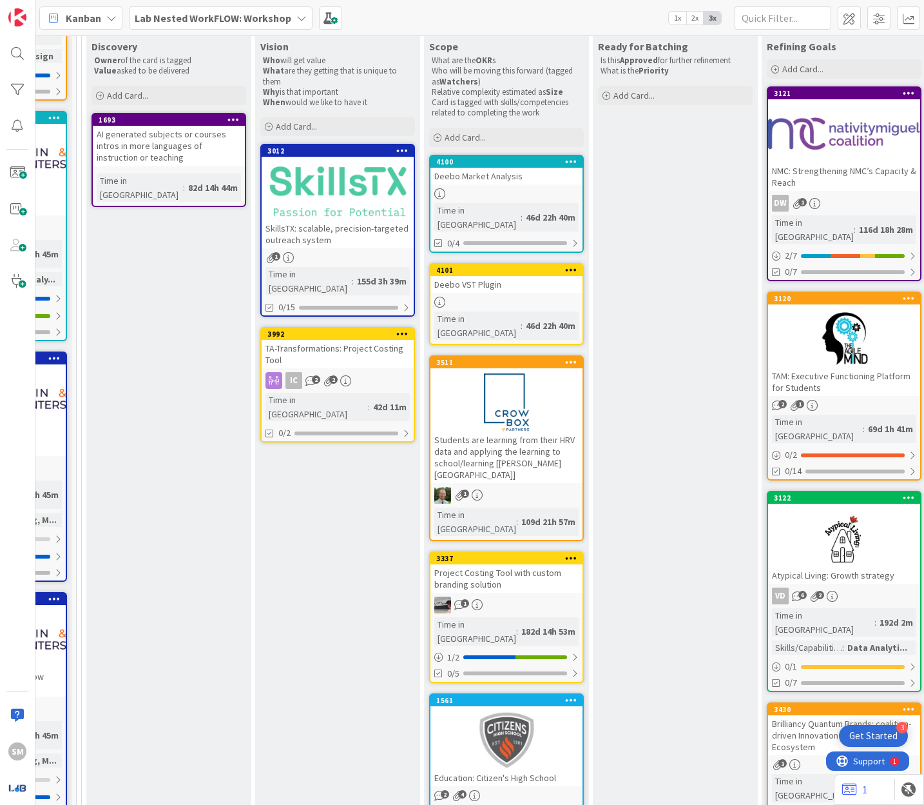
click at [634, 344] on div at bounding box center [844, 338] width 152 height 58
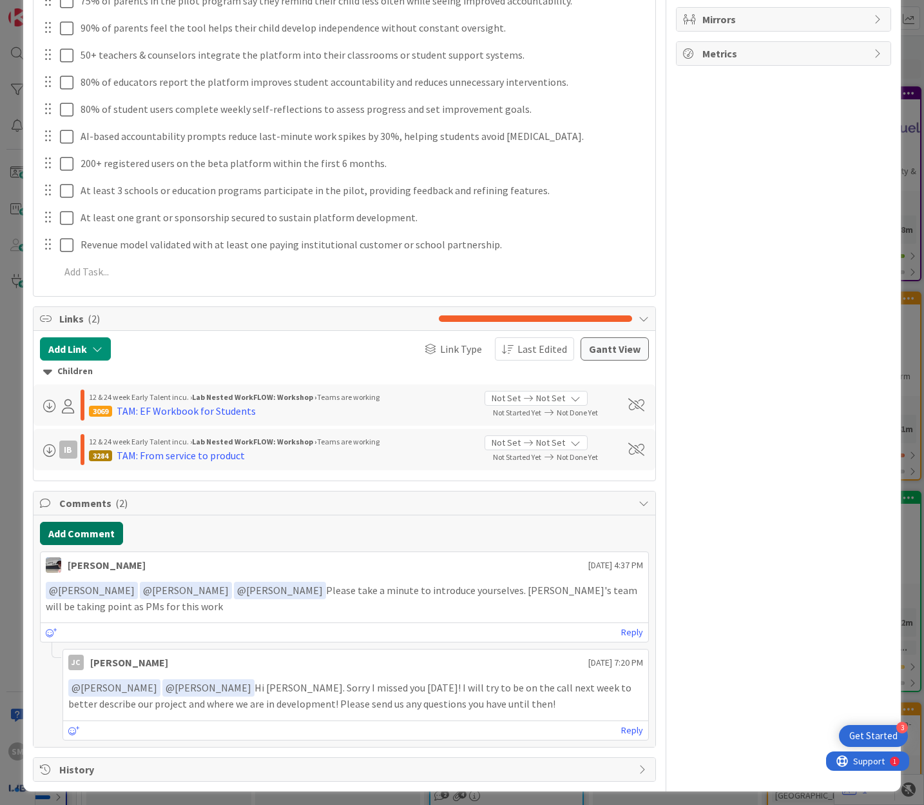
click at [99, 531] on button "Add Comment" at bounding box center [81, 533] width 83 height 23
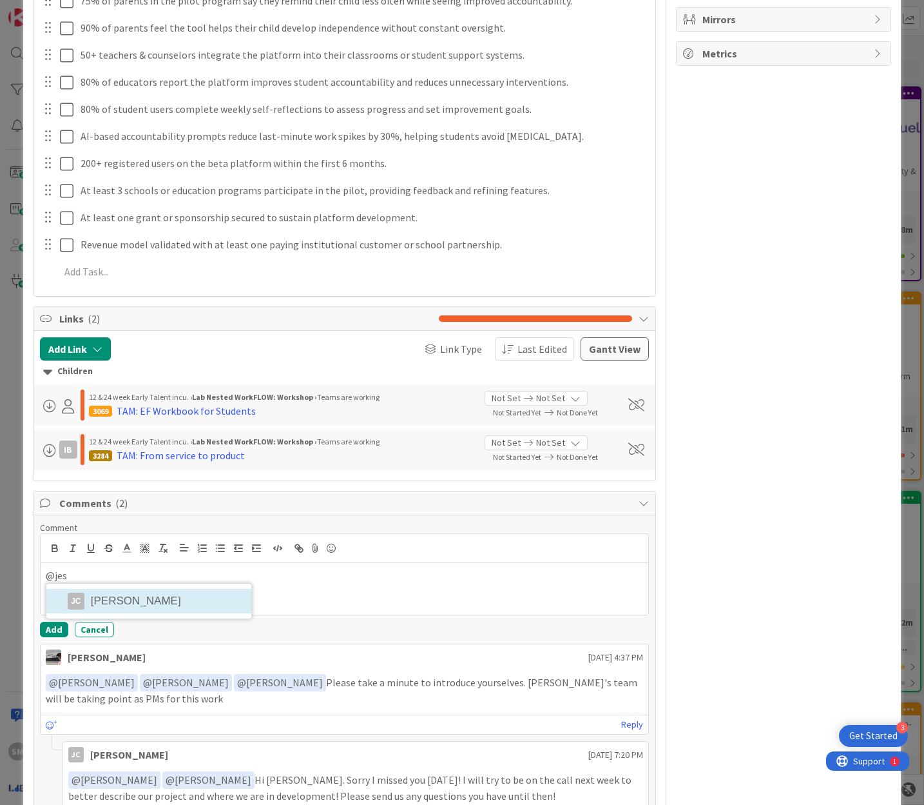
click at [123, 609] on div "@jes [PERSON_NAME]" at bounding box center [345, 589] width 608 height 52
click at [137, 600] on li "[PERSON_NAME]" at bounding box center [148, 601] width 205 height 24
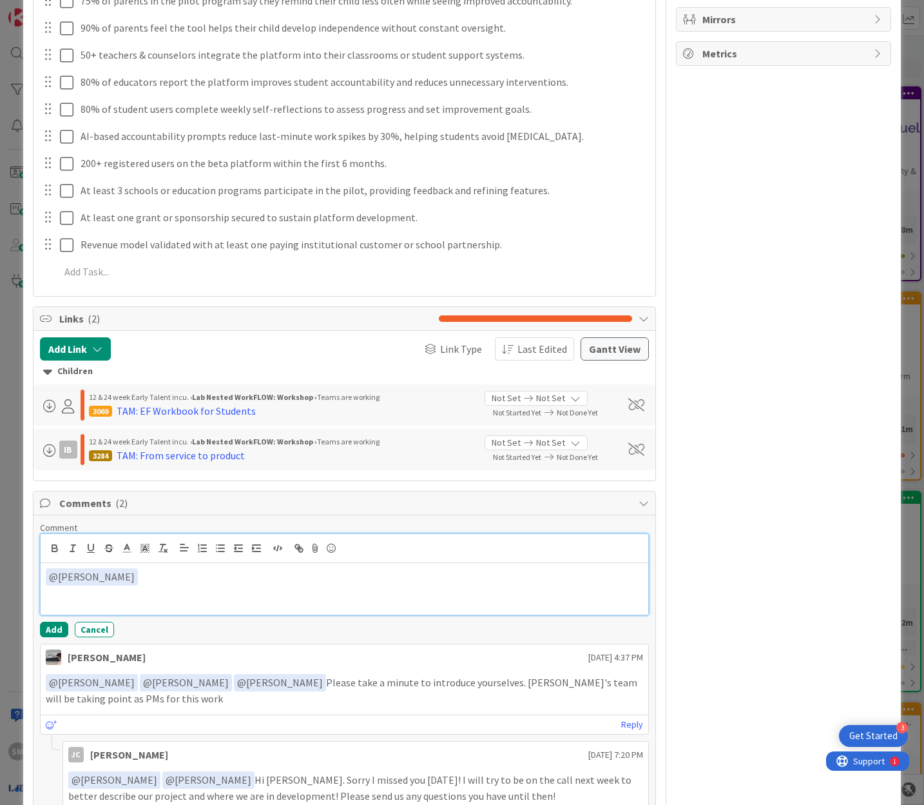
click at [201, 585] on div "﻿ @ [PERSON_NAME] ﻿" at bounding box center [345, 589] width 608 height 52
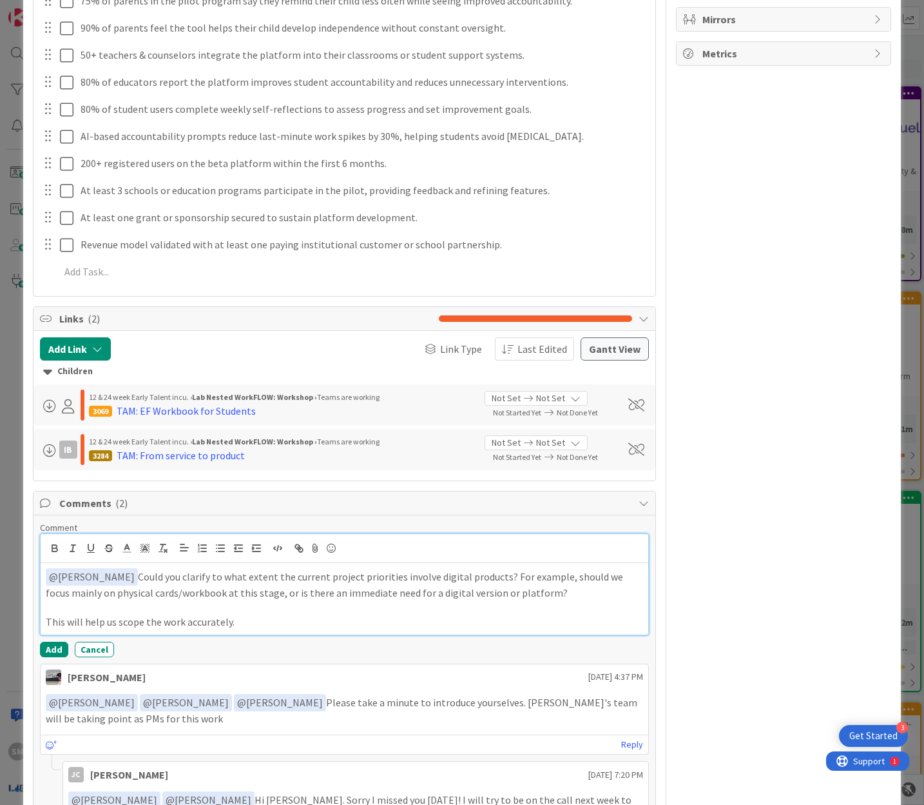
click at [137, 575] on p "﻿ @ [PERSON_NAME] ﻿ Could you clarify to what extent the current project priori…" at bounding box center [345, 584] width 598 height 32
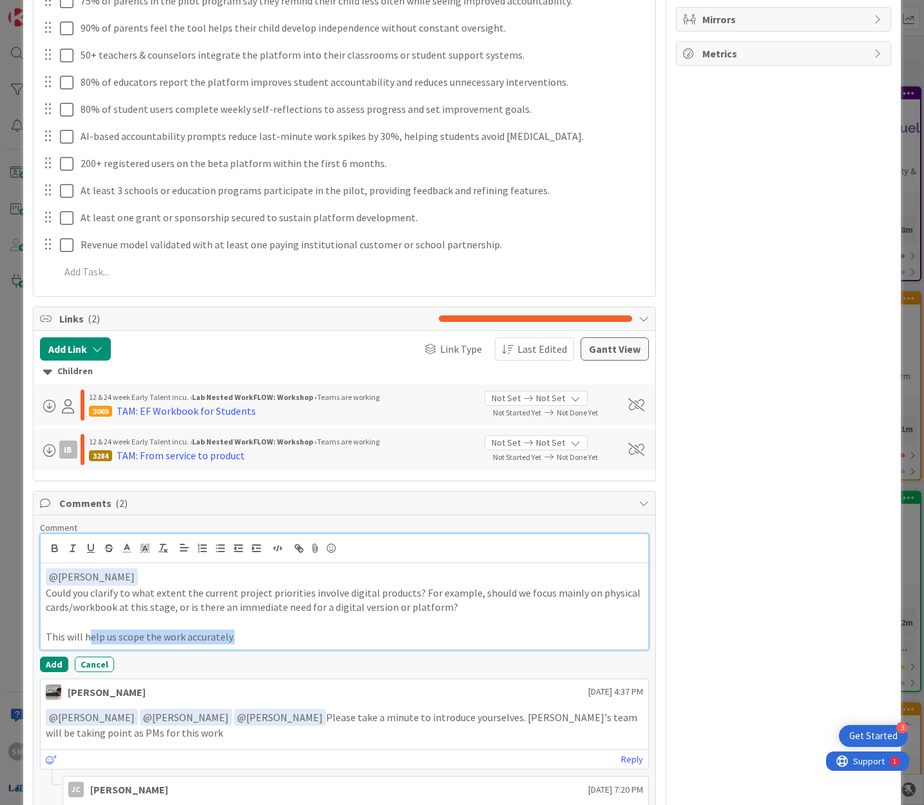
drag, startPoint x: 253, startPoint y: 636, endPoint x: 86, endPoint y: 637, distance: 167.0
click at [86, 637] on p "This will help us scope the work accurately." at bounding box center [345, 636] width 598 height 15
click at [270, 638] on p "This will help us scope the work accurately." at bounding box center [345, 636] width 598 height 15
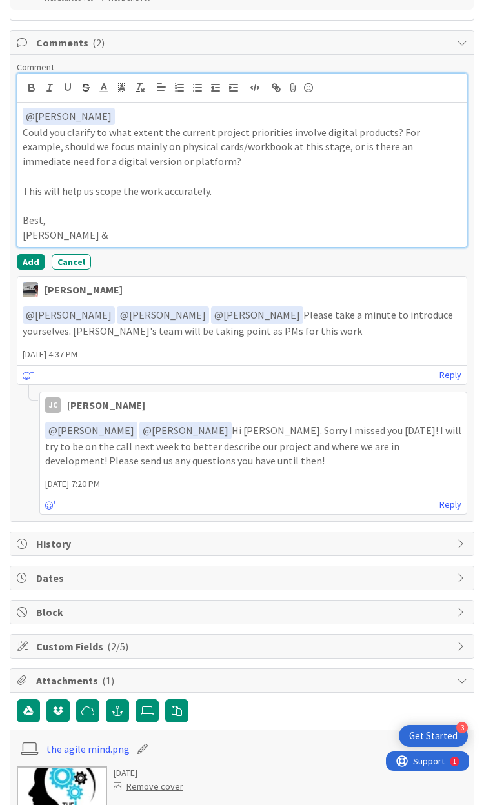
scroll to position [1336, 0]
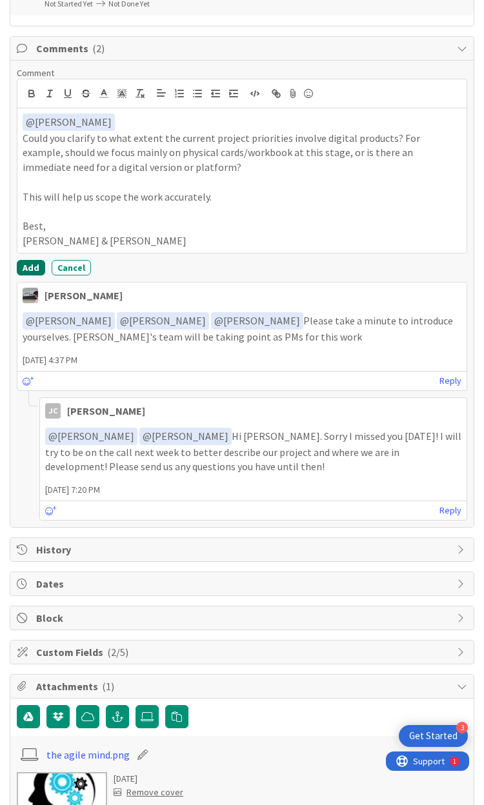
click at [24, 260] on button "Add" at bounding box center [31, 267] width 28 height 15
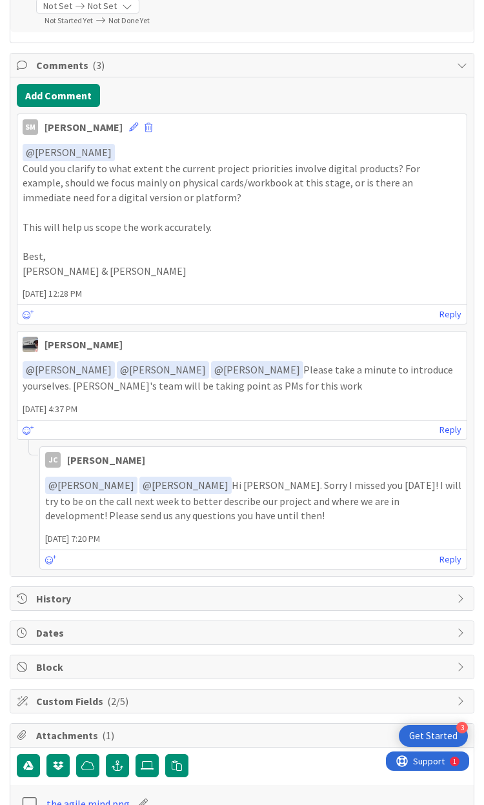
scroll to position [1316, 0]
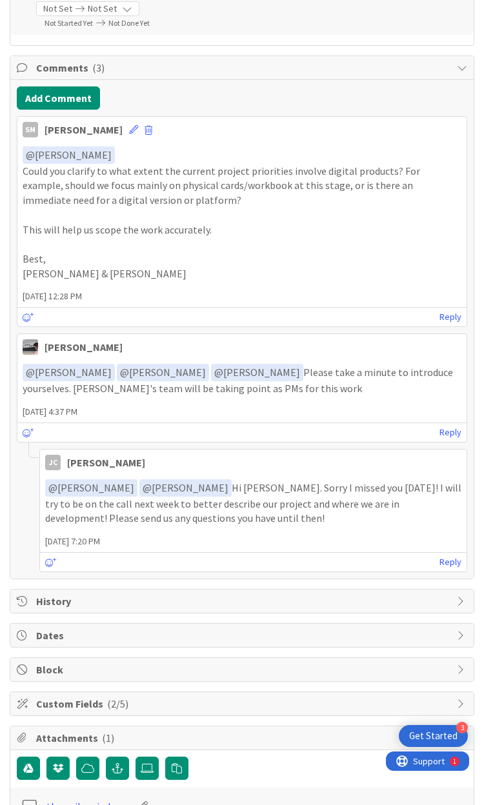
click at [86, 277] on div "﻿ @ [PERSON_NAME] ﻿ Could you clarify to what extent the current project priori…" at bounding box center [241, 213] width 449 height 144
click at [80, 271] on p "[PERSON_NAME] & [PERSON_NAME]" at bounding box center [242, 273] width 438 height 15
click at [39, 266] on p "[PERSON_NAME] & [PERSON_NAME]" at bounding box center [242, 273] width 438 height 15
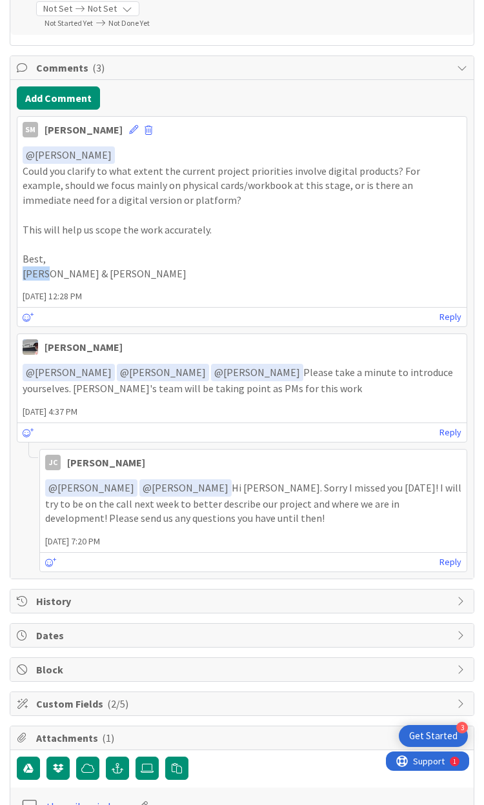
click at [39, 266] on p "[PERSON_NAME] & [PERSON_NAME]" at bounding box center [242, 273] width 438 height 15
click at [110, 266] on p "[PERSON_NAME] & [PERSON_NAME]" at bounding box center [242, 273] width 438 height 15
click at [93, 266] on p "[PERSON_NAME] & [PERSON_NAME]" at bounding box center [242, 273] width 438 height 15
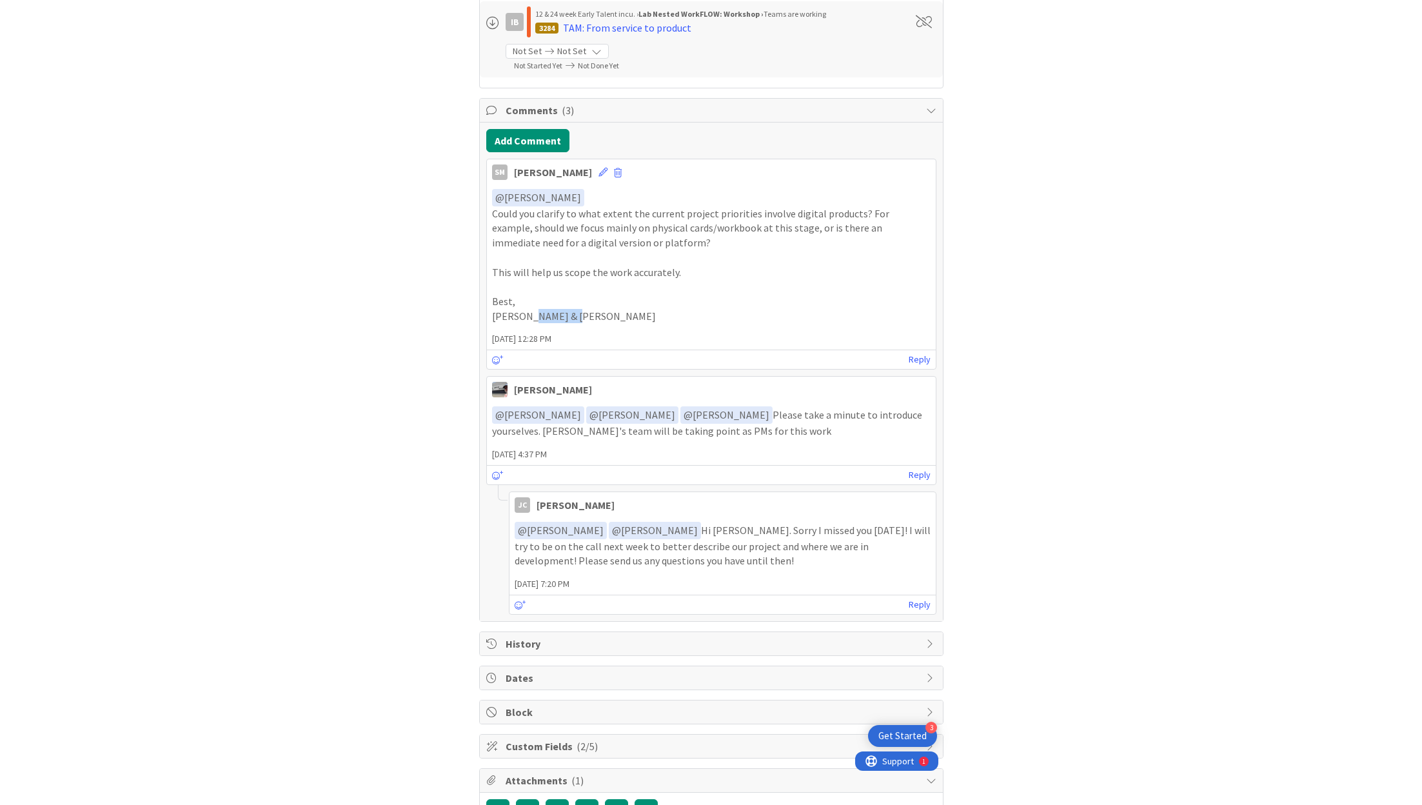
scroll to position [1267, 0]
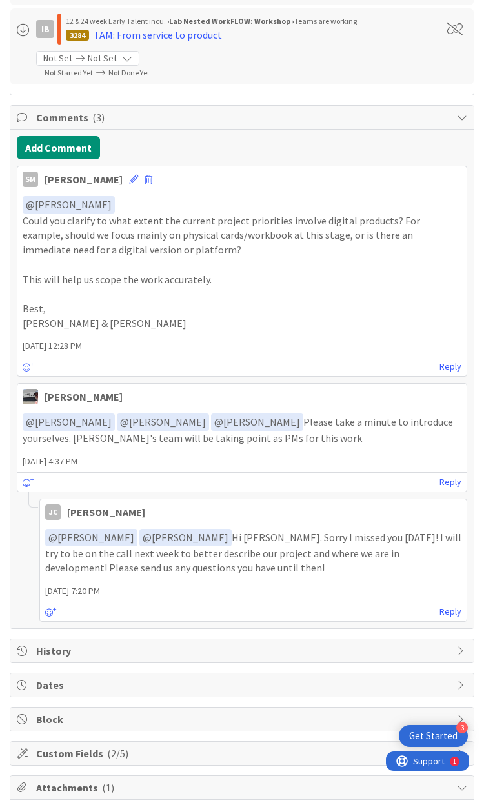
click at [127, 219] on p "Could you clarify to what extent the current project priorities involve digital…" at bounding box center [242, 235] width 438 height 44
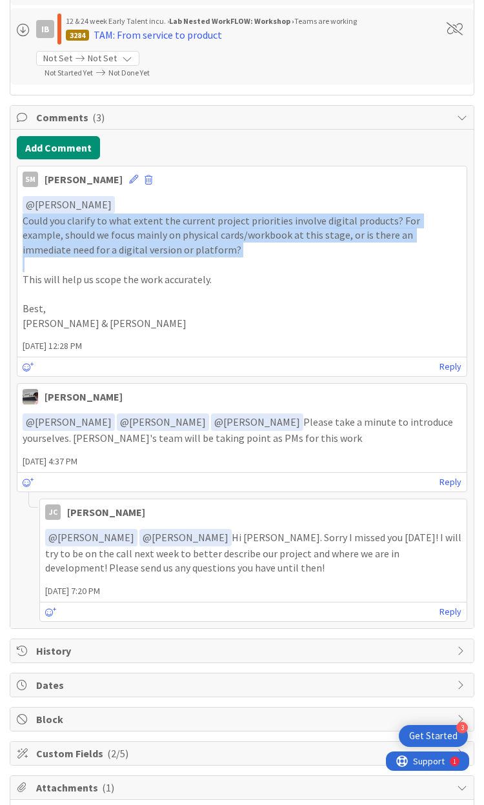
click at [127, 219] on p "Could you clarify to what extent the current project priorities involve digital…" at bounding box center [242, 235] width 438 height 44
click at [136, 237] on p "Could you clarify to what extent the current project priorities involve digital…" at bounding box center [242, 235] width 438 height 44
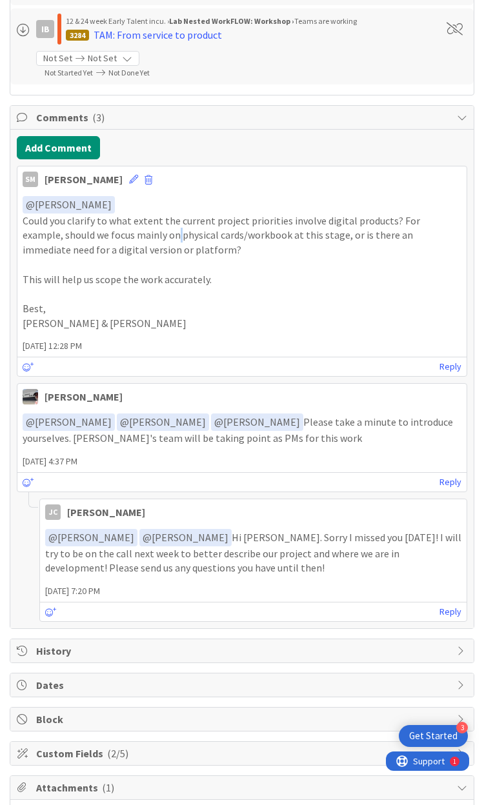
click at [136, 237] on p "Could you clarify to what extent the current project priorities involve digital…" at bounding box center [242, 235] width 438 height 44
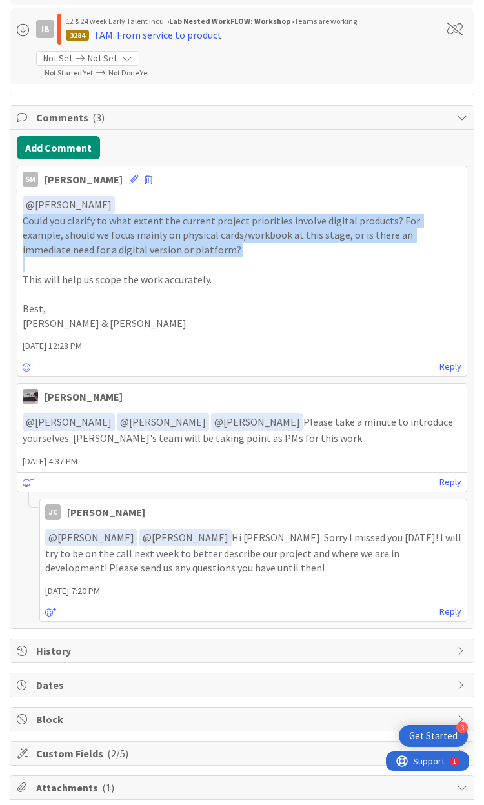
click at [136, 237] on p "Could you clarify to what extent the current project priorities involve digital…" at bounding box center [242, 235] width 438 height 44
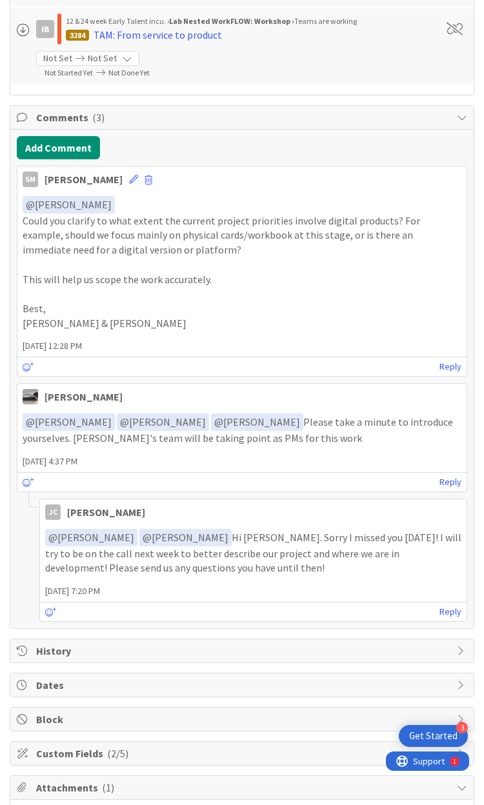
click at [136, 237] on p "Could you clarify to what extent the current project priorities involve digital…" at bounding box center [242, 235] width 438 height 44
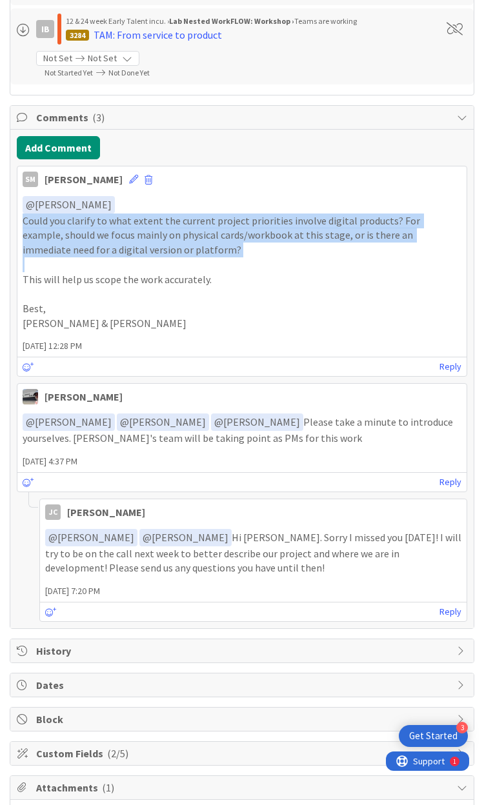
click at [191, 248] on p "Could you clarify to what extent the current project priorities involve digital…" at bounding box center [242, 235] width 438 height 44
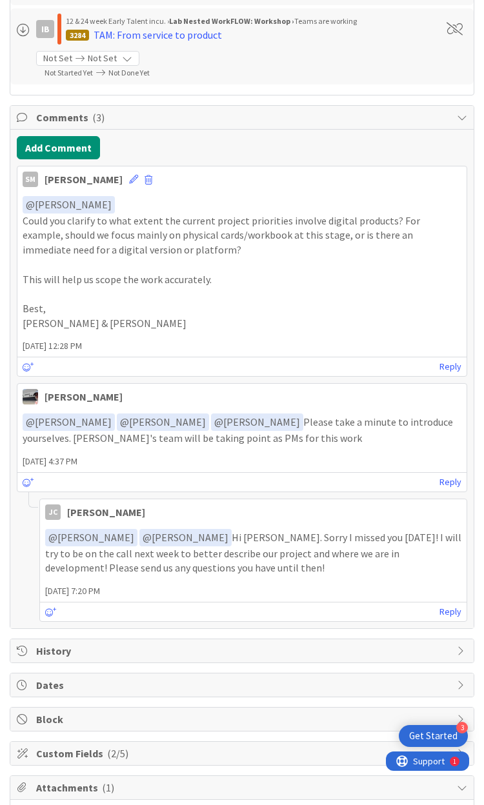
click at [191, 248] on p "Could you clarify to what extent the current project priorities involve digital…" at bounding box center [242, 235] width 438 height 44
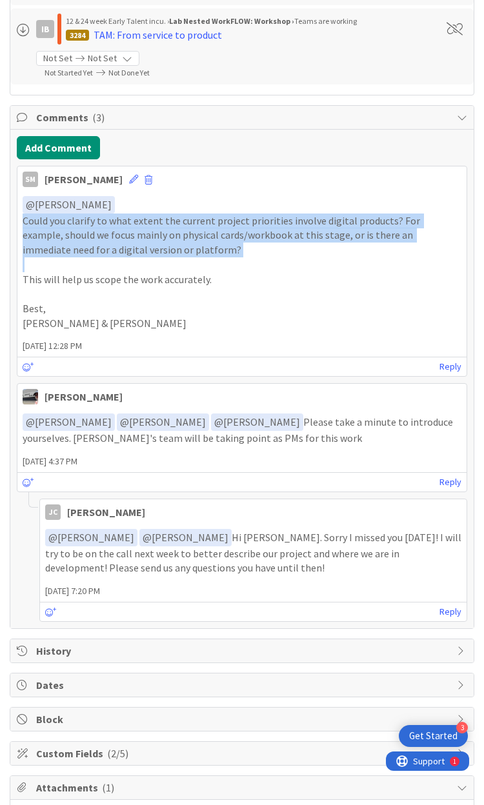
click at [204, 251] on p "Could you clarify to what extent the current project priorities involve digital…" at bounding box center [242, 235] width 438 height 44
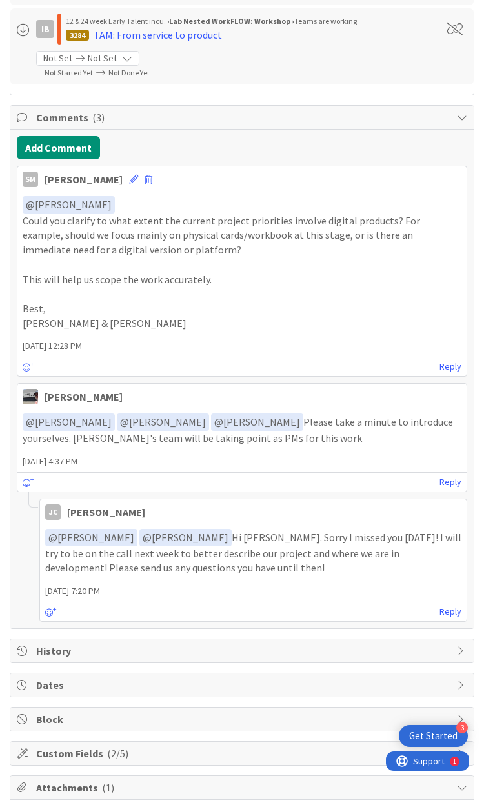
click at [204, 251] on p "Could you clarify to what extent the current project priorities involve digital…" at bounding box center [242, 235] width 438 height 44
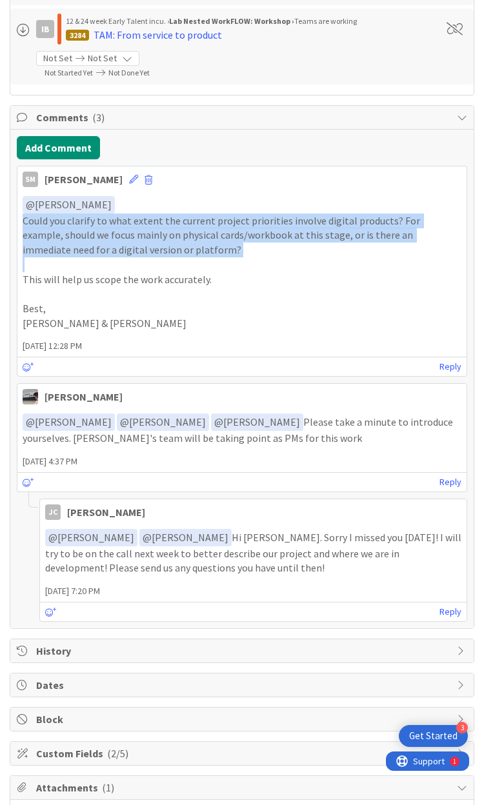
click at [204, 251] on p "Could you clarify to what extent the current project priorities involve digital…" at bounding box center [242, 235] width 438 height 44
click at [213, 273] on p "This will help us scope the work accurately." at bounding box center [242, 279] width 438 height 15
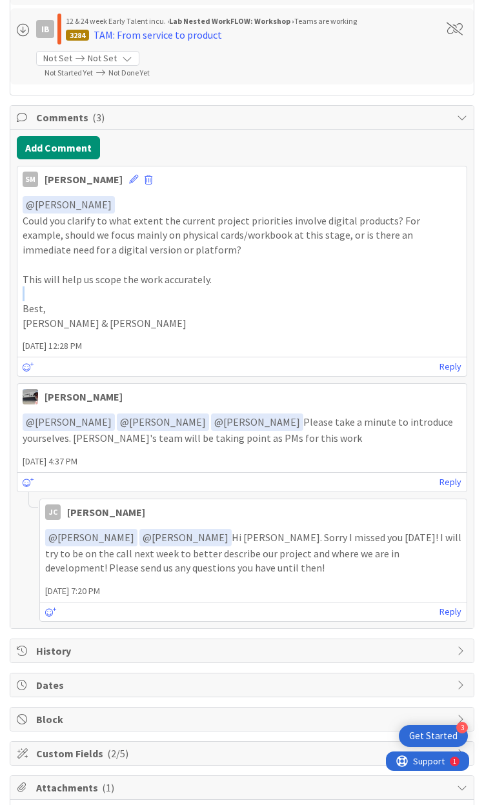
click at [213, 273] on p "This will help us scope the work accurately." at bounding box center [242, 279] width 438 height 15
click at [255, 204] on p "﻿ @ [PERSON_NAME] ﻿" at bounding box center [242, 204] width 438 height 17
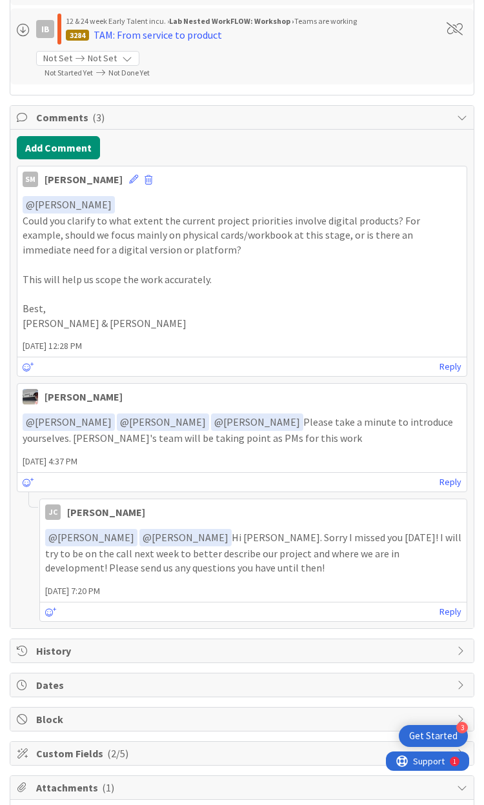
click at [255, 204] on p "﻿ @ [PERSON_NAME] ﻿" at bounding box center [242, 204] width 438 height 17
click at [276, 240] on p "Could you clarify to what extent the current project priorities involve digital…" at bounding box center [242, 235] width 438 height 44
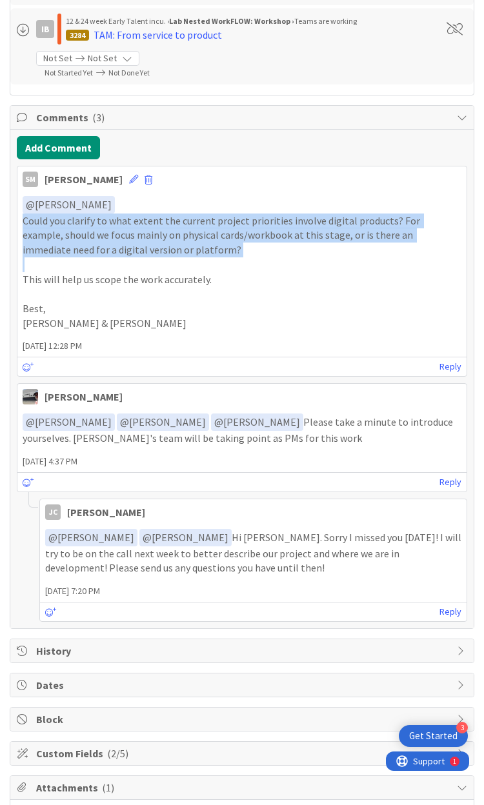
click at [276, 240] on p "Could you clarify to what extent the current project priorities involve digital…" at bounding box center [242, 235] width 438 height 44
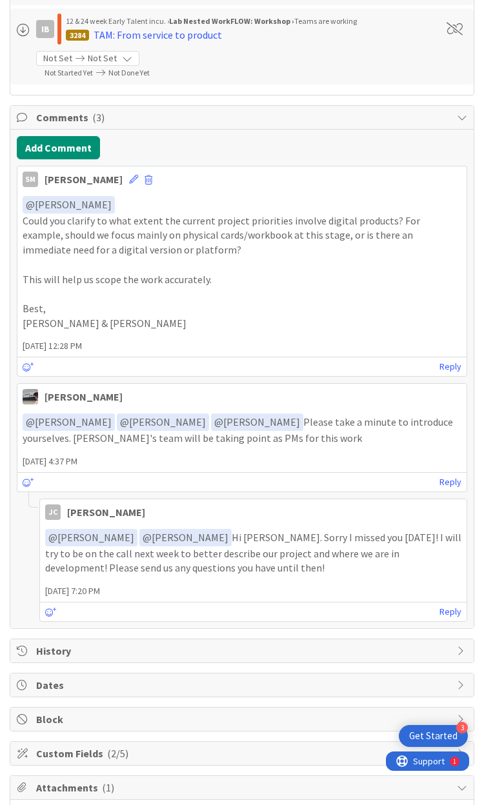
click at [273, 240] on p "Could you clarify to what extent the current project priorities involve digital…" at bounding box center [242, 235] width 438 height 44
click at [257, 237] on p "Could you clarify to what extent the current project priorities involve digital…" at bounding box center [242, 235] width 438 height 44
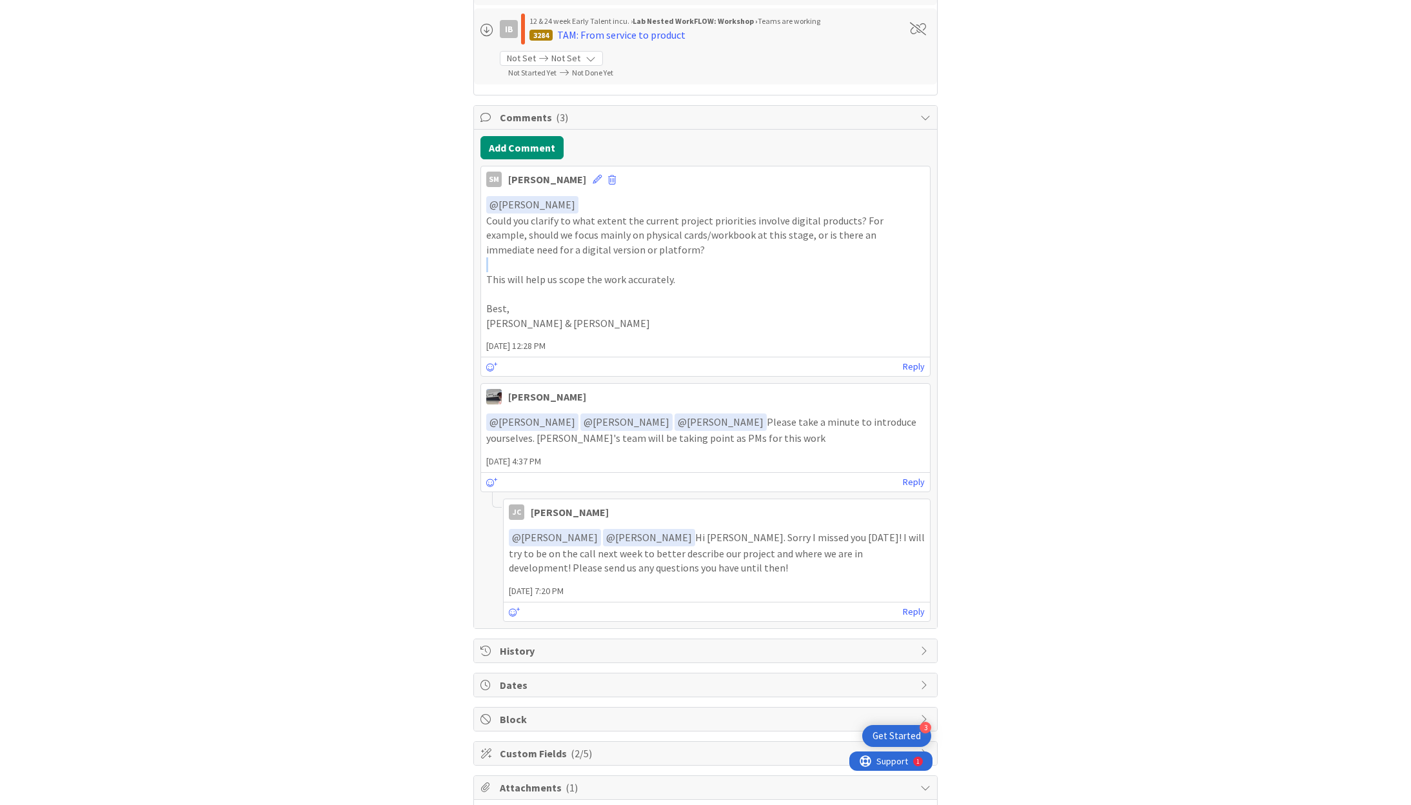
scroll to position [543, 0]
